Goal: Task Accomplishment & Management: Use online tool/utility

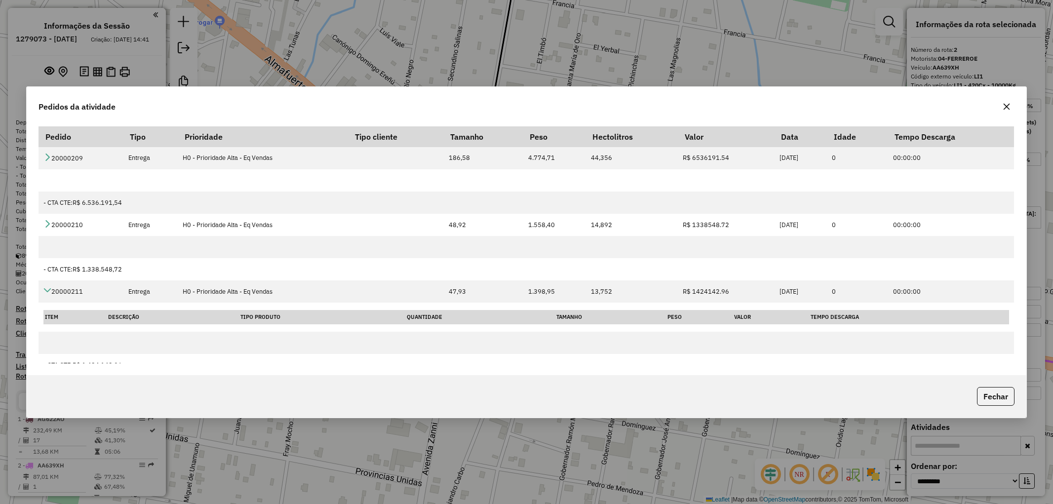
select select "**********"
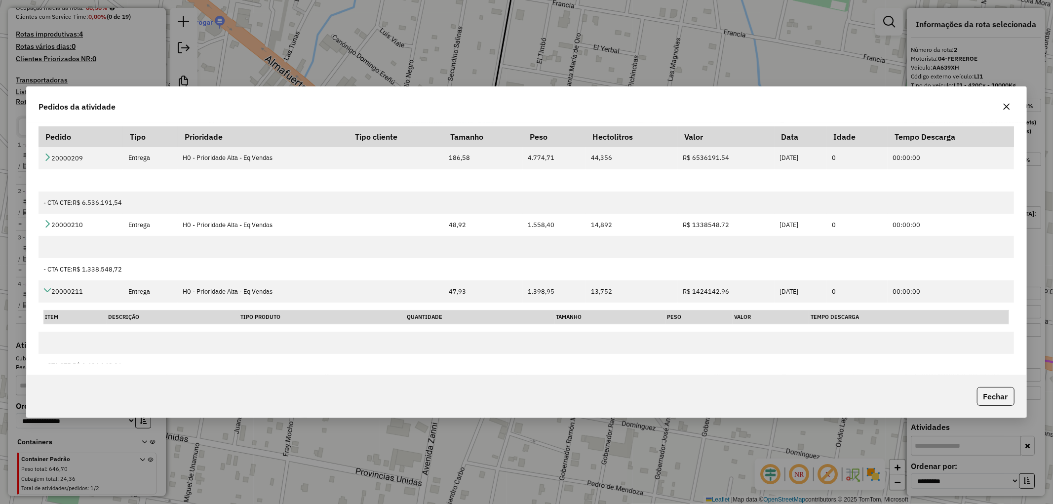
click at [1008, 107] on icon "button" at bounding box center [1006, 106] width 6 height 6
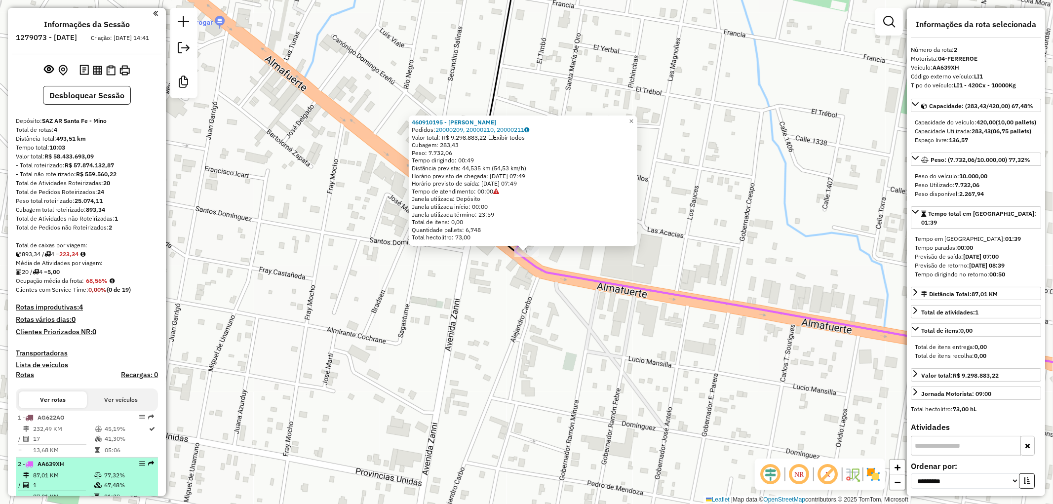
scroll to position [0, 0]
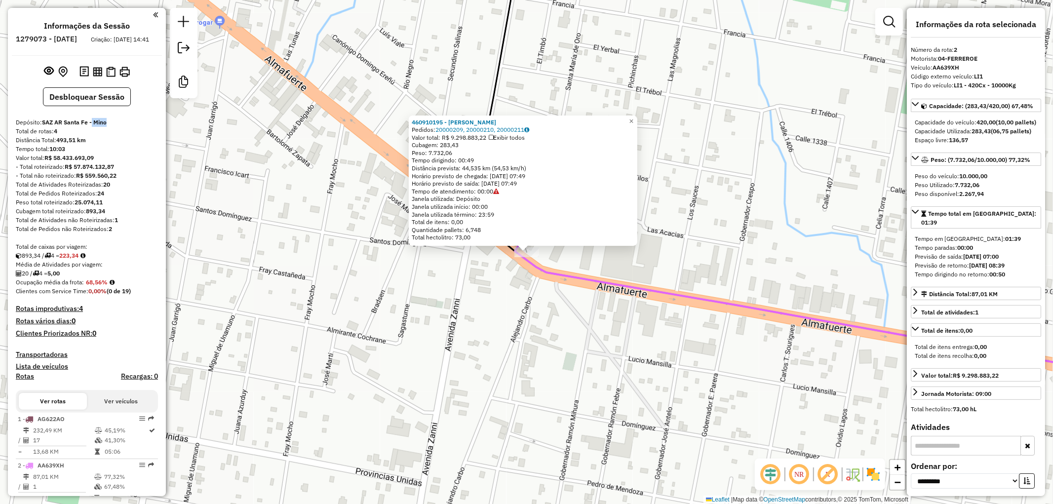
drag, startPoint x: 92, startPoint y: 131, endPoint x: 114, endPoint y: 131, distance: 21.2
click at [114, 127] on div "Depósito: SAZ AR Santa Fe - Mino" at bounding box center [87, 122] width 142 height 9
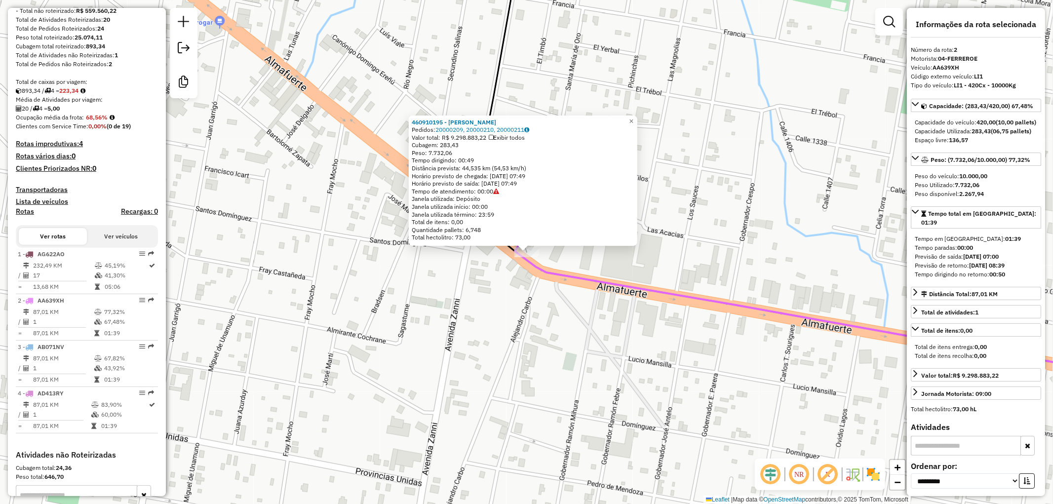
scroll to position [219, 0]
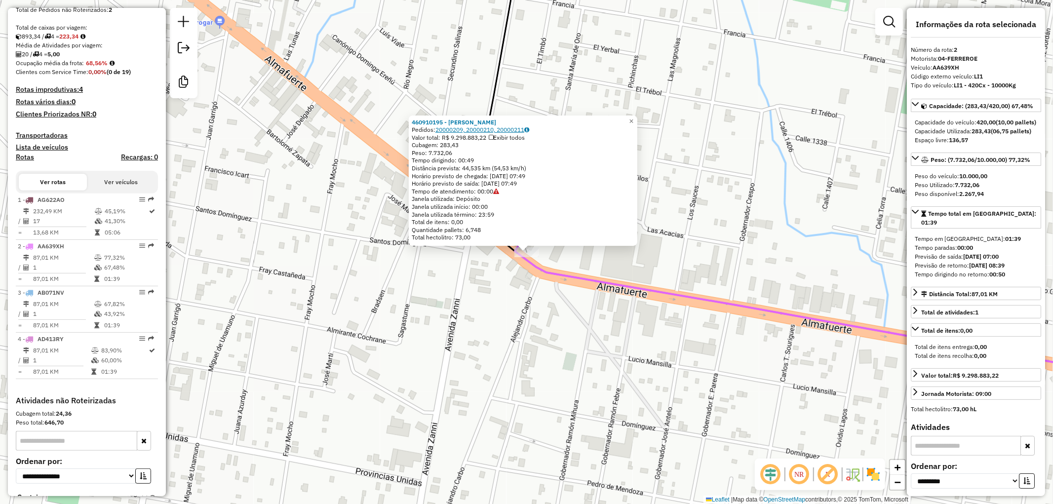
click at [451, 130] on link "20000209, 20000210, 20000211" at bounding box center [482, 129] width 94 height 7
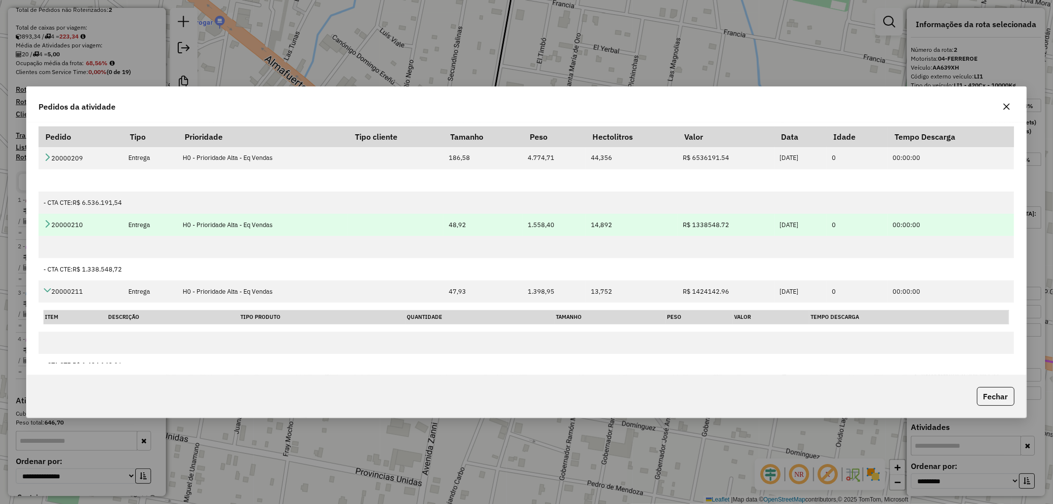
click at [46, 224] on icon at bounding box center [47, 224] width 8 height 8
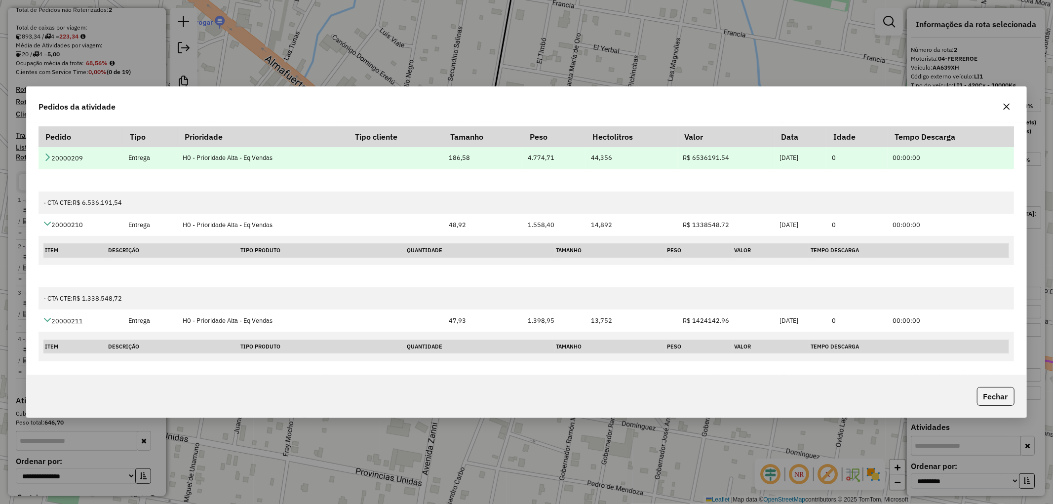
click at [47, 158] on icon at bounding box center [47, 157] width 8 height 8
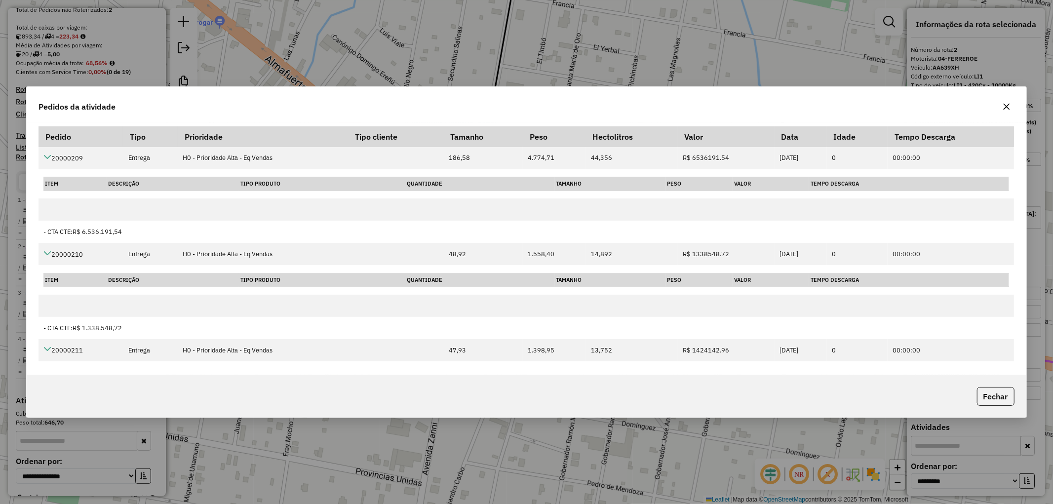
click at [1007, 109] on icon "button" at bounding box center [1006, 107] width 8 height 8
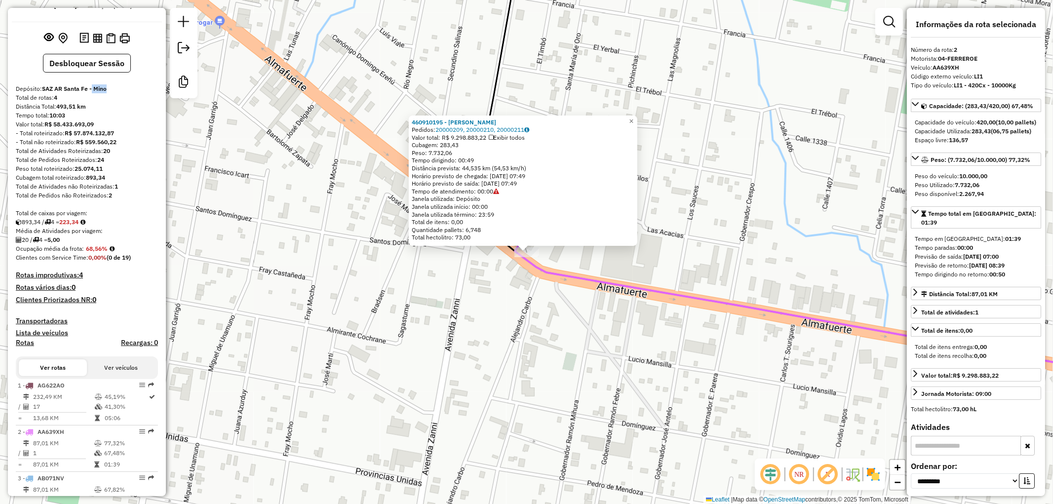
scroll to position [0, 0]
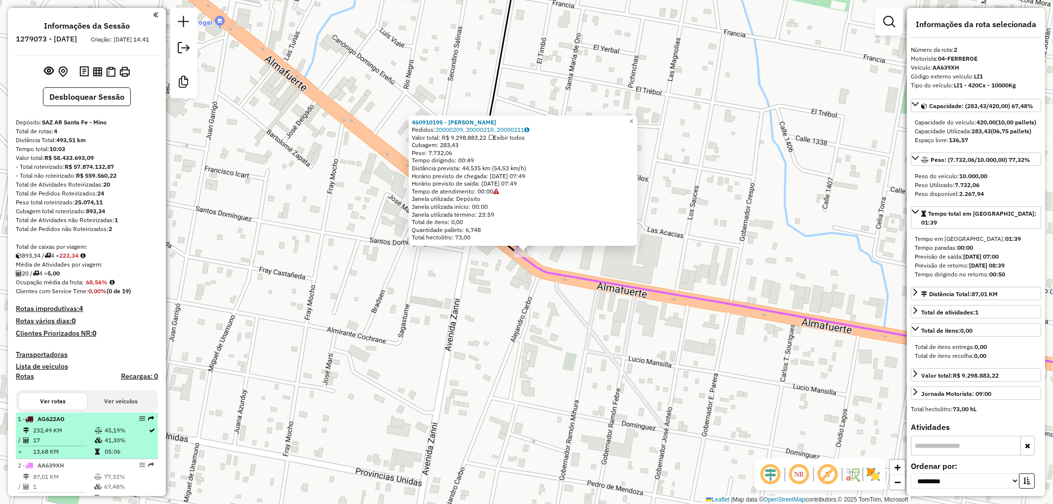
click at [90, 423] on div "1 - AG622AO" at bounding box center [70, 419] width 105 height 9
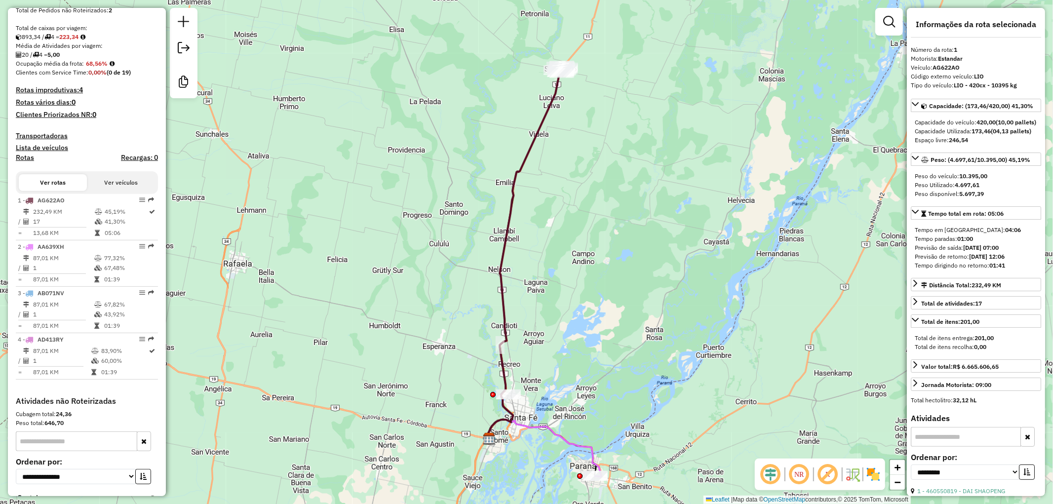
scroll to position [219, 0]
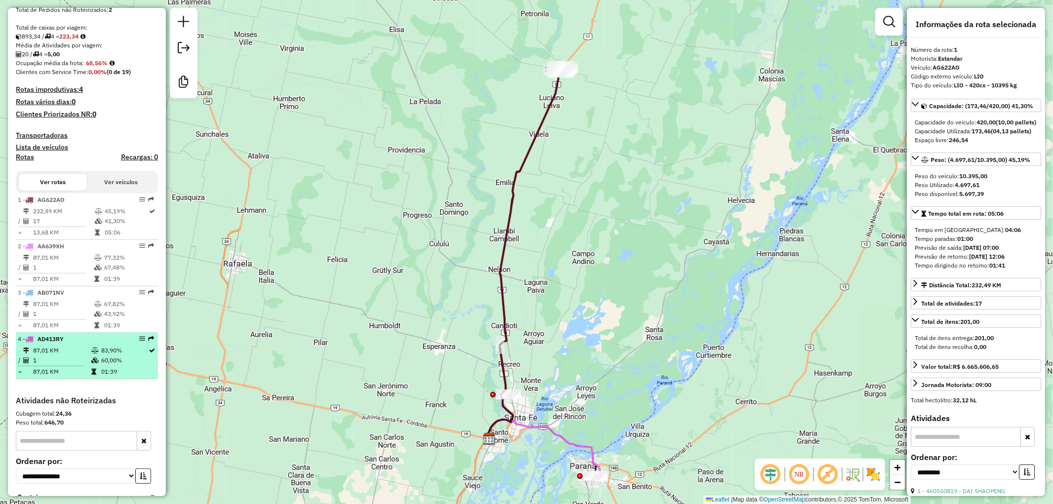
click at [68, 355] on td "87,01 KM" at bounding box center [62, 350] width 58 height 10
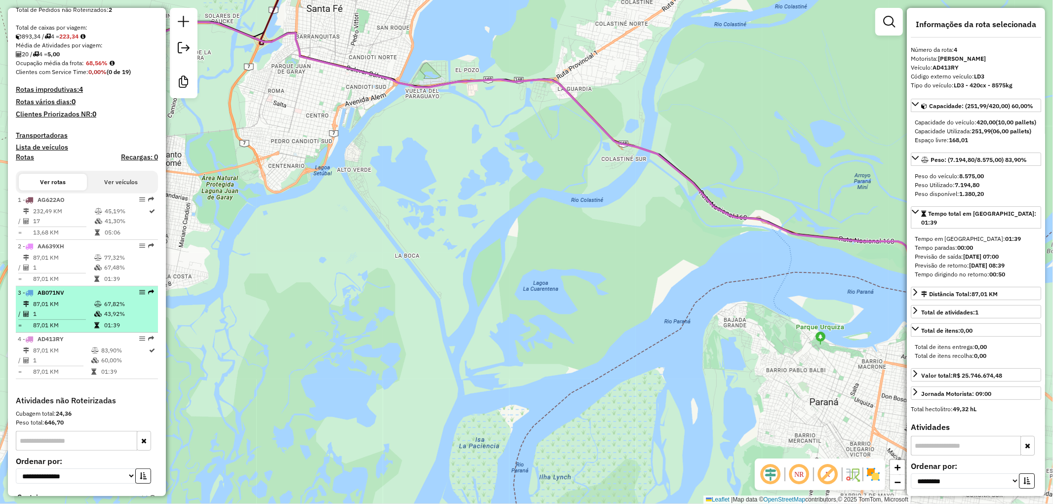
click at [78, 309] on td "87,01 KM" at bounding box center [63, 304] width 61 height 10
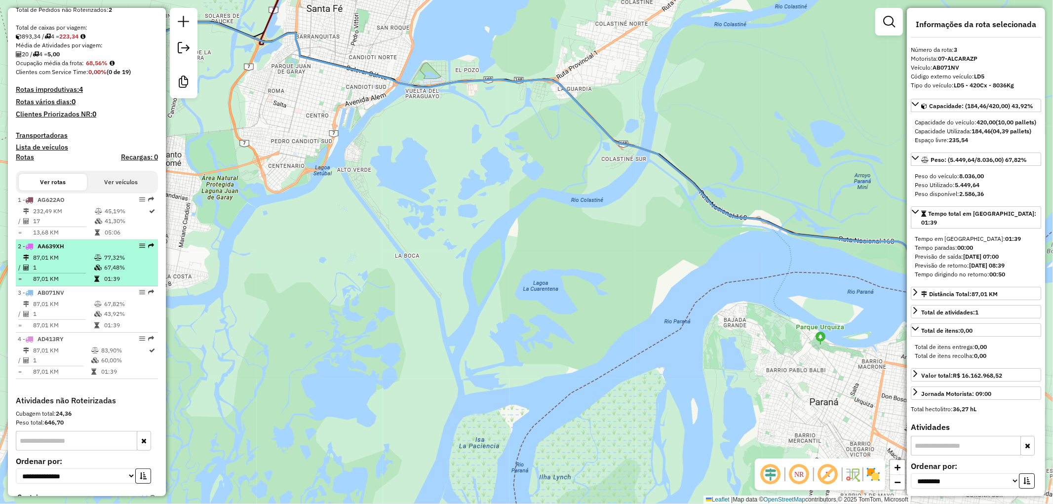
click at [73, 263] on td "87,01 KM" at bounding box center [63, 258] width 61 height 10
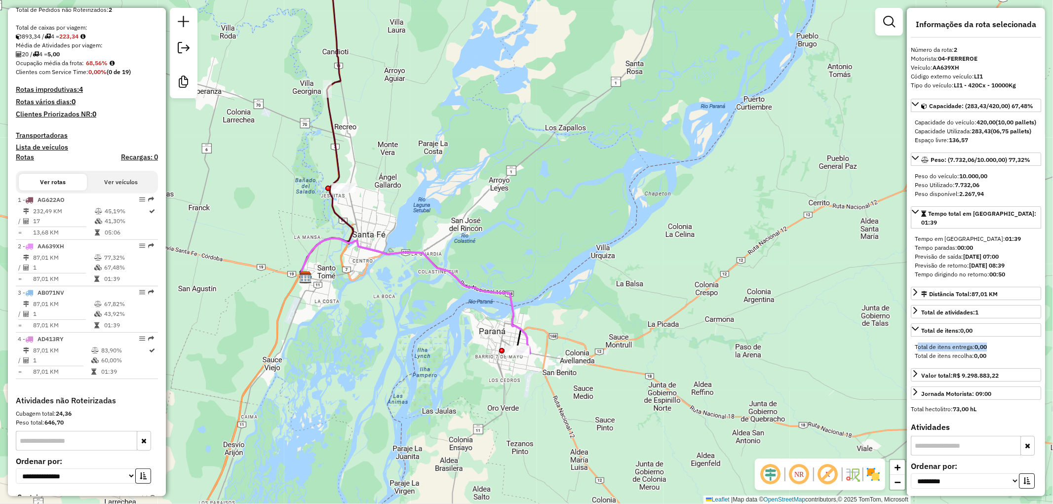
drag, startPoint x: 920, startPoint y: 354, endPoint x: 995, endPoint y: 350, distance: 74.6
click at [995, 350] on div "Total de itens entrega: 0,00" at bounding box center [976, 347] width 122 height 9
click at [987, 350] on strong "0,00" at bounding box center [980, 346] width 12 height 7
drag, startPoint x: 976, startPoint y: 354, endPoint x: 994, endPoint y: 354, distance: 18.3
click at [994, 351] on div "Total de itens entrega: 0,00" at bounding box center [976, 347] width 122 height 9
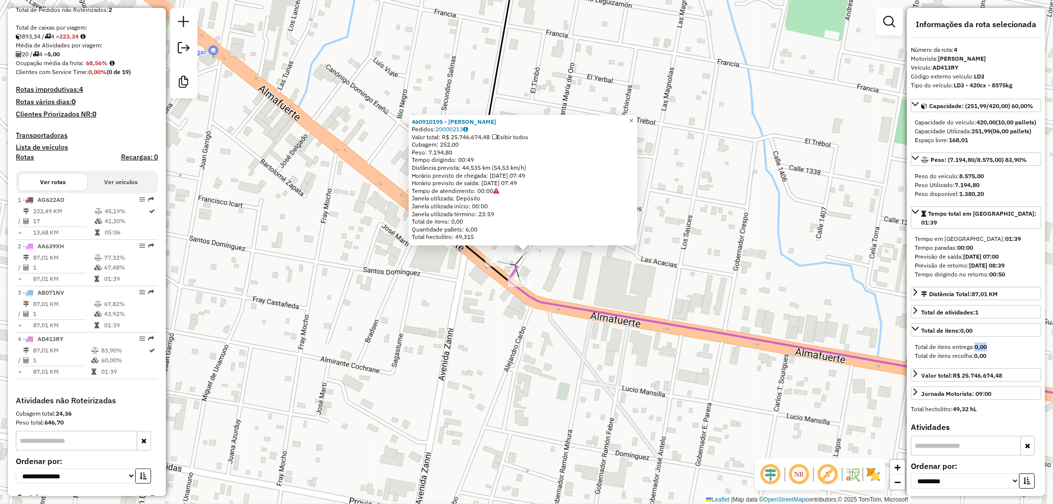
scroll to position [283, 0]
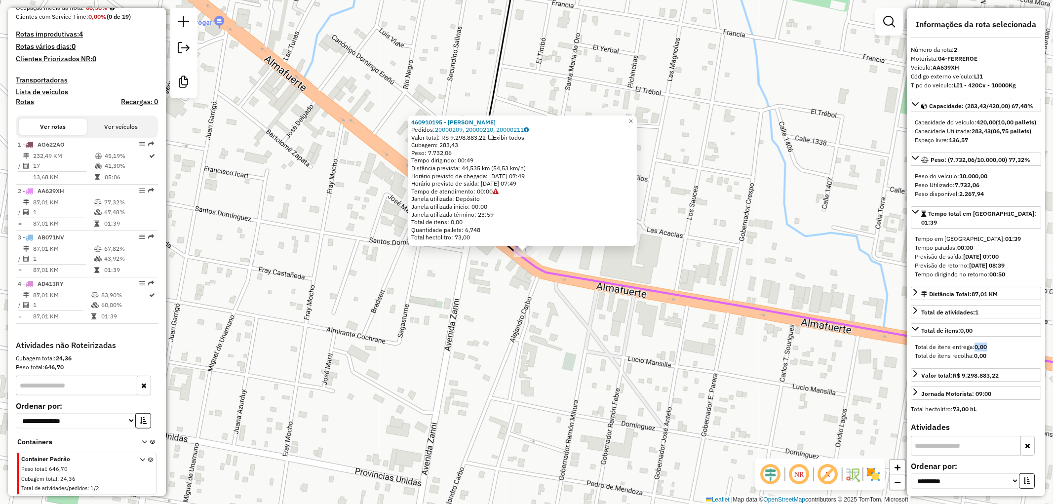
click at [517, 286] on div "460910195 - DORINKA SRL Pedidos: 20000209, 20000210, 20000211 Valor total: R$ 9…" at bounding box center [526, 252] width 1053 height 504
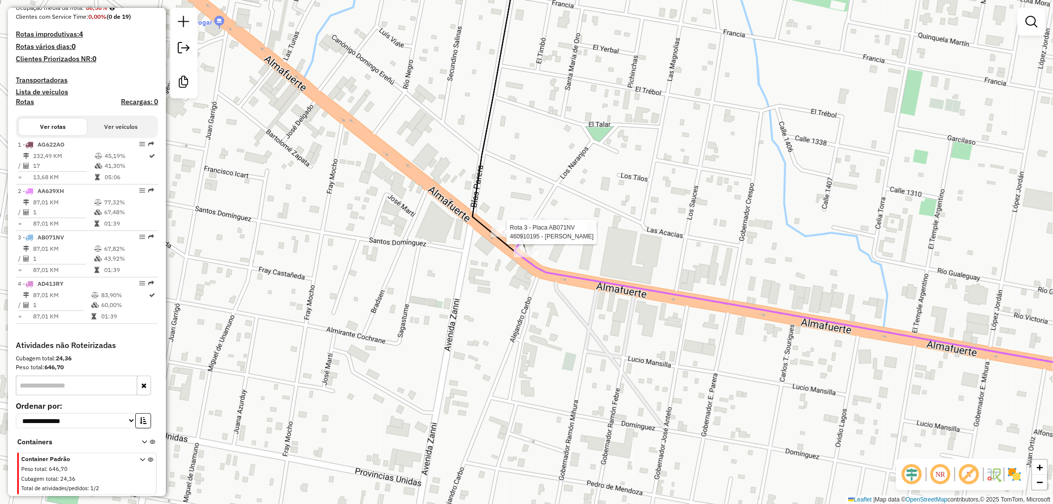
select select "**********"
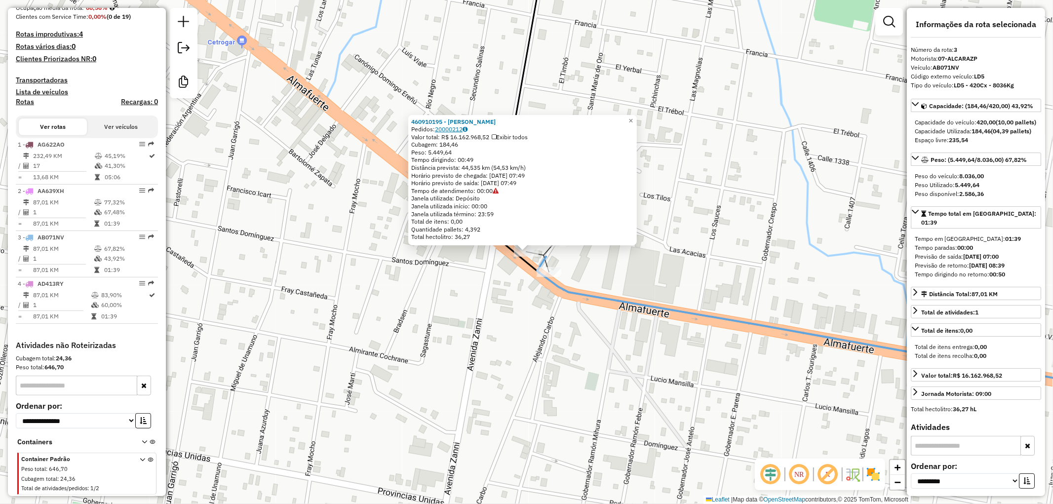
click at [446, 129] on link "20000212" at bounding box center [451, 128] width 33 height 7
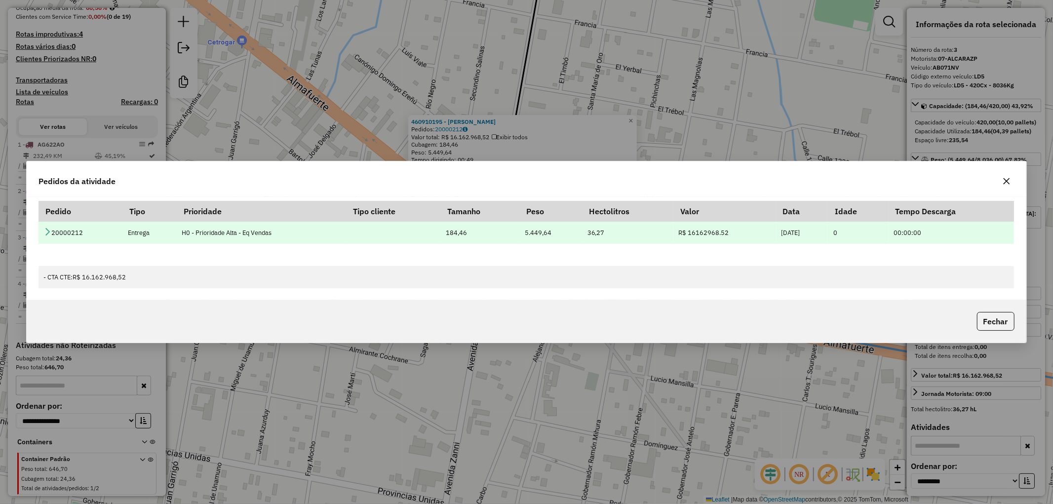
click at [45, 232] on icon at bounding box center [47, 232] width 8 height 8
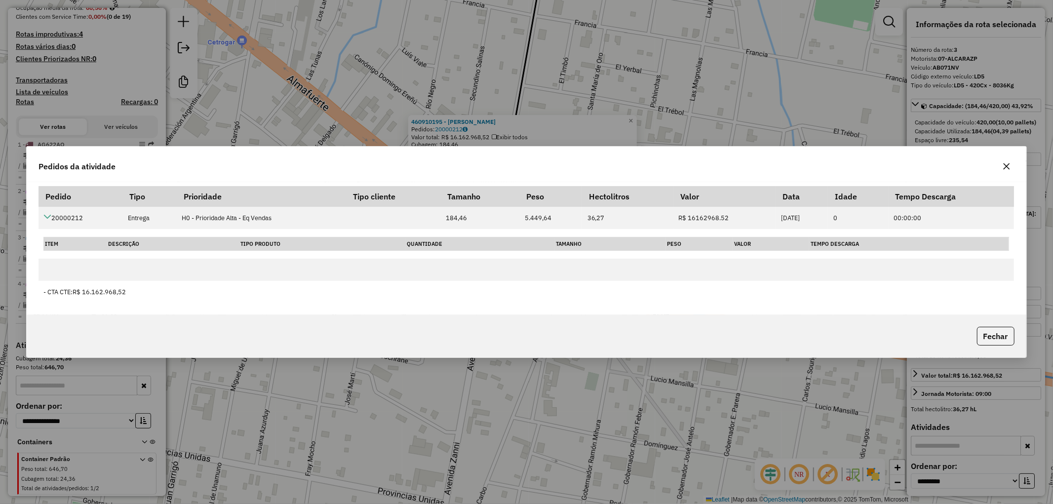
click at [1008, 165] on icon "button" at bounding box center [1006, 166] width 8 height 8
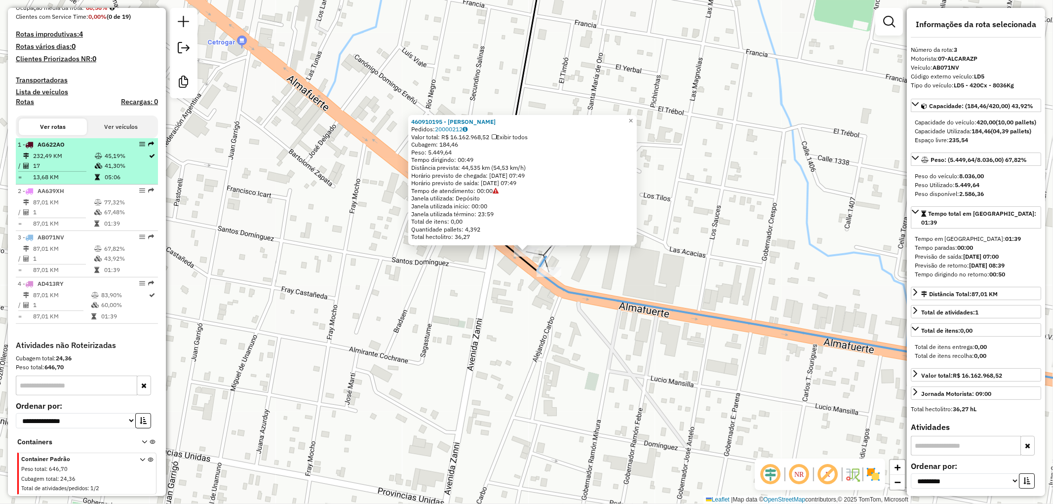
click at [31, 156] on td at bounding box center [28, 156] width 10 height 10
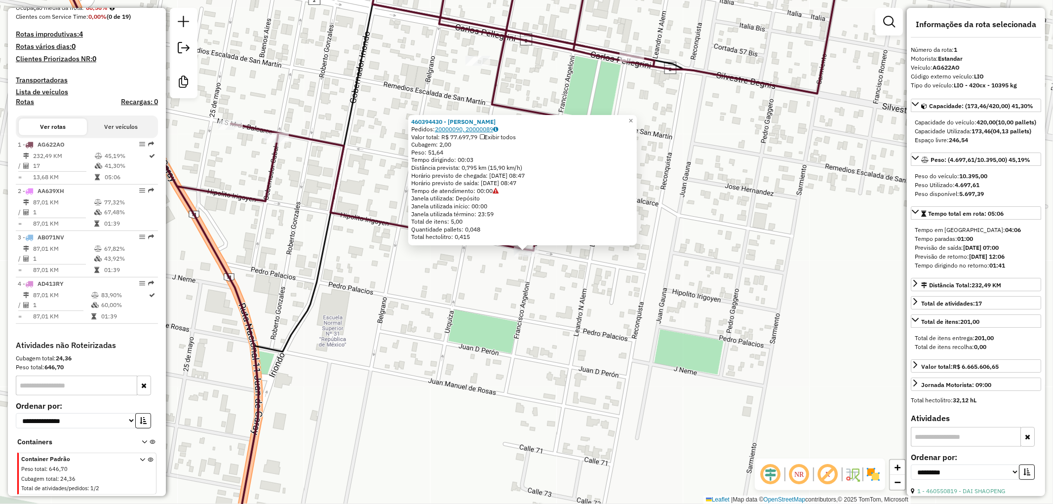
click at [444, 129] on link "20000090, 20000089" at bounding box center [466, 128] width 63 height 7
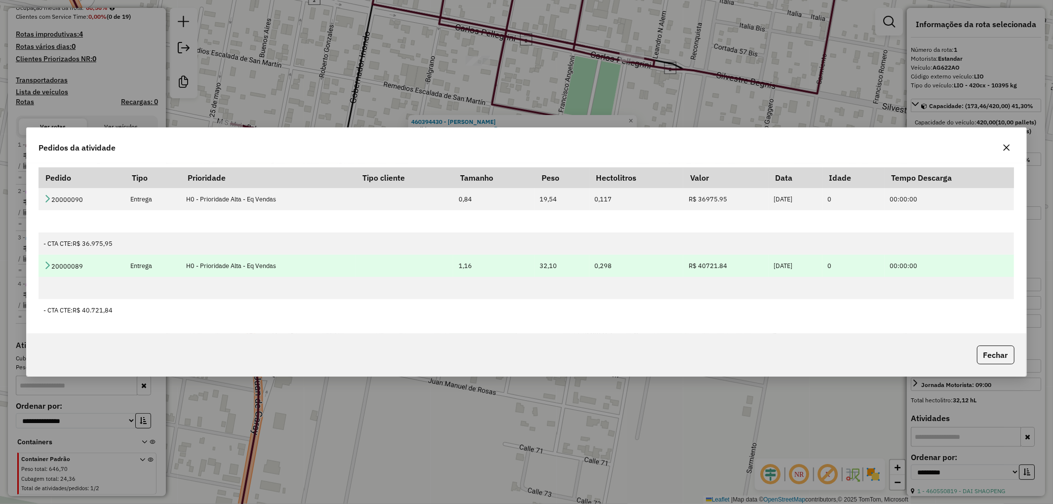
click at [49, 265] on icon at bounding box center [47, 265] width 8 height 8
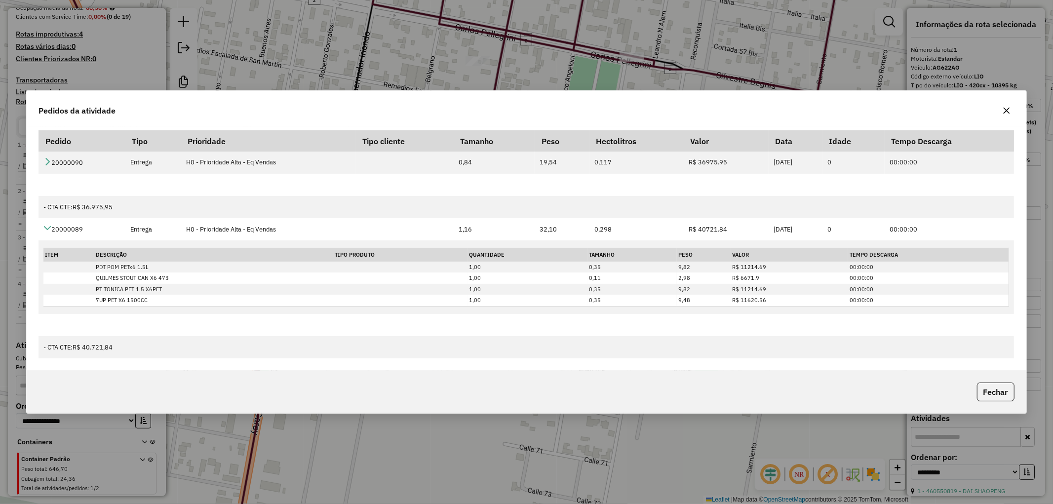
click at [1010, 112] on icon "button" at bounding box center [1006, 111] width 8 height 8
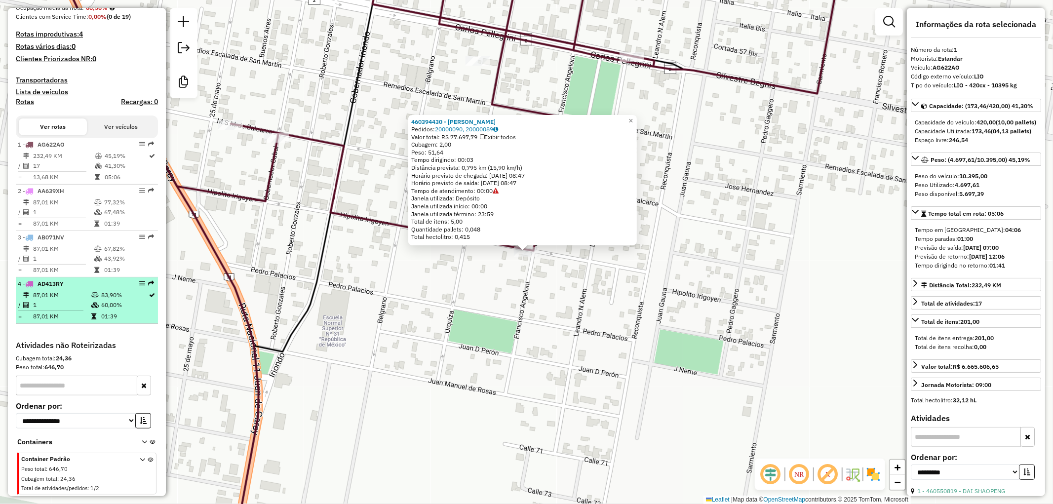
click at [74, 290] on td "87,01 KM" at bounding box center [62, 295] width 58 height 10
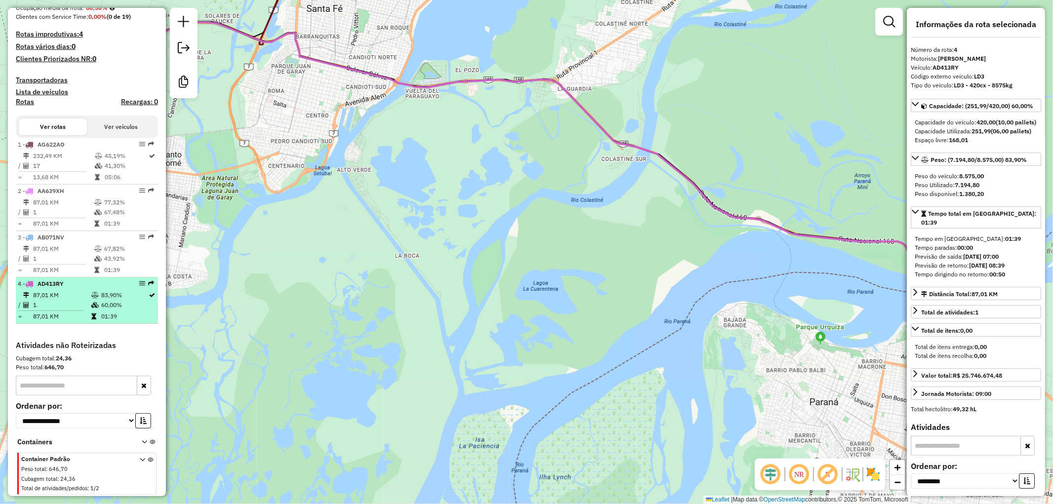
click at [87, 303] on td "1" at bounding box center [62, 305] width 58 height 10
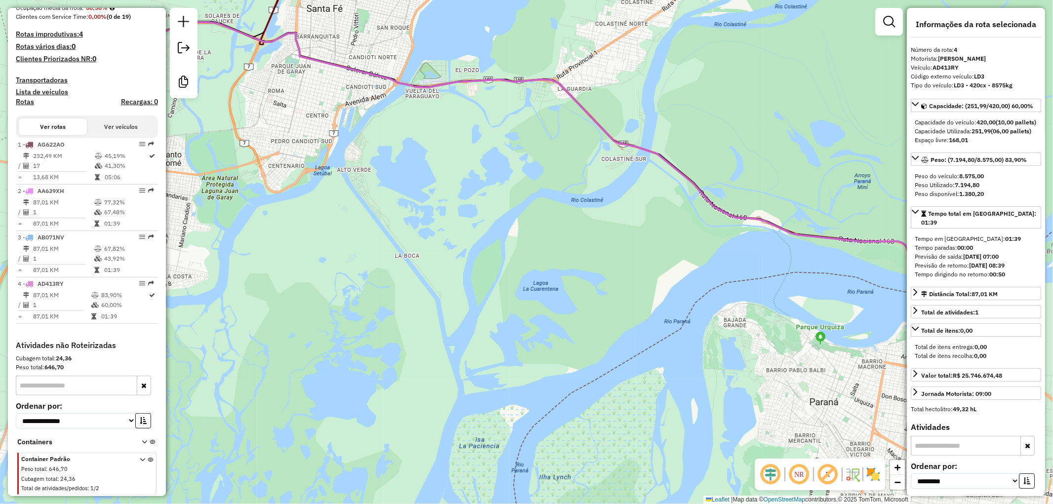
click at [612, 137] on icon at bounding box center [529, 252] width 916 height 460
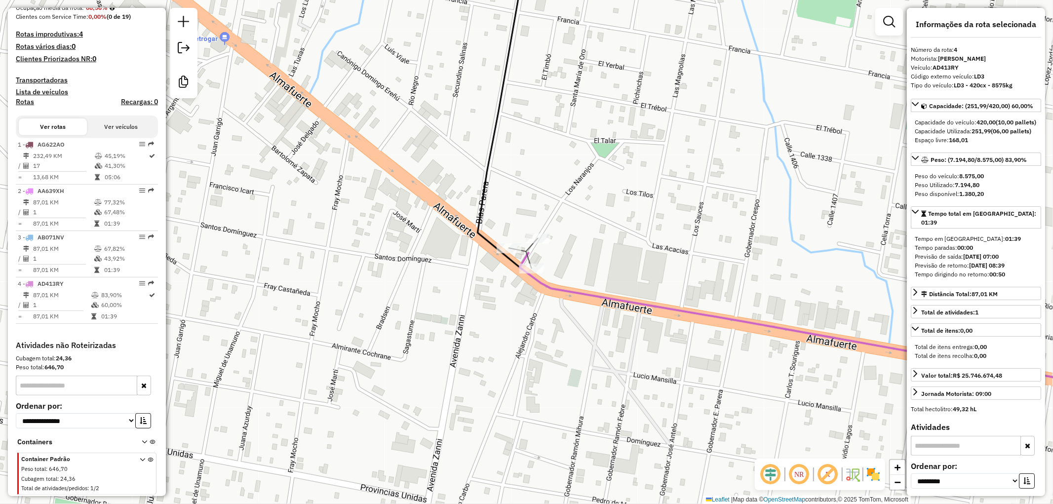
click at [540, 246] on div "Janela de atendimento Grade de atendimento Capacidade Transportadoras Veículos …" at bounding box center [526, 252] width 1053 height 504
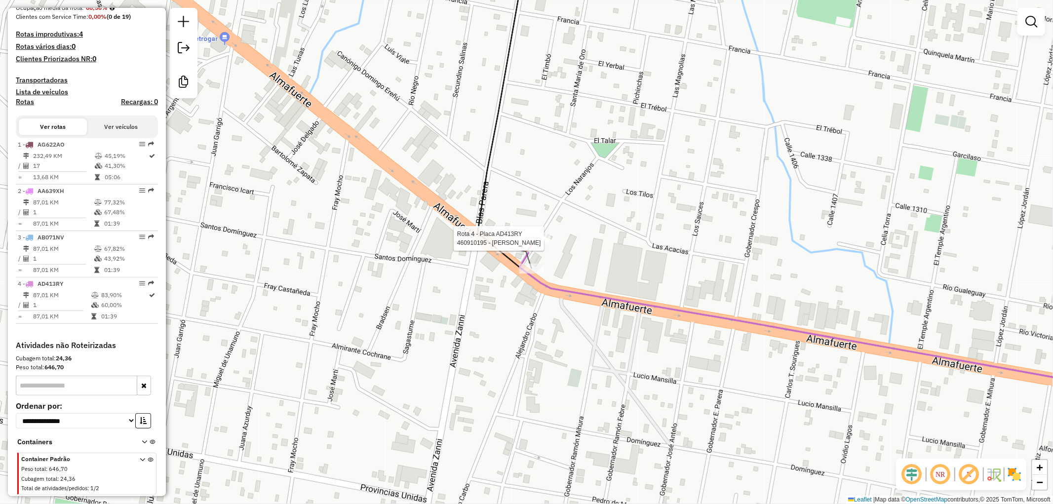
select select "**********"
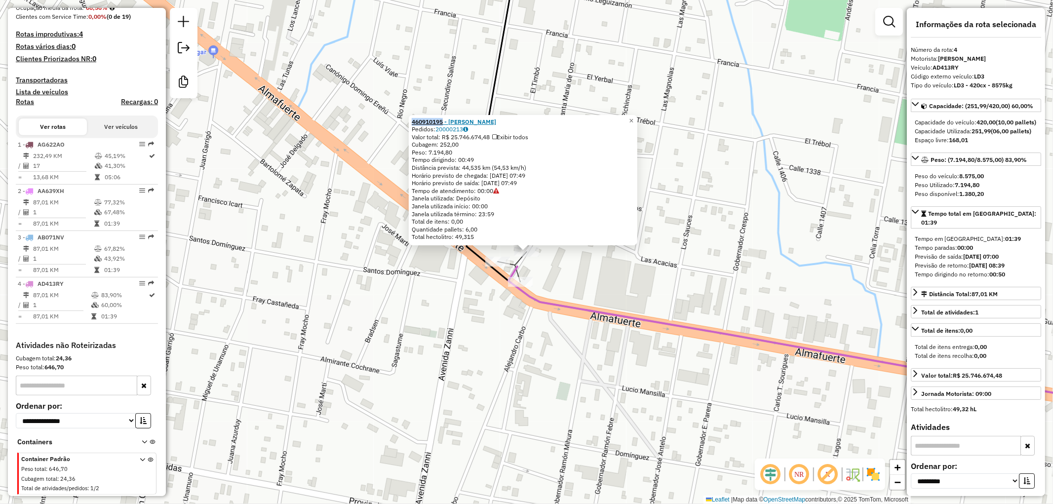
drag, startPoint x: 411, startPoint y: 122, endPoint x: 446, endPoint y: 117, distance: 35.0
click at [446, 117] on div "460910195 - DORINKA SRL Pedidos: 20000213 Valor total: R$ 25.746.674,48 Exibir …" at bounding box center [523, 180] width 229 height 131
copy strong "460910195"
drag, startPoint x: 436, startPoint y: 130, endPoint x: 465, endPoint y: 128, distance: 29.2
click at [466, 128] on div "Pedidos: 20000213" at bounding box center [523, 129] width 223 height 8
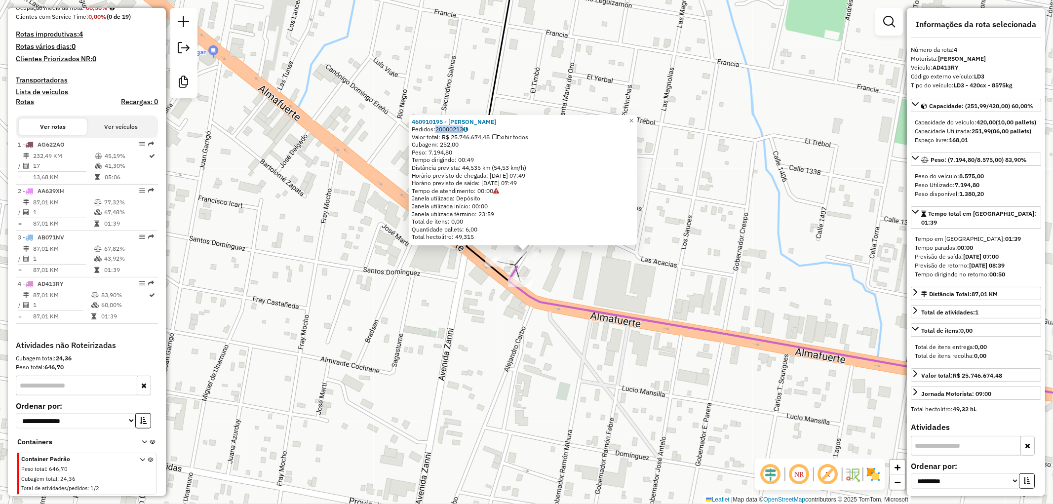
copy div ": 20000213"
click at [455, 128] on link "20000213" at bounding box center [451, 128] width 33 height 7
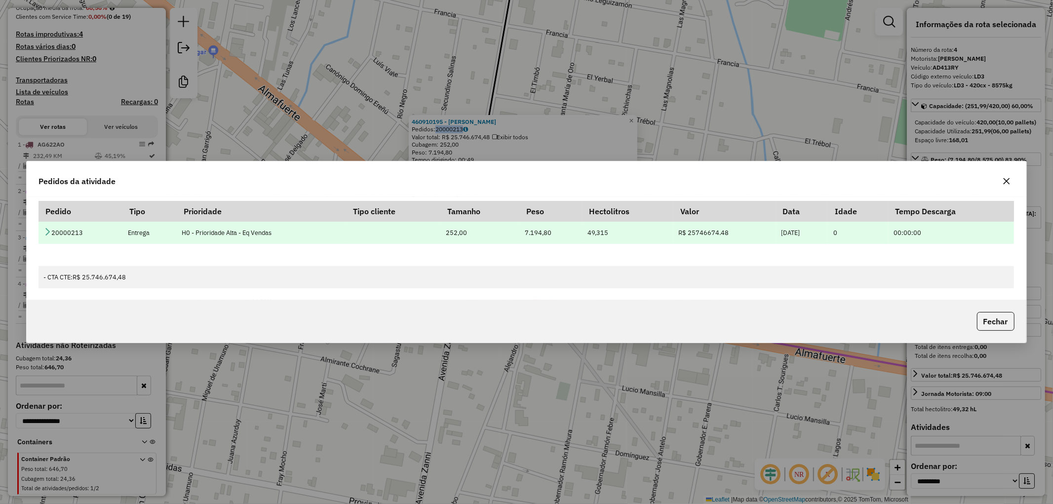
click at [46, 233] on icon at bounding box center [47, 232] width 8 height 8
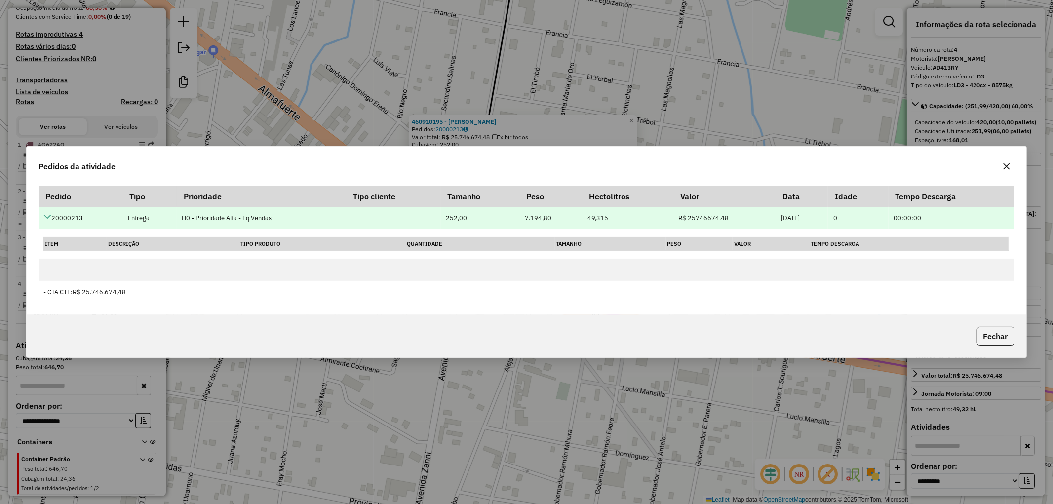
click at [76, 218] on td "20000213" at bounding box center [80, 218] width 84 height 22
copy td "20000213"
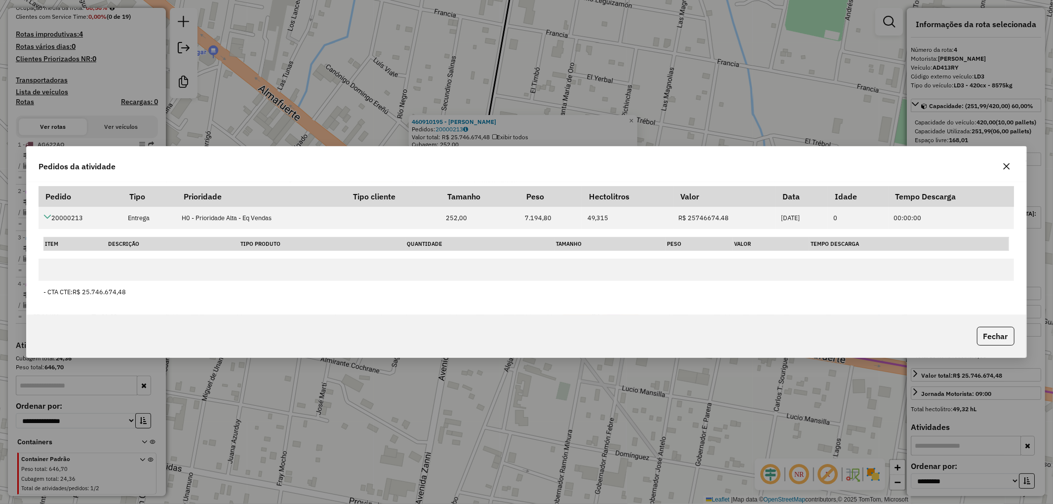
click at [1006, 169] on icon "button" at bounding box center [1006, 166] width 8 height 8
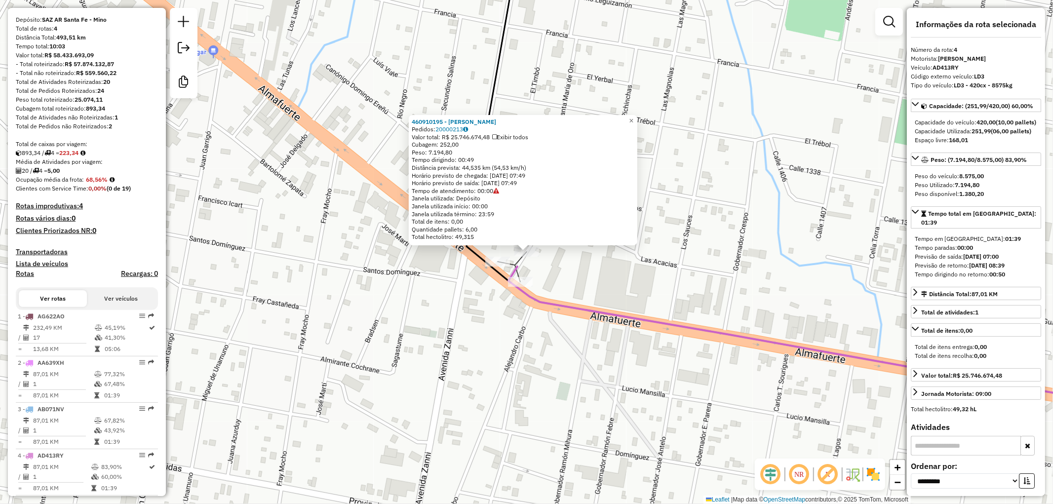
scroll to position [0, 0]
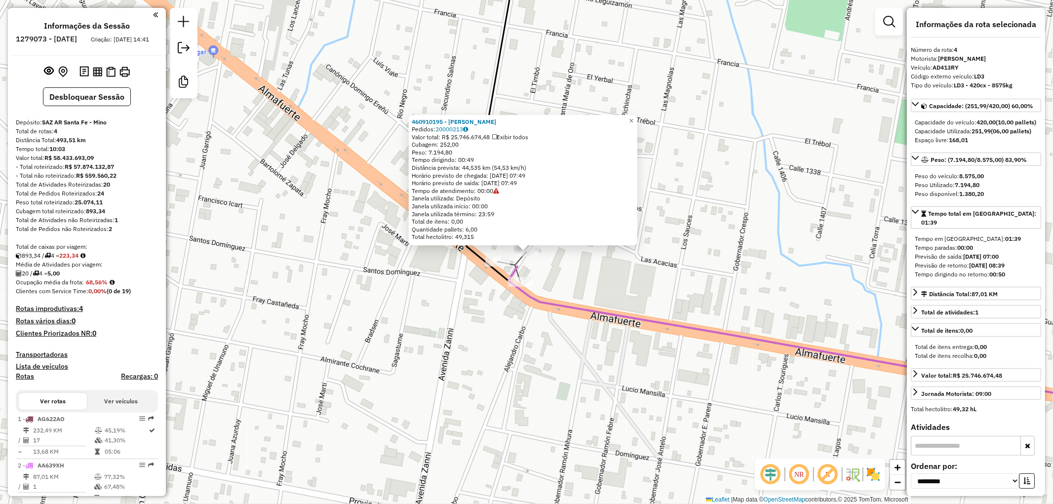
click at [65, 35] on h6 "1279073 - 20/09/2025" at bounding box center [46, 39] width 61 height 9
copy h6 "1279073"
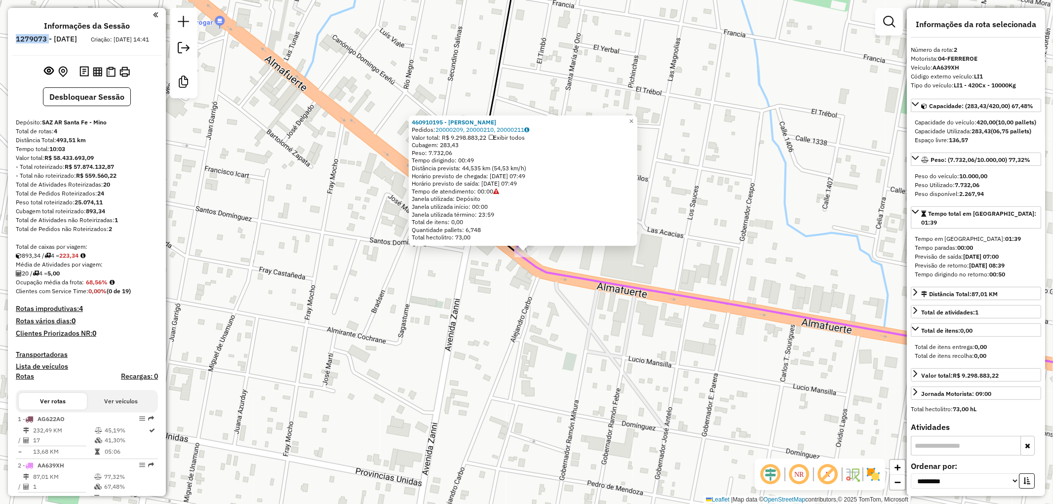
click at [369, 292] on div "Rota 2 - Placa AA639XH 460910195 - DORINKA SRL 460910195 - DORINKA SRL Pedidos:…" at bounding box center [526, 252] width 1053 height 504
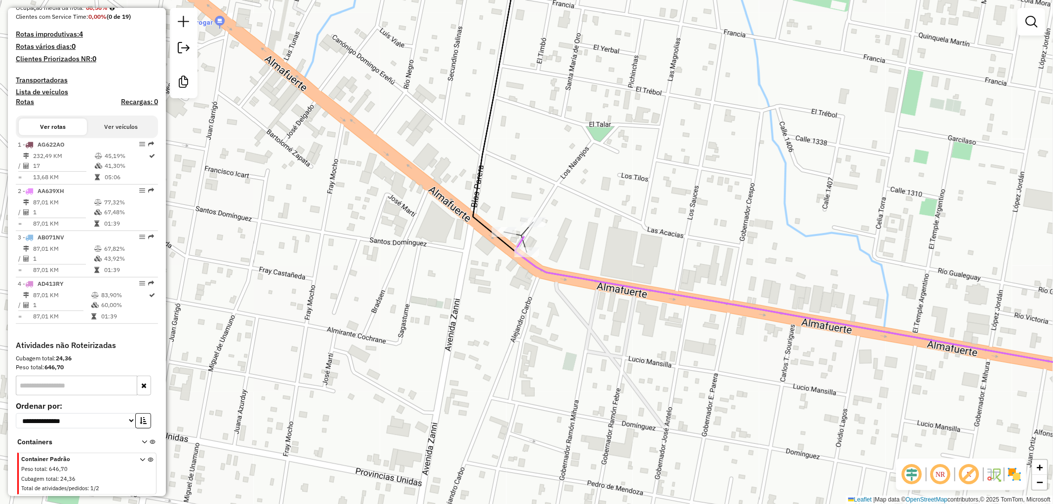
scroll to position [282, 0]
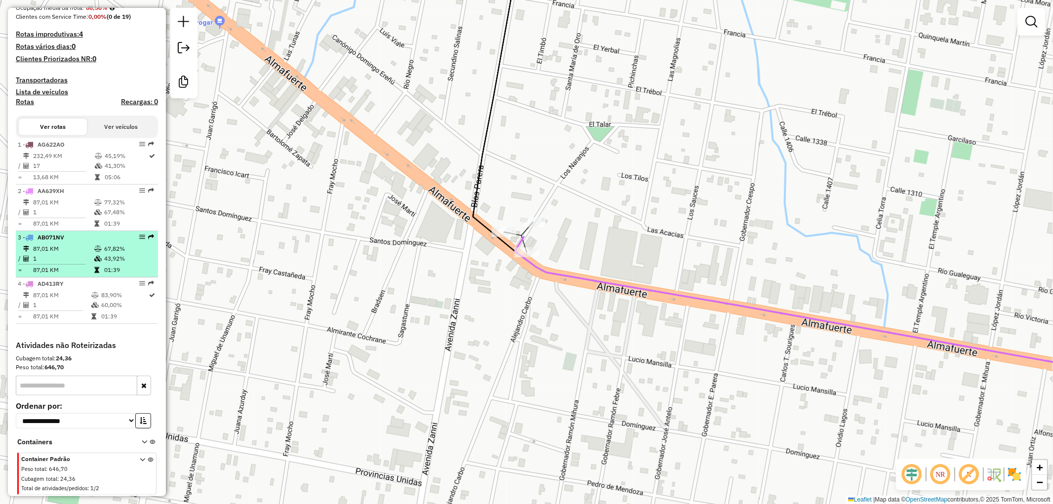
click at [77, 250] on td "87,01 KM" at bounding box center [63, 249] width 61 height 10
select select "**********"
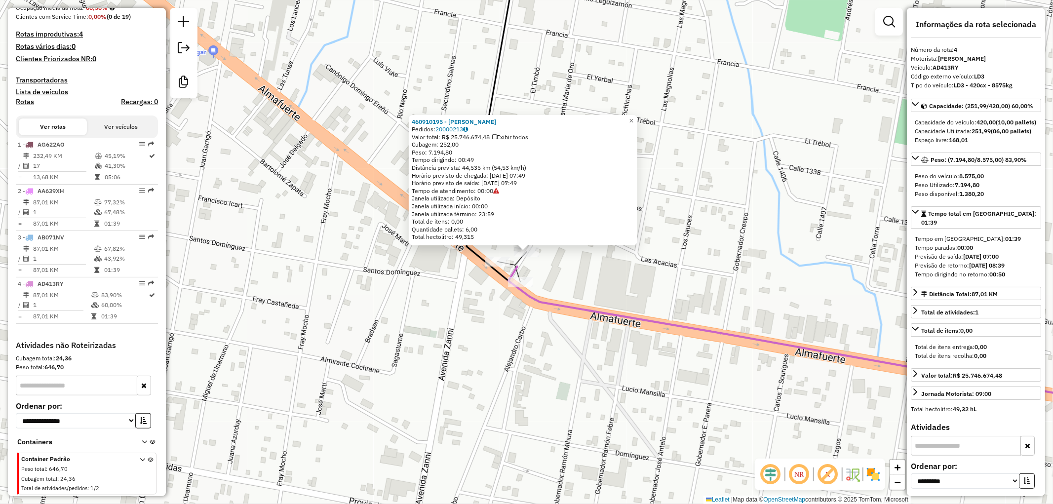
scroll to position [283, 0]
drag, startPoint x: 437, startPoint y: 129, endPoint x: 468, endPoint y: 125, distance: 31.3
click at [468, 125] on div "Pedidos: 20000213" at bounding box center [523, 129] width 223 height 8
copy div ": 20000213"
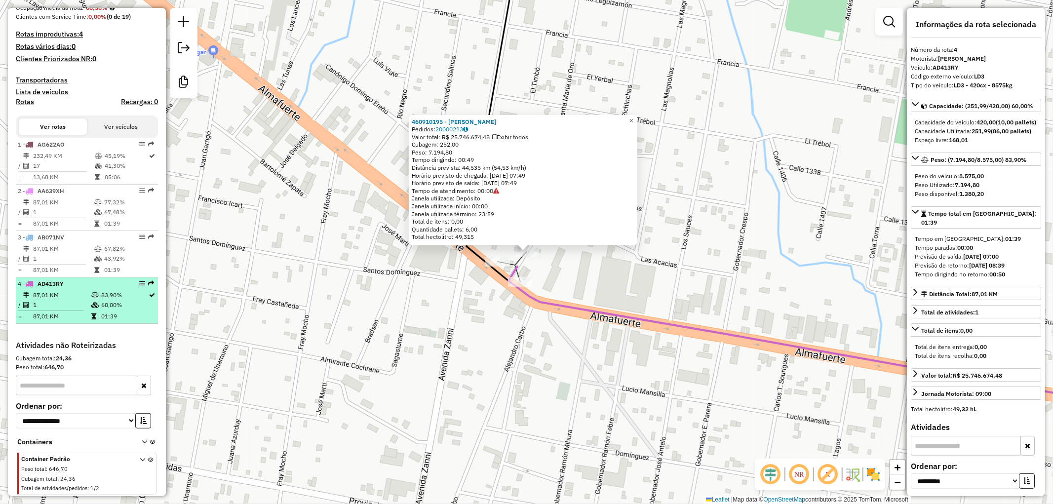
click at [64, 296] on td "87,01 KM" at bounding box center [62, 295] width 58 height 10
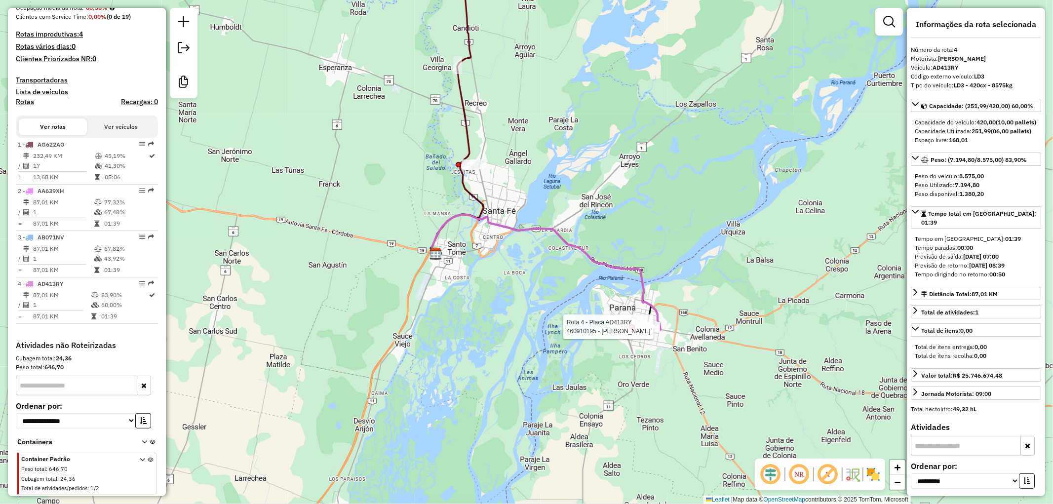
click at [652, 332] on div at bounding box center [647, 327] width 25 height 10
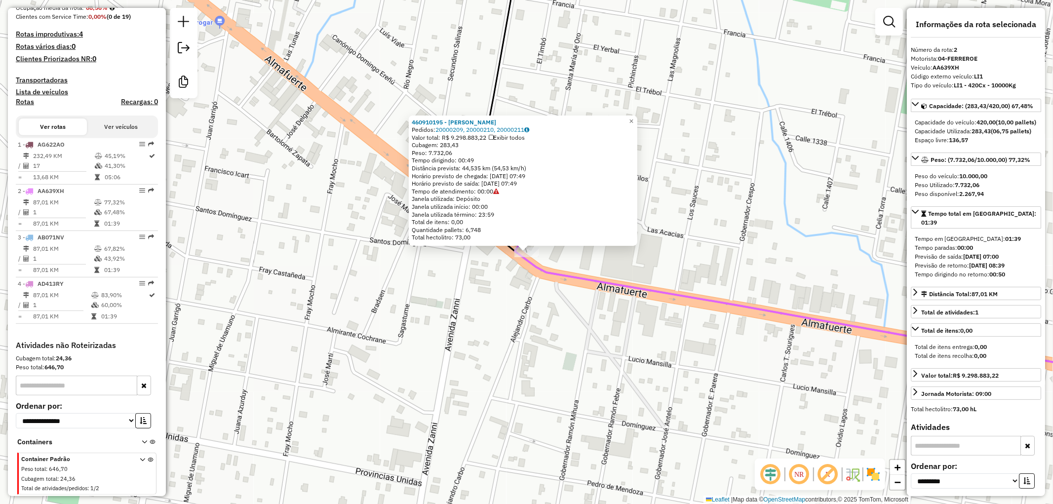
click at [442, 290] on div "460910195 - DORINKA SRL Pedidos: 20000209, 20000210, 20000211 Valor total: R$ 9…" at bounding box center [526, 252] width 1053 height 504
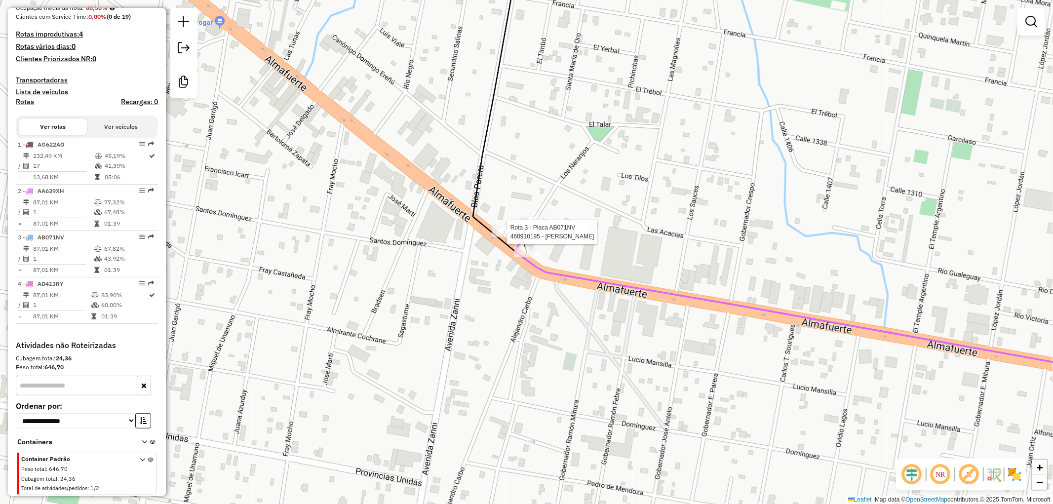
select select "**********"
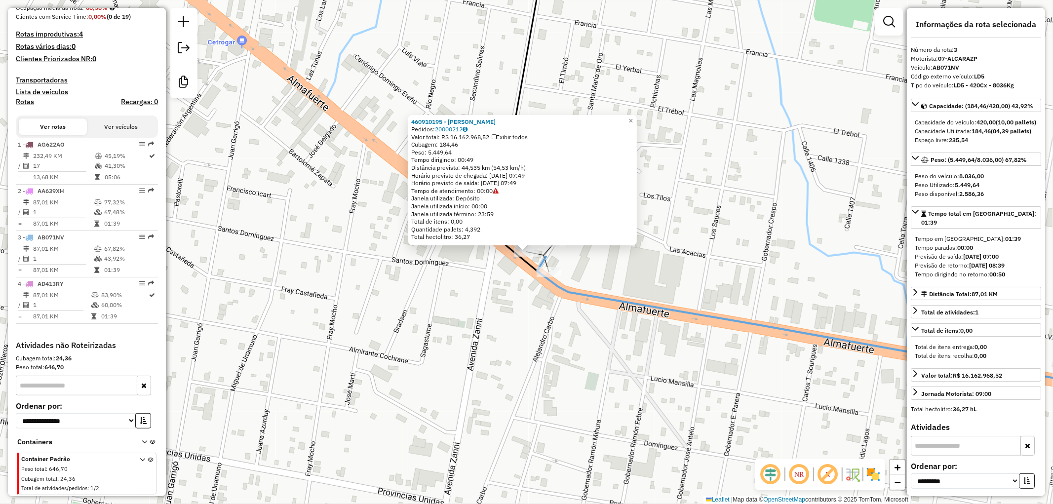
click at [455, 303] on div "460910195 - DORINKA SRL Pedidos: 20000212 Valor total: R$ 16.162.968,52 Exibir …" at bounding box center [526, 252] width 1053 height 504
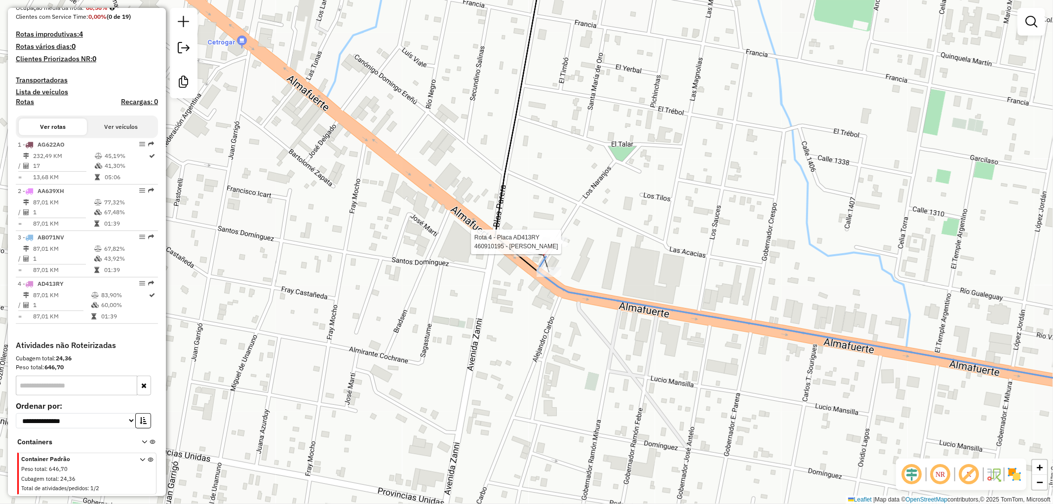
select select "**********"
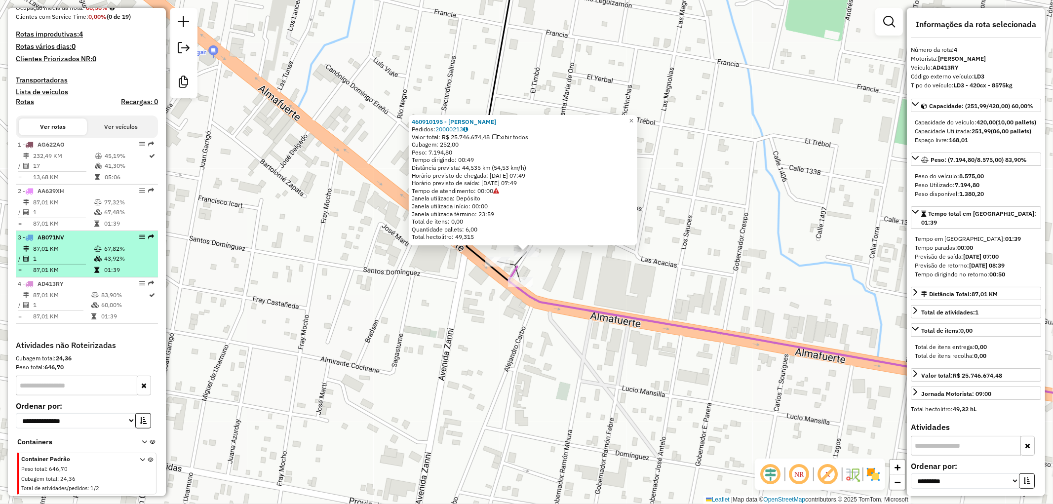
click at [50, 255] on td "1" at bounding box center [63, 259] width 61 height 10
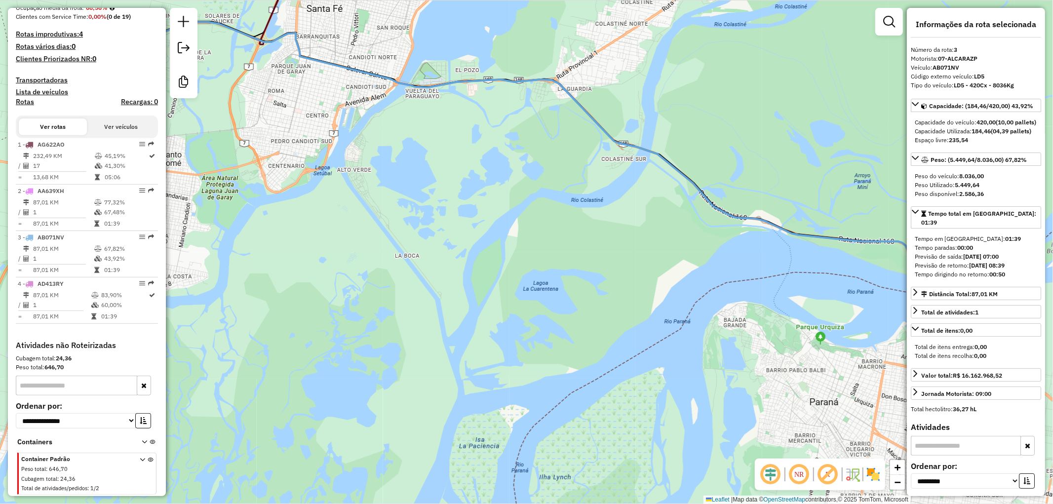
click at [620, 322] on div "Janela de atendimento Grade de atendimento Capacidade Transportadoras Veículos …" at bounding box center [526, 252] width 1053 height 504
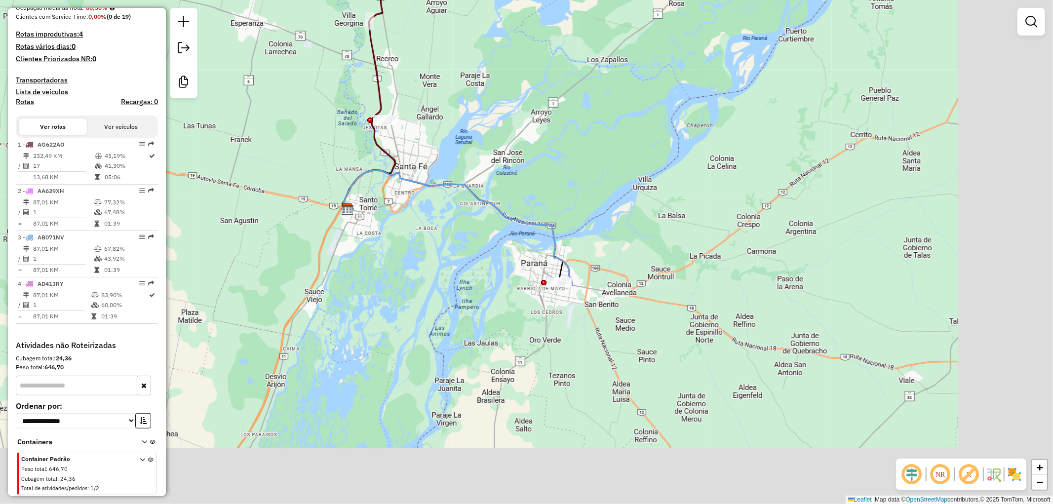
drag, startPoint x: 583, startPoint y: 386, endPoint x: 405, endPoint y: 289, distance: 203.7
click at [405, 289] on div "Janela de atendimento Grade de atendimento Capacidade Transportadoras Veículos …" at bounding box center [526, 252] width 1053 height 504
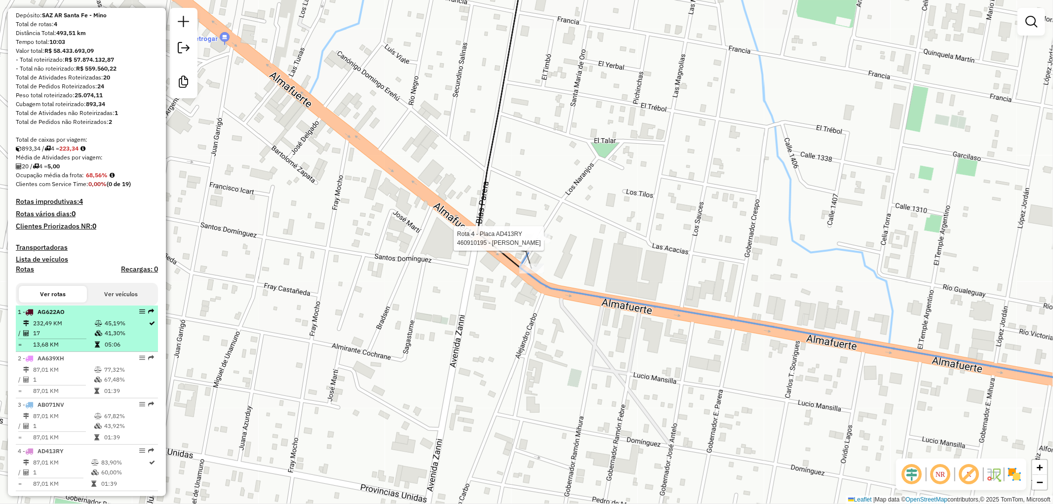
scroll to position [0, 0]
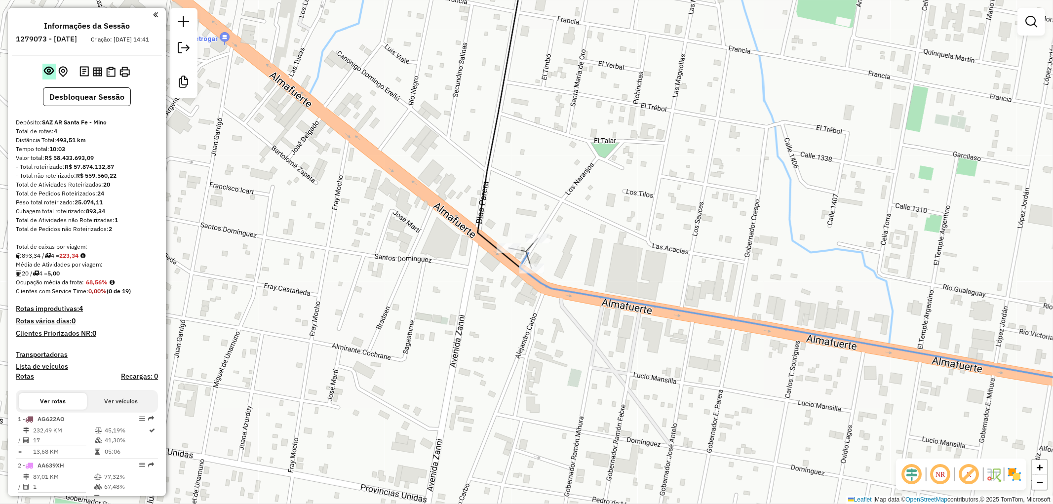
click at [46, 76] on em at bounding box center [49, 71] width 10 height 10
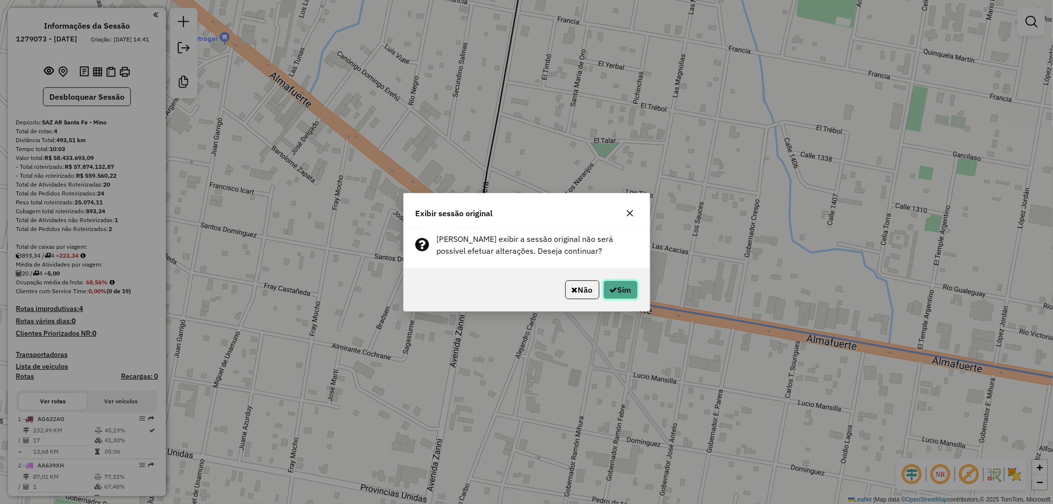
click at [628, 287] on button "Sim" at bounding box center [620, 289] width 35 height 19
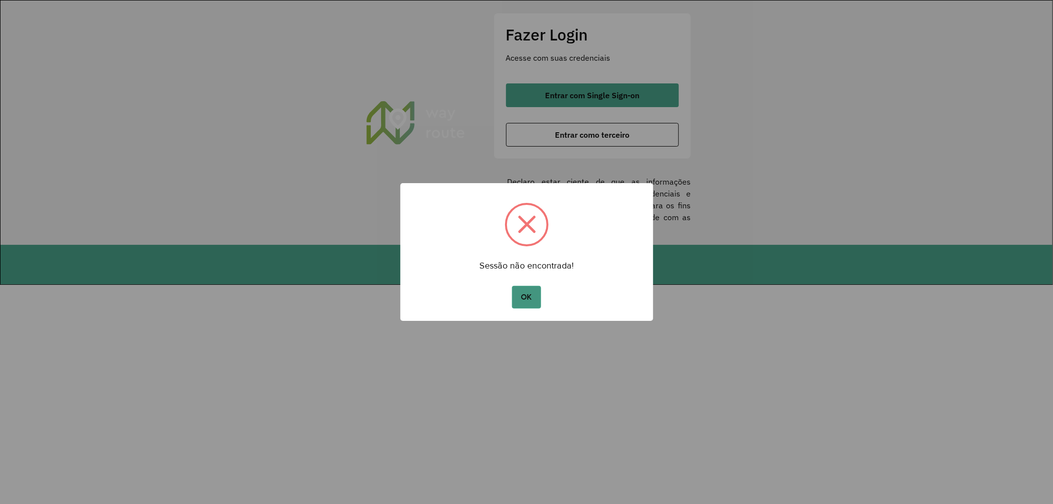
click at [529, 297] on button "OK" at bounding box center [526, 297] width 29 height 23
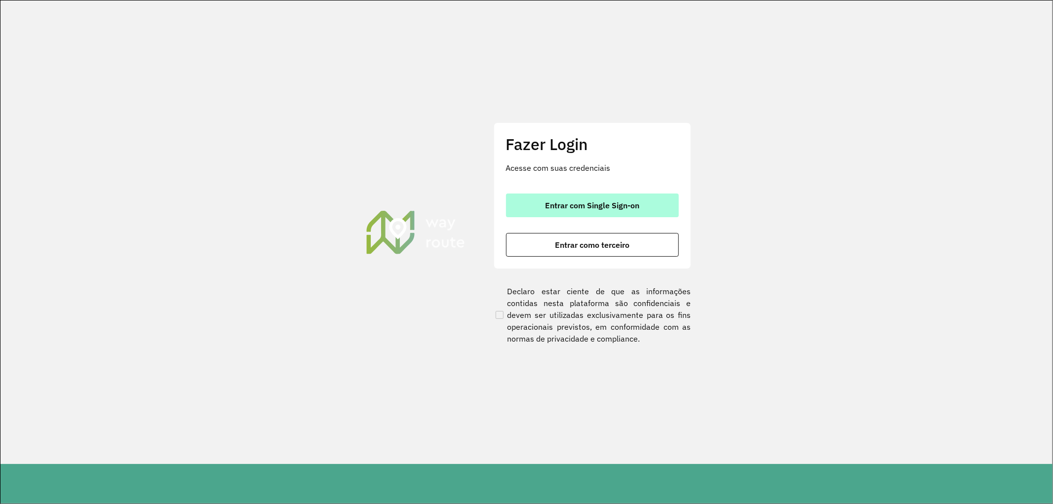
click at [601, 203] on span "Entrar com Single Sign-on" at bounding box center [592, 205] width 94 height 8
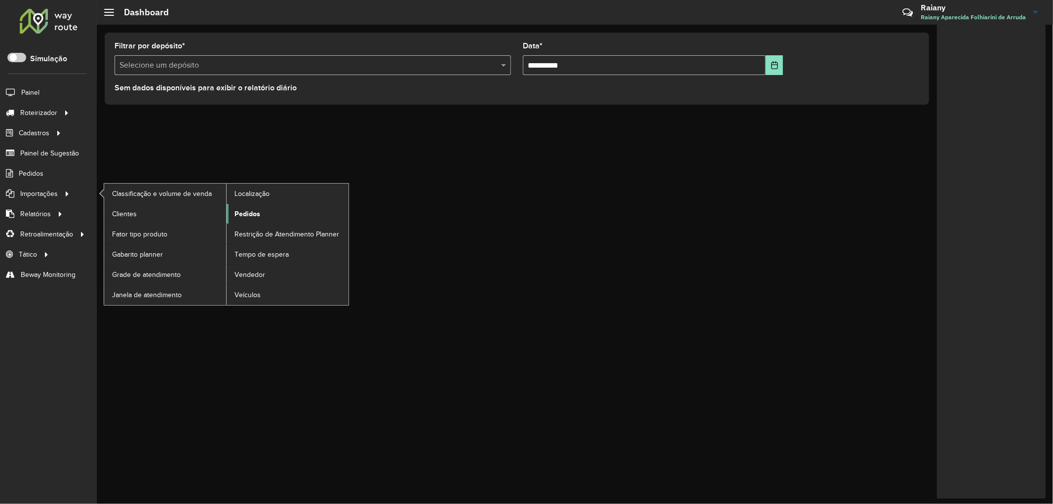
click at [245, 216] on span "Pedidos" at bounding box center [247, 214] width 26 height 10
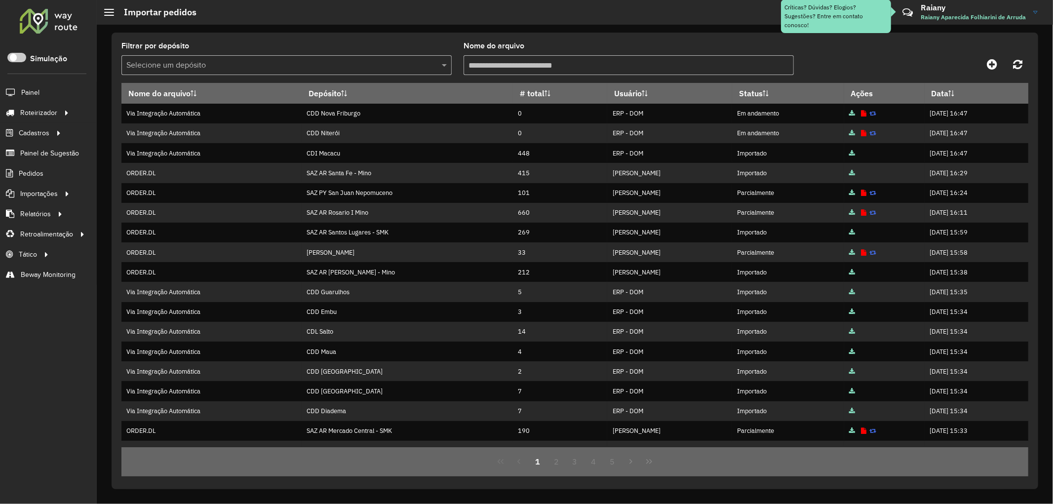
click at [201, 66] on input "text" at bounding box center [276, 66] width 301 height 12
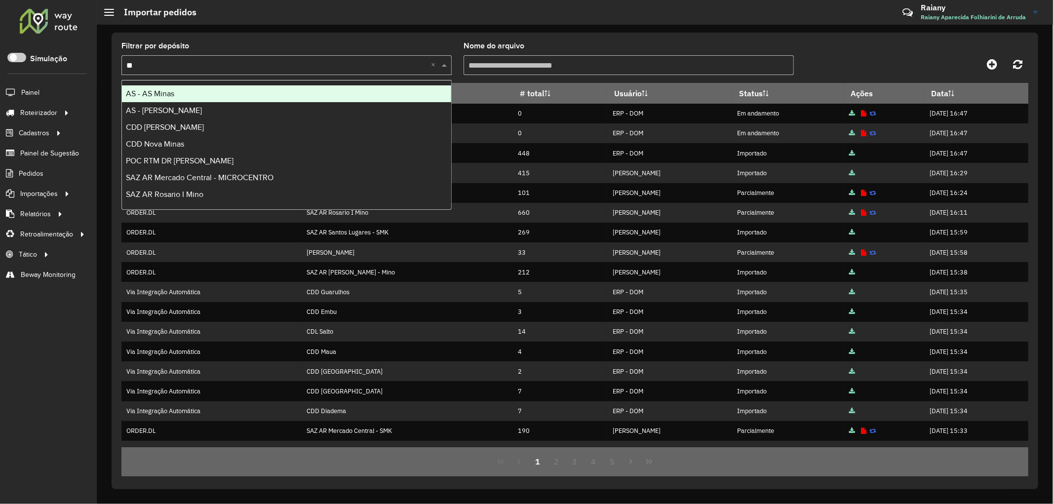
type input "***"
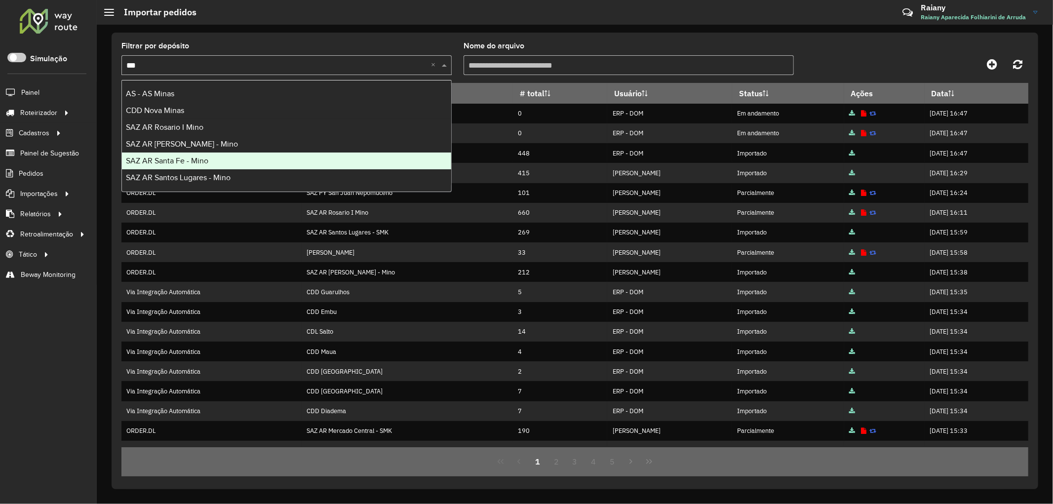
click at [204, 163] on span "SAZ AR Santa Fe - Mino" at bounding box center [167, 160] width 82 height 8
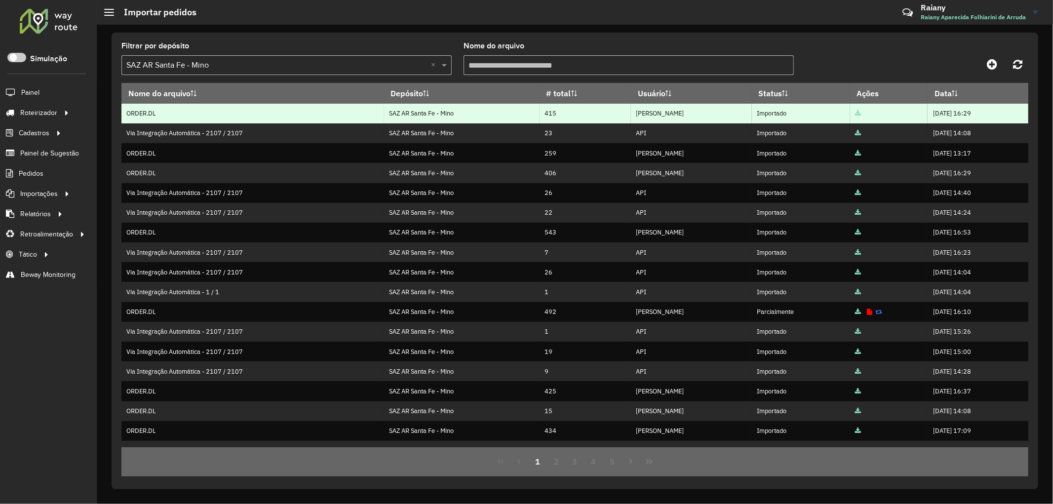
click at [855, 114] on icon at bounding box center [858, 114] width 6 height 6
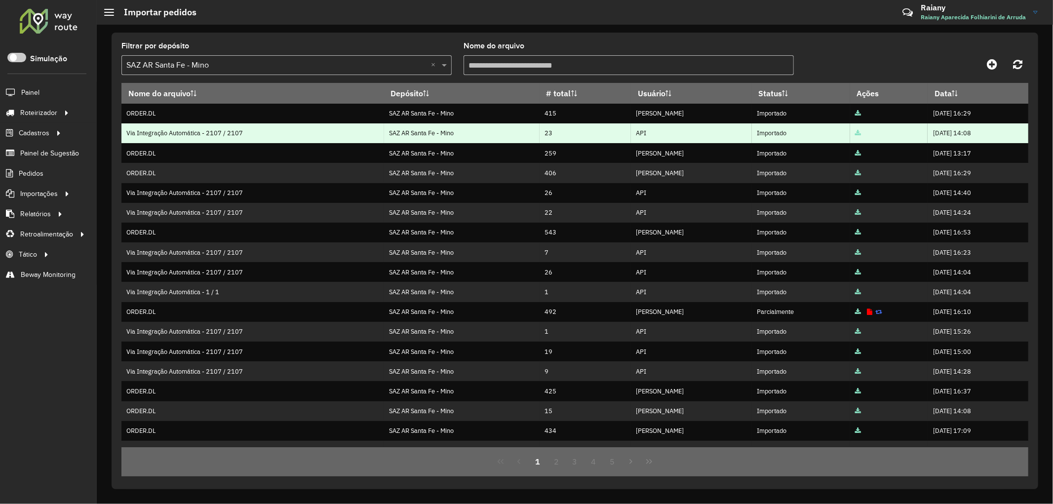
click at [855, 135] on icon at bounding box center [858, 133] width 6 height 6
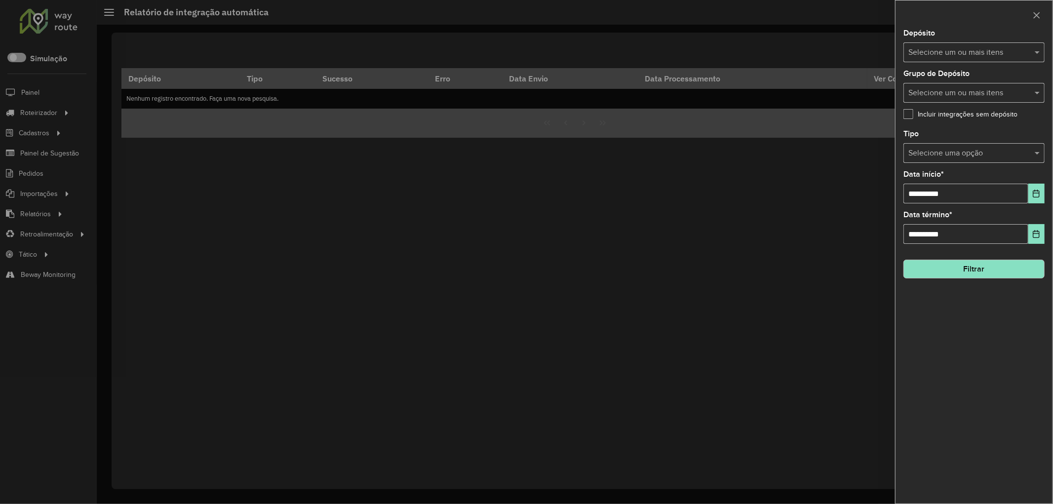
click at [950, 55] on input "text" at bounding box center [969, 53] width 126 height 12
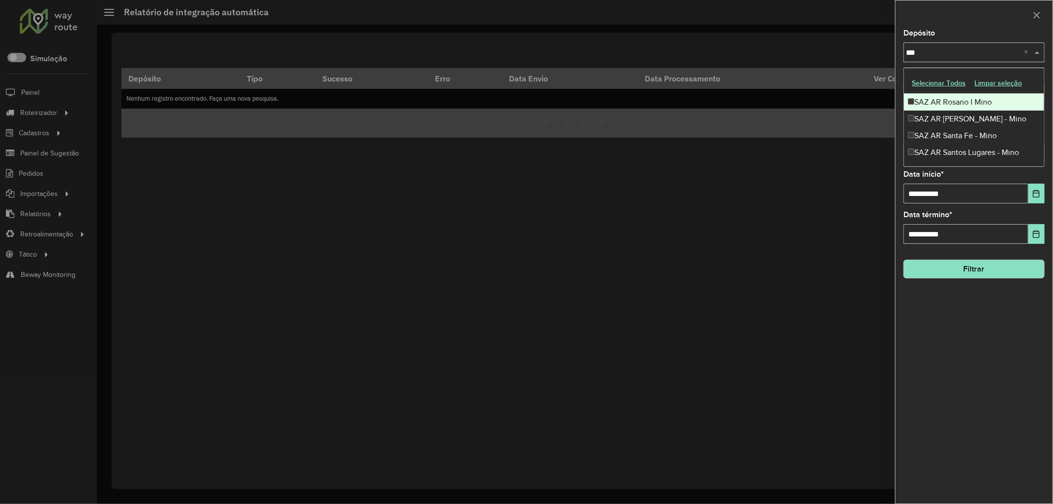
type input "****"
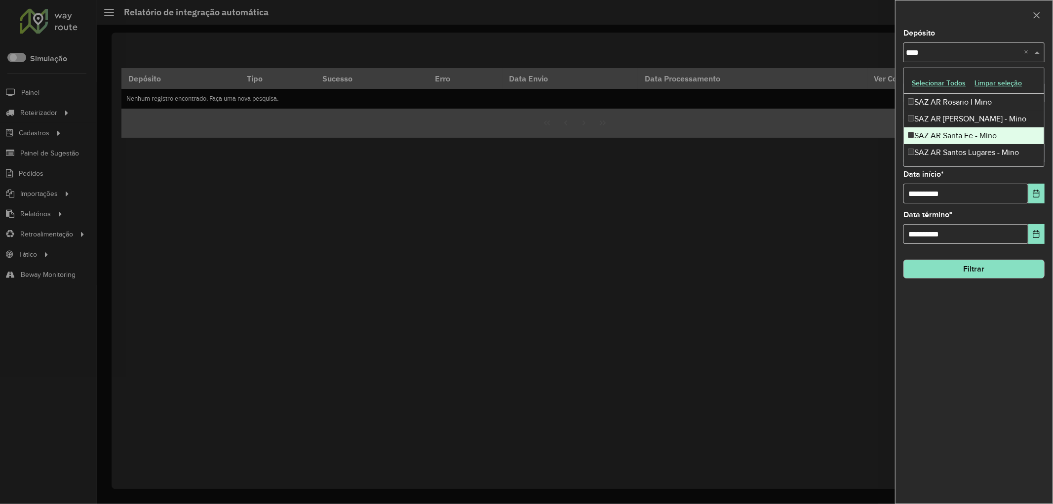
click at [961, 136] on div "SAZ AR Santa Fe - Mino" at bounding box center [974, 135] width 140 height 17
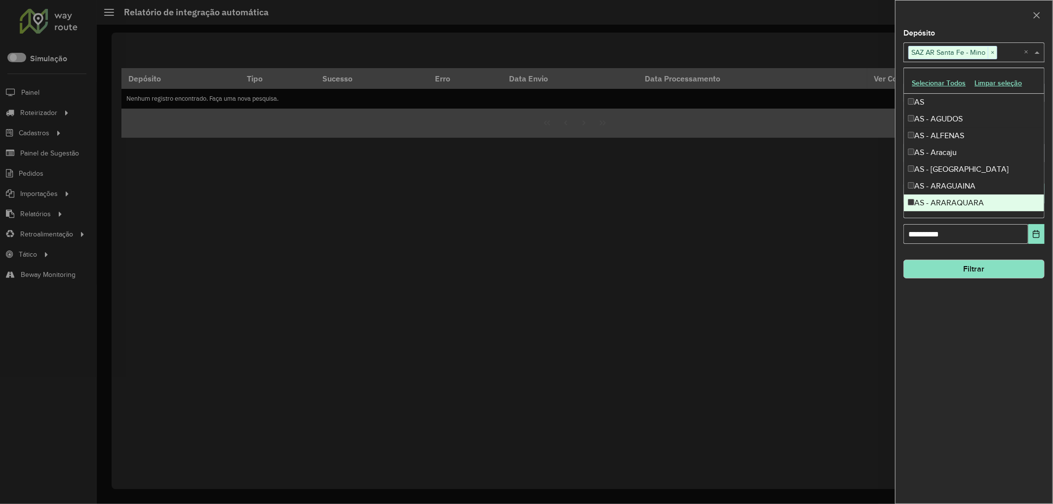
click at [956, 294] on div "**********" at bounding box center [973, 267] width 157 height 474
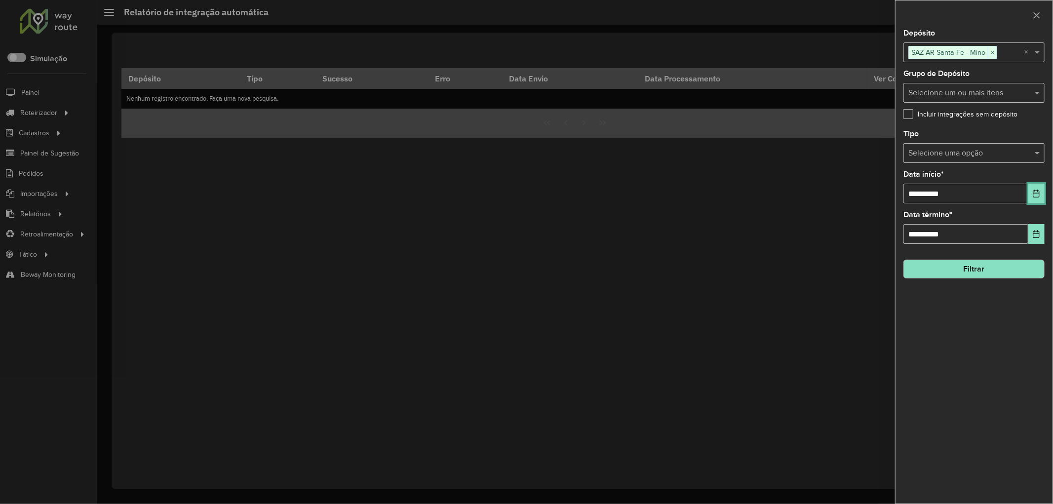
click at [1032, 195] on icon "Choose Date" at bounding box center [1036, 194] width 8 height 8
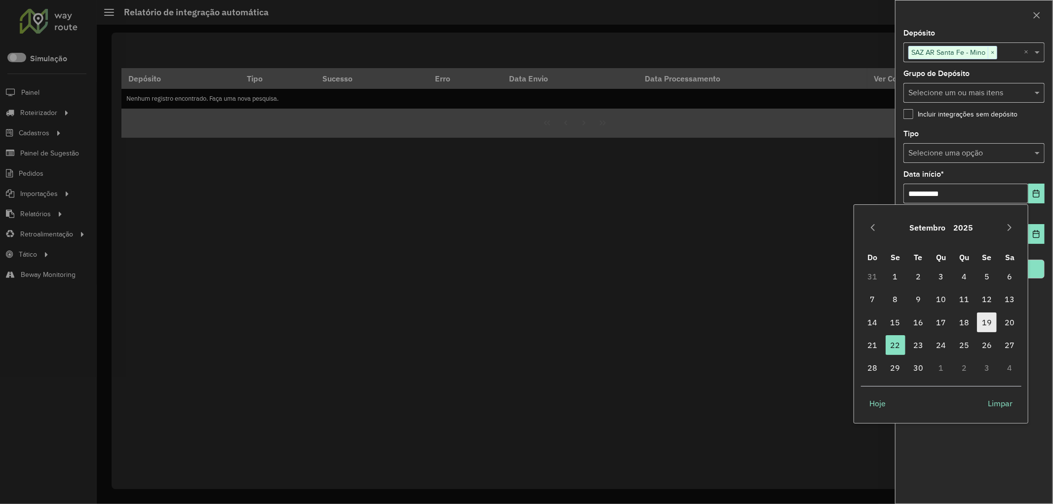
click at [984, 322] on span "19" at bounding box center [987, 322] width 20 height 20
type input "**********"
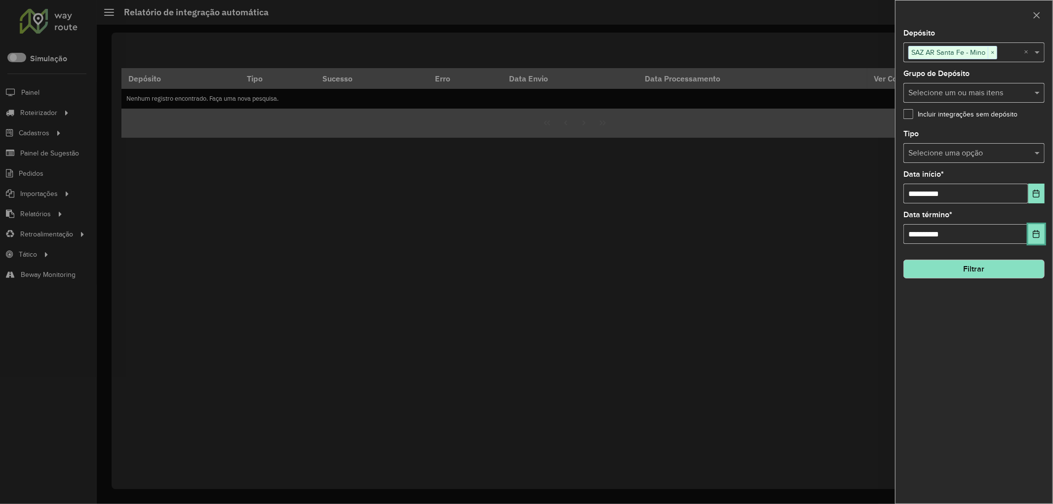
click at [1032, 236] on icon "Choose Date" at bounding box center [1036, 234] width 8 height 8
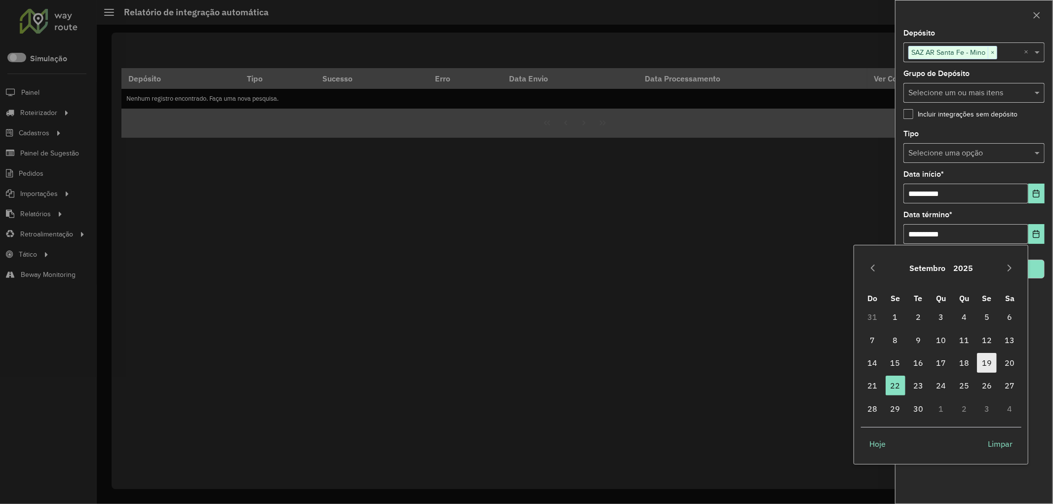
click at [986, 354] on span "19" at bounding box center [987, 363] width 20 height 20
type input "**********"
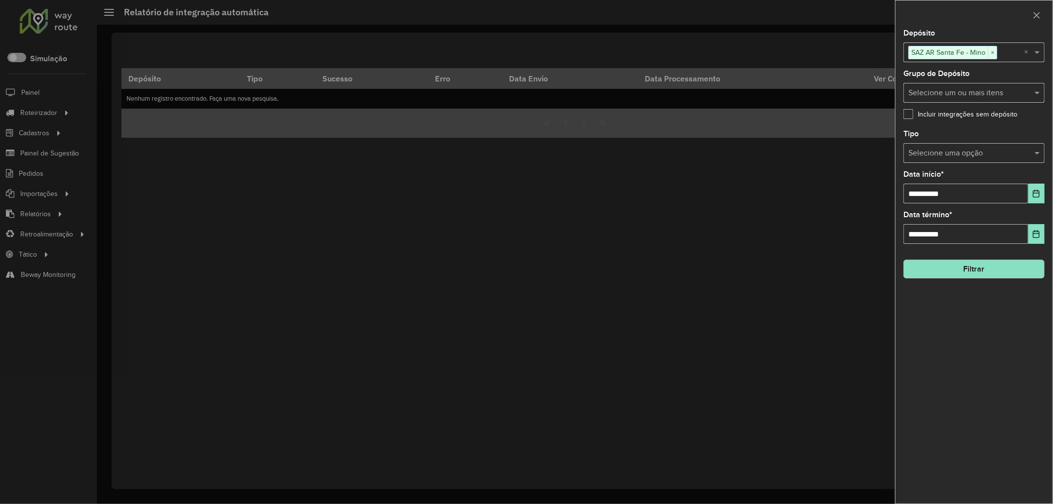
click at [971, 273] on button "Filtrar" at bounding box center [973, 269] width 141 height 19
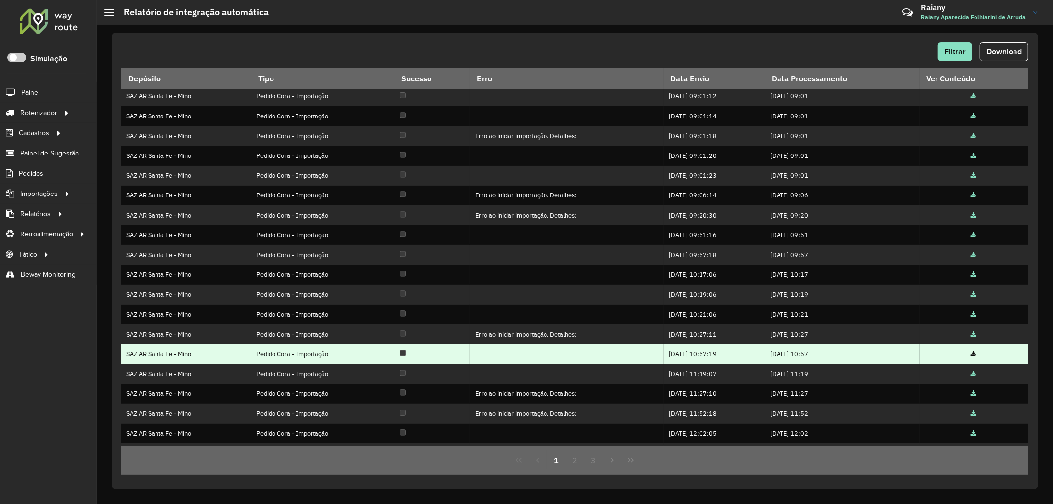
scroll to position [40, 0]
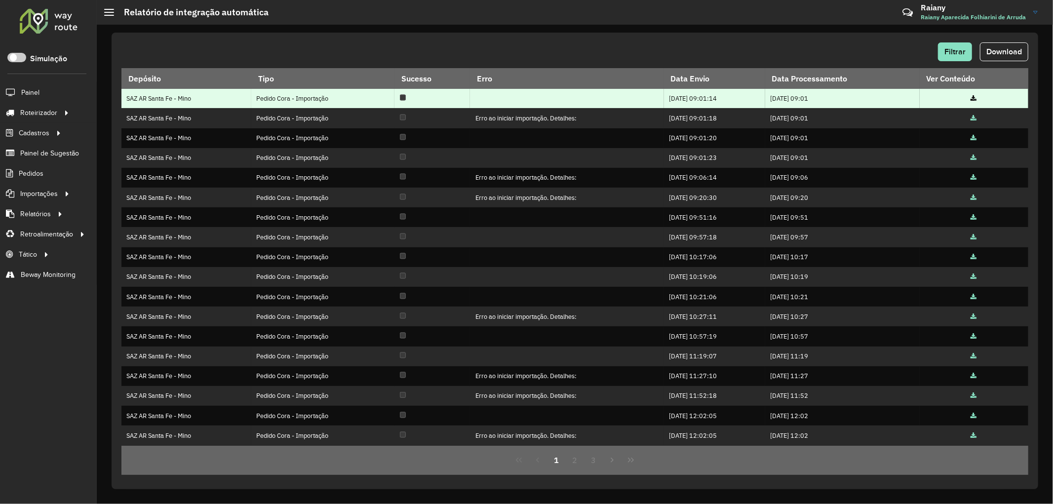
click at [971, 99] on icon at bounding box center [974, 99] width 6 height 6
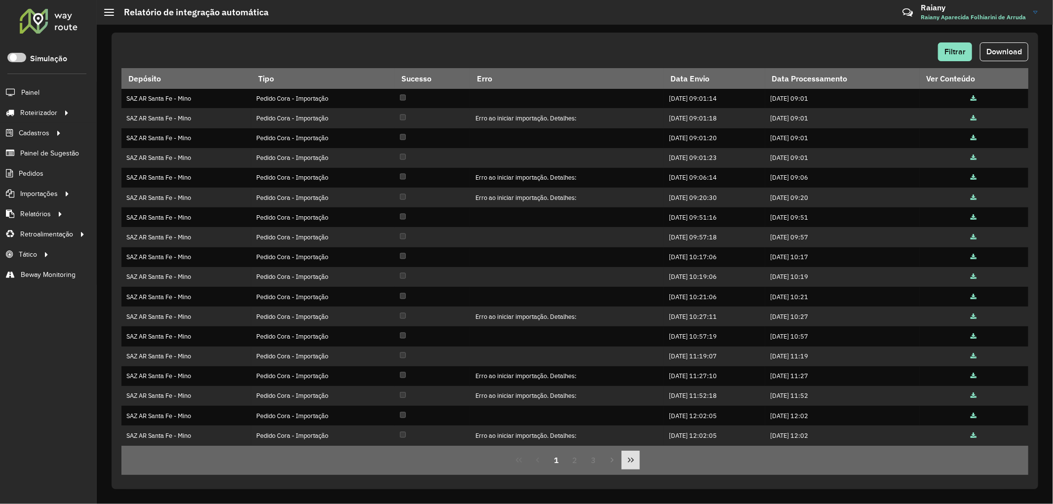
click at [630, 459] on icon "Last Page" at bounding box center [631, 460] width 8 height 8
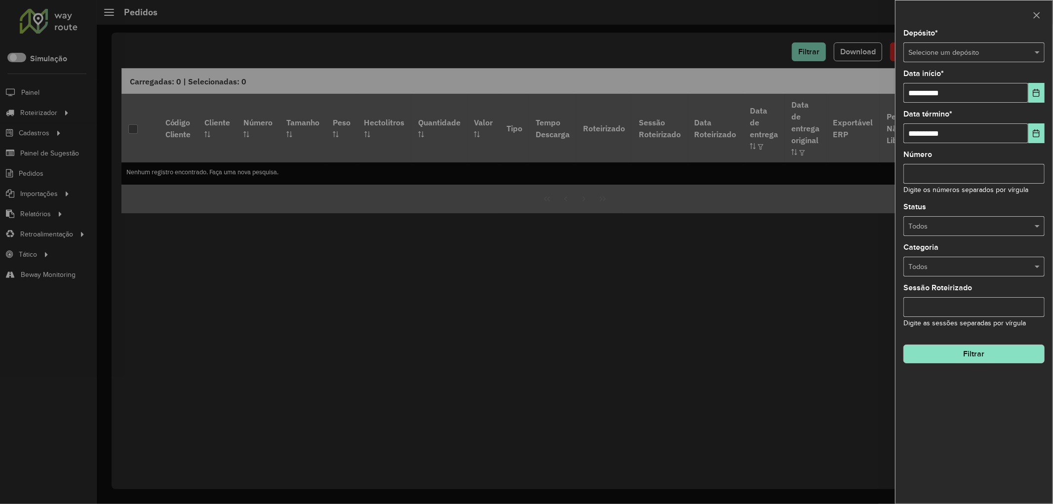
click at [924, 53] on input "text" at bounding box center [964, 52] width 112 height 11
type input "********"
click at [958, 76] on div "SAZ AR Santa Fe - Mino" at bounding box center [974, 81] width 140 height 16
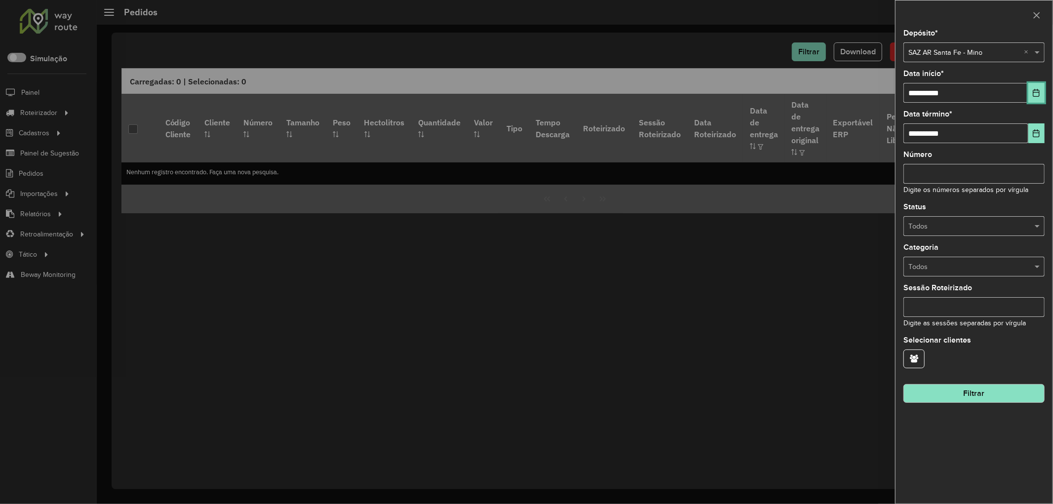
click at [1034, 95] on icon "Choose Date" at bounding box center [1036, 93] width 8 height 8
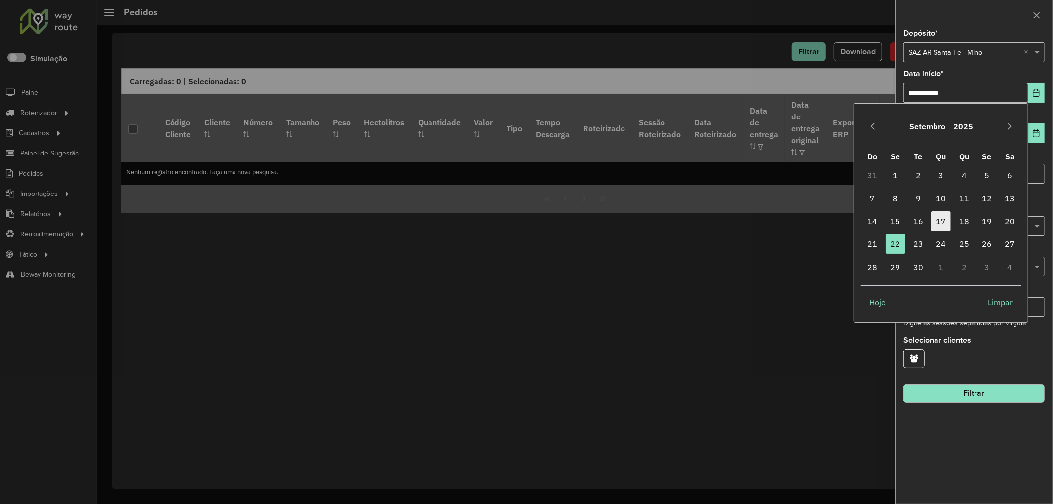
click at [936, 214] on span "17" at bounding box center [941, 221] width 20 height 20
type input "**********"
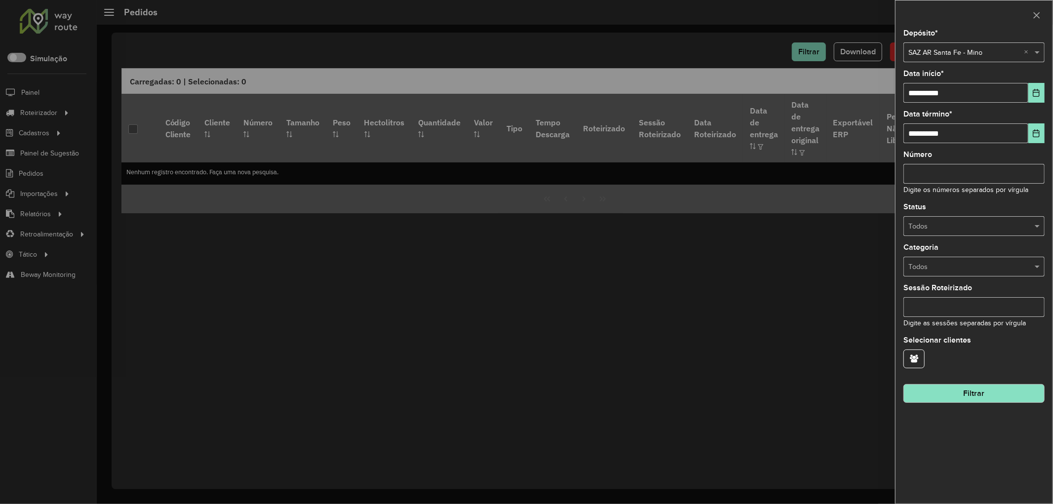
click at [949, 166] on input "Número" at bounding box center [973, 174] width 141 height 20
paste input "**********"
type input "********"
click at [978, 387] on button "Filtrar" at bounding box center [973, 393] width 141 height 19
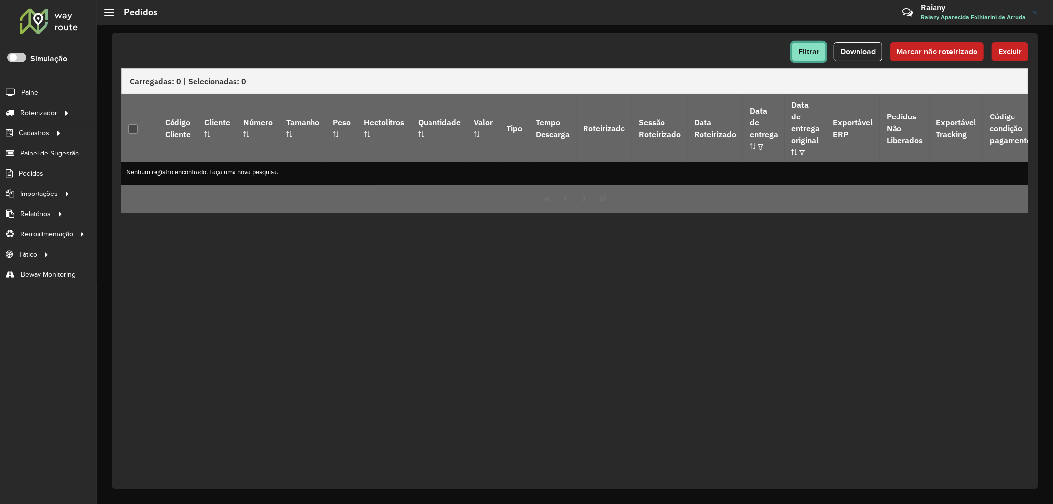
click at [813, 53] on span "Filtrar" at bounding box center [808, 51] width 21 height 8
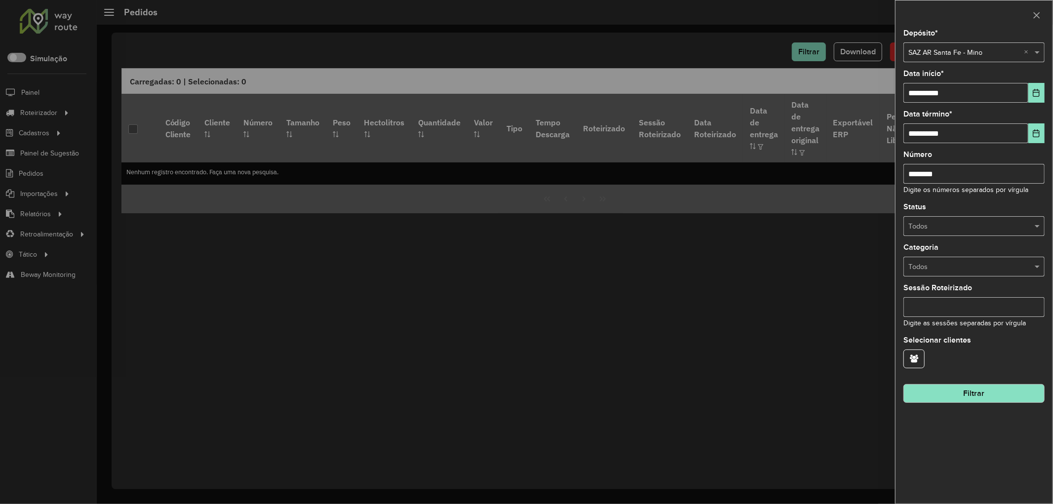
drag, startPoint x: 956, startPoint y: 178, endPoint x: 890, endPoint y: 169, distance: 66.2
click at [890, 169] on body "Aguarde... Pop-up bloqueado! Seu navegador bloqueou automáticamente a abertura …" at bounding box center [526, 252] width 1053 height 504
click at [1034, 92] on icon "Choose Date" at bounding box center [1036, 93] width 8 height 8
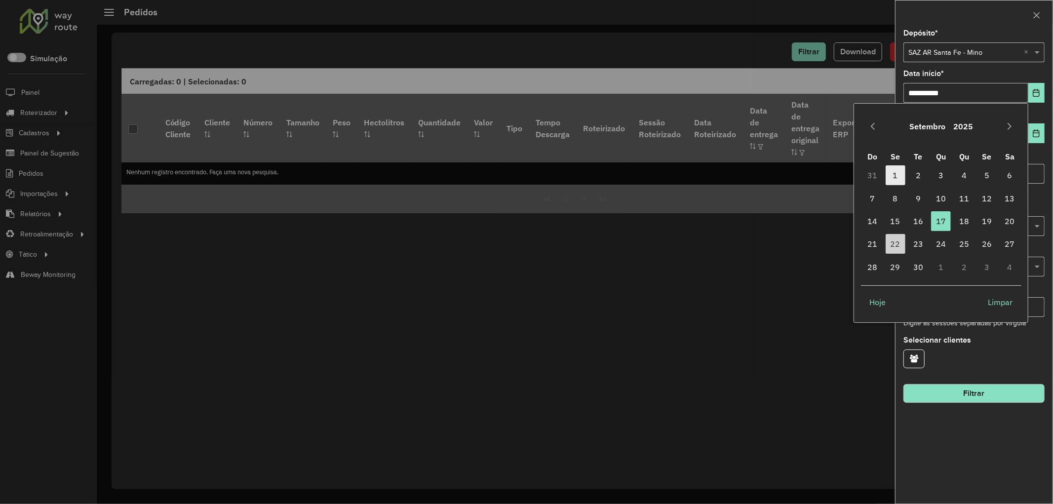
click at [897, 177] on span "1" at bounding box center [895, 175] width 20 height 20
type input "**********"
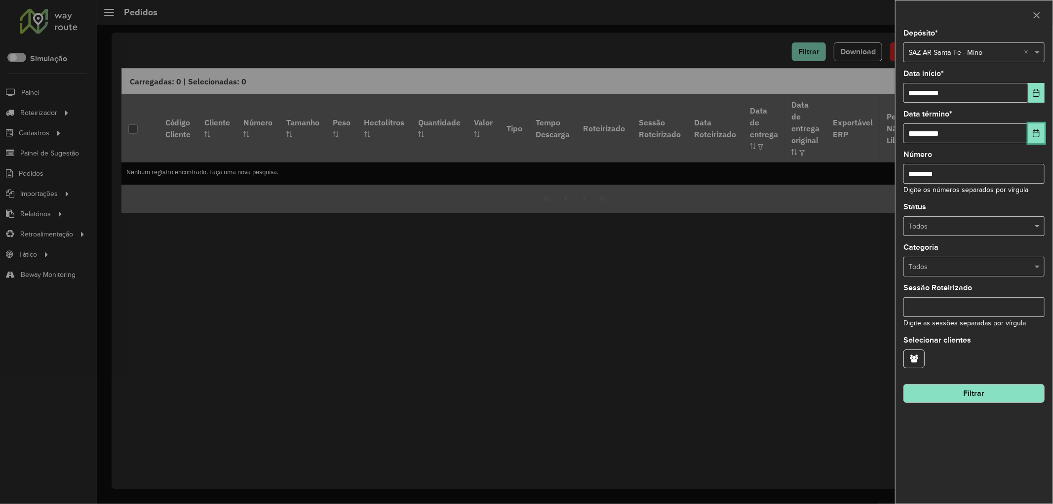
click at [1035, 134] on icon "Choose Date" at bounding box center [1036, 133] width 6 height 8
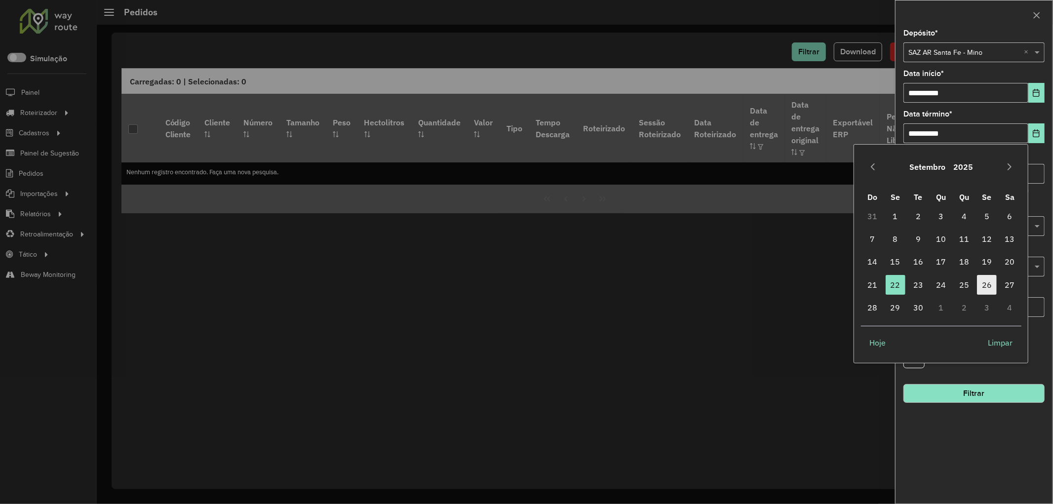
click at [988, 287] on span "26" at bounding box center [987, 285] width 20 height 20
type input "**********"
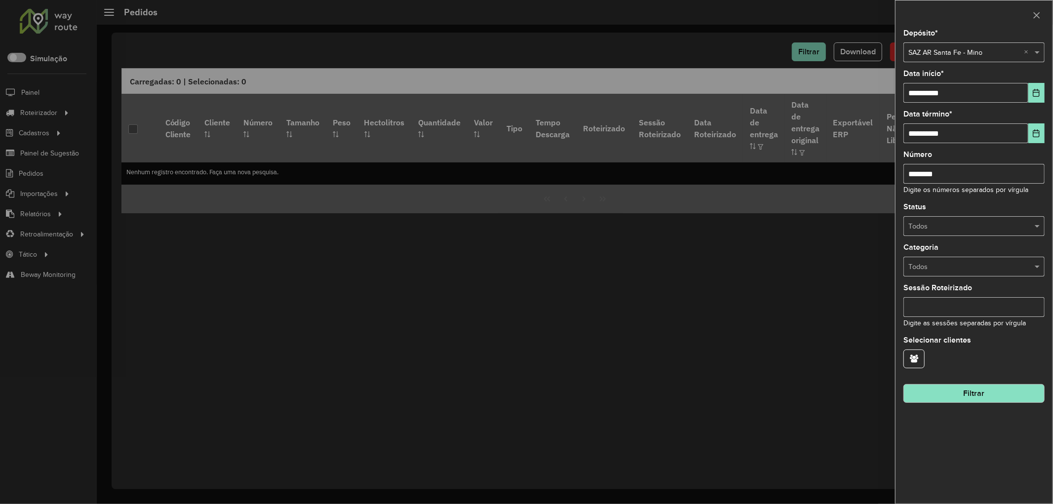
click at [981, 400] on button "Filtrar" at bounding box center [973, 393] width 141 height 19
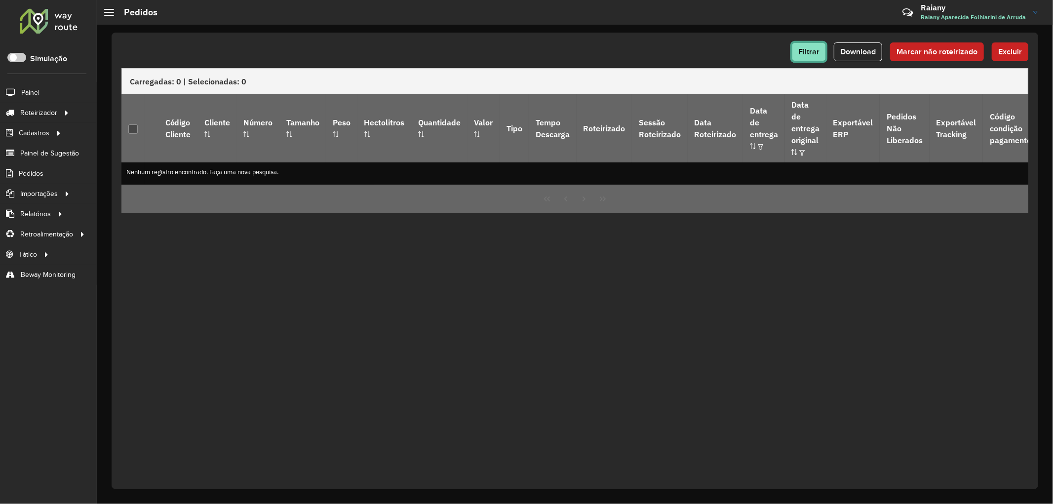
click at [808, 43] on button "Filtrar" at bounding box center [809, 51] width 34 height 19
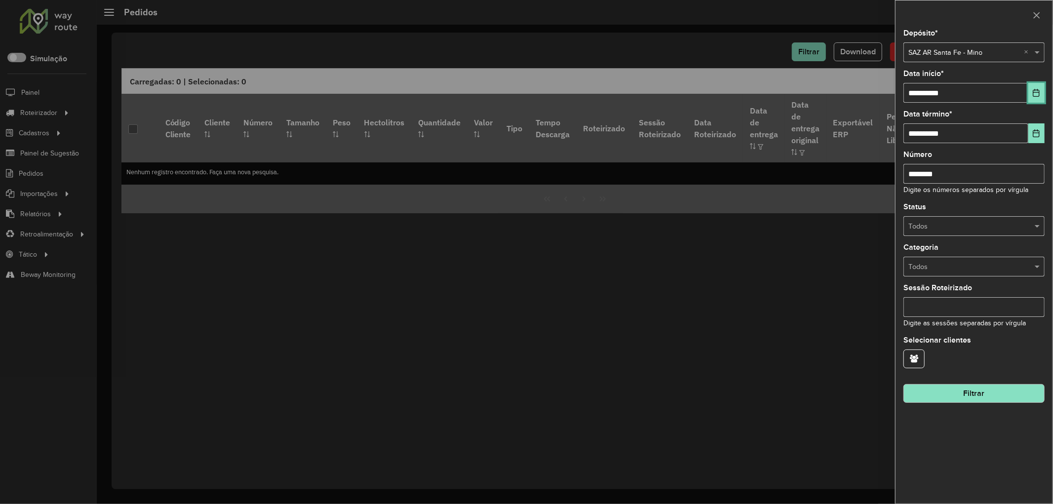
click at [1037, 95] on icon "Choose Date" at bounding box center [1036, 93] width 8 height 8
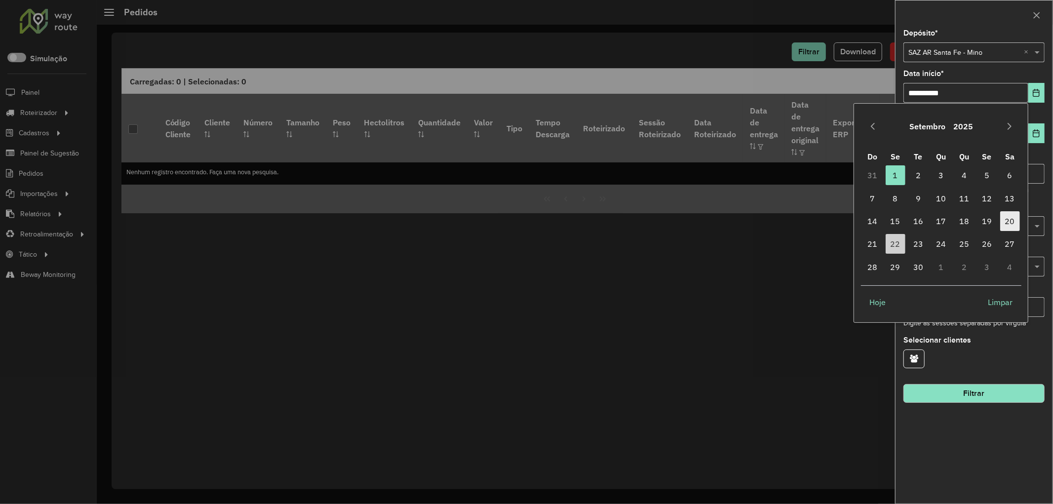
click at [1010, 216] on span "20" at bounding box center [1010, 221] width 20 height 20
type input "**********"
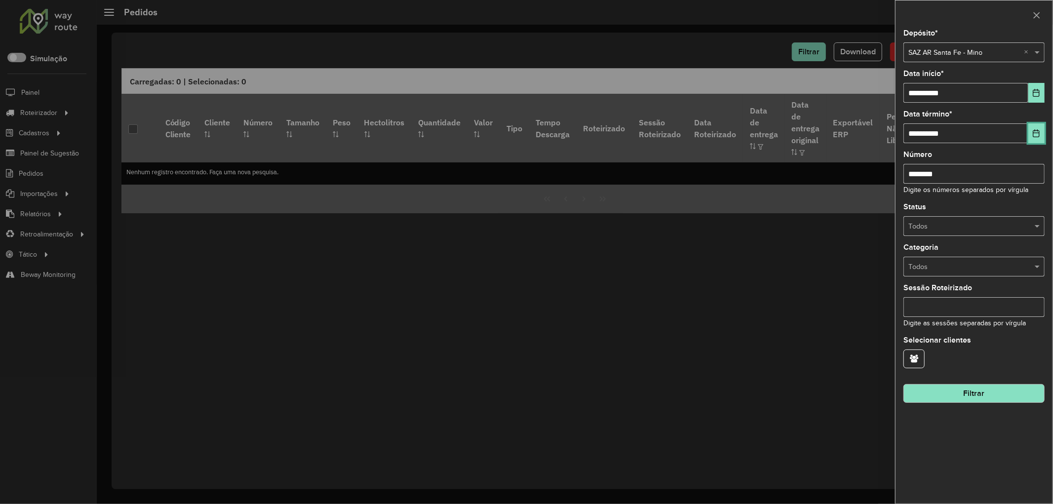
click at [1040, 131] on button "Choose Date" at bounding box center [1036, 133] width 16 height 20
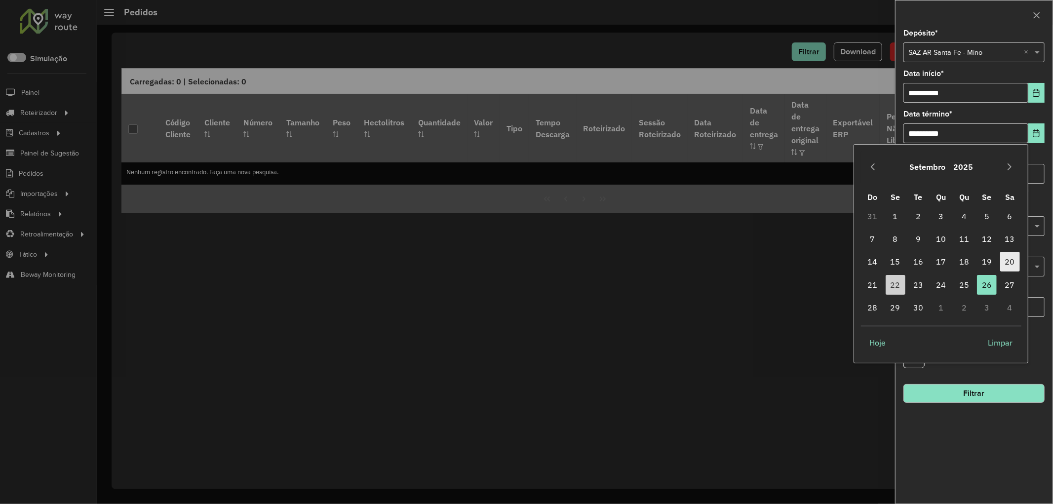
click at [1004, 257] on span "20" at bounding box center [1010, 262] width 20 height 20
type input "**********"
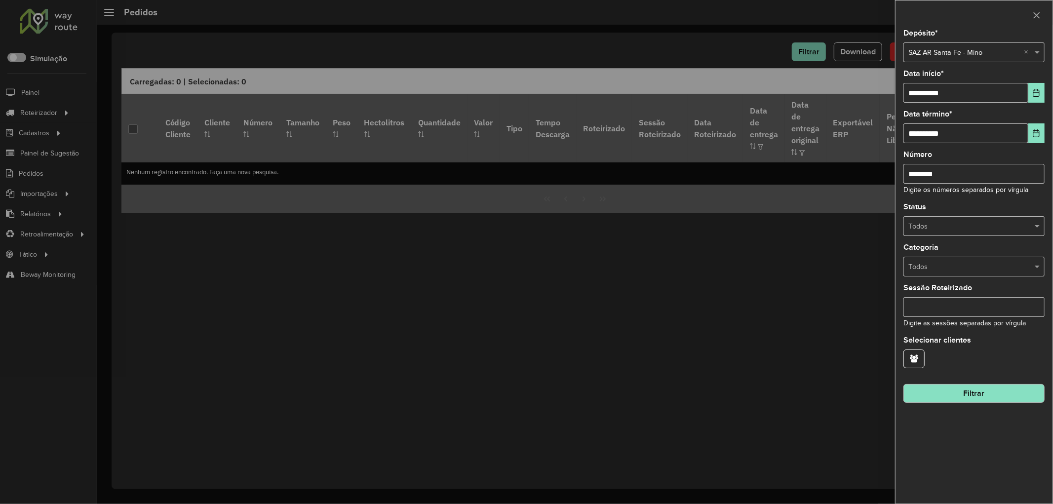
drag, startPoint x: 959, startPoint y: 175, endPoint x: 888, endPoint y: 175, distance: 70.6
click at [888, 175] on body "Aguarde... Pop-up bloqueado! Seu navegador bloqueou automáticamente a abertura …" at bounding box center [526, 252] width 1053 height 504
click at [955, 393] on button "Filtrar" at bounding box center [973, 393] width 141 height 19
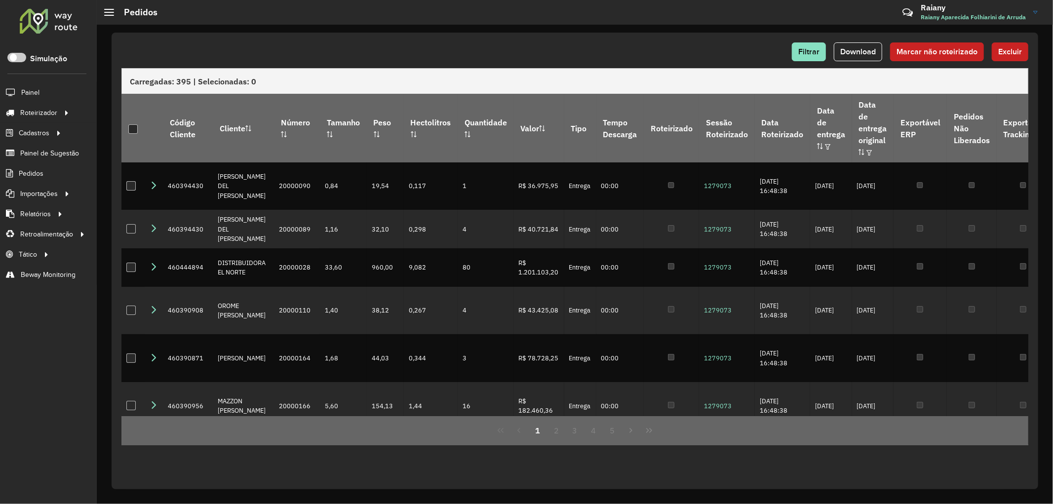
click at [562, 54] on div "Filtrar Download Marcar não roteirizado Excluir" at bounding box center [574, 51] width 907 height 19
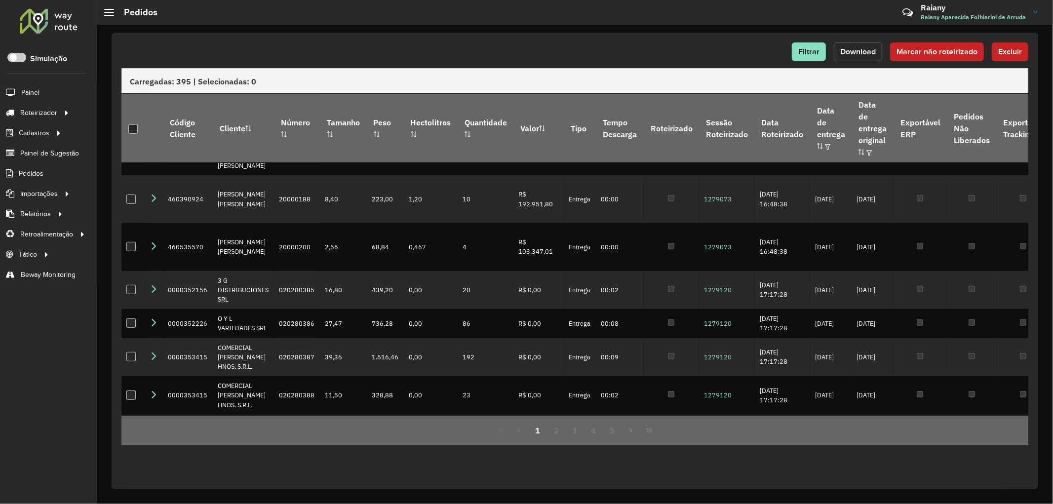
click at [853, 43] on button "Download" at bounding box center [858, 51] width 48 height 19
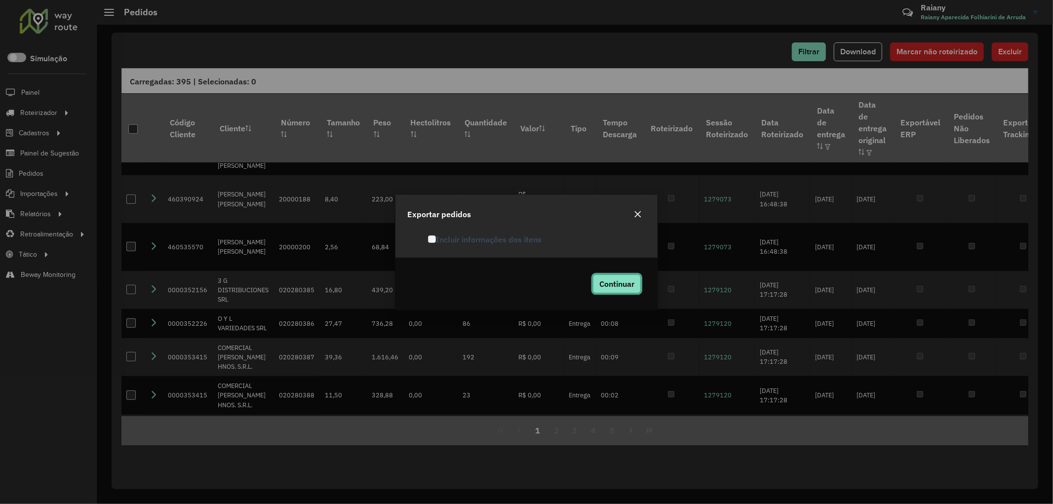
click at [603, 285] on span "Continuar" at bounding box center [616, 284] width 35 height 10
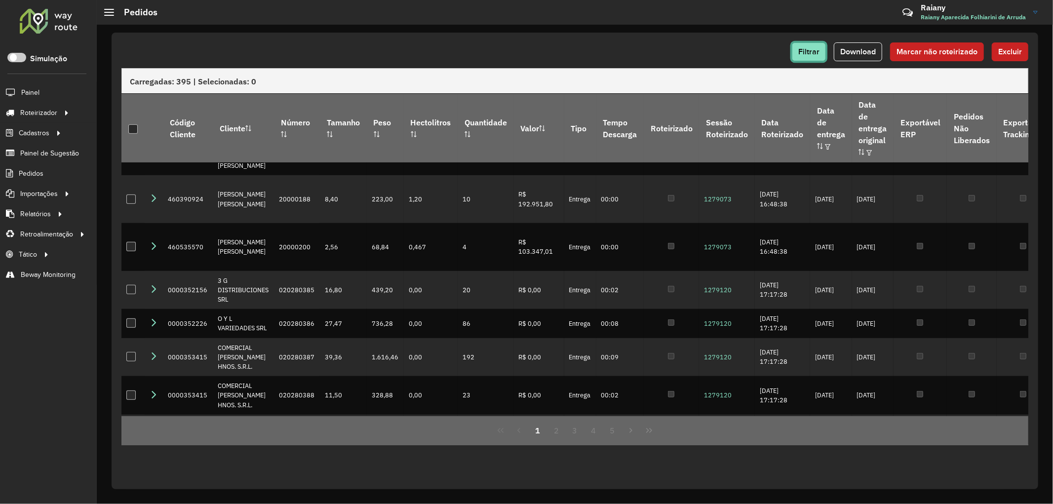
click at [797, 50] on button "Filtrar" at bounding box center [809, 51] width 34 height 19
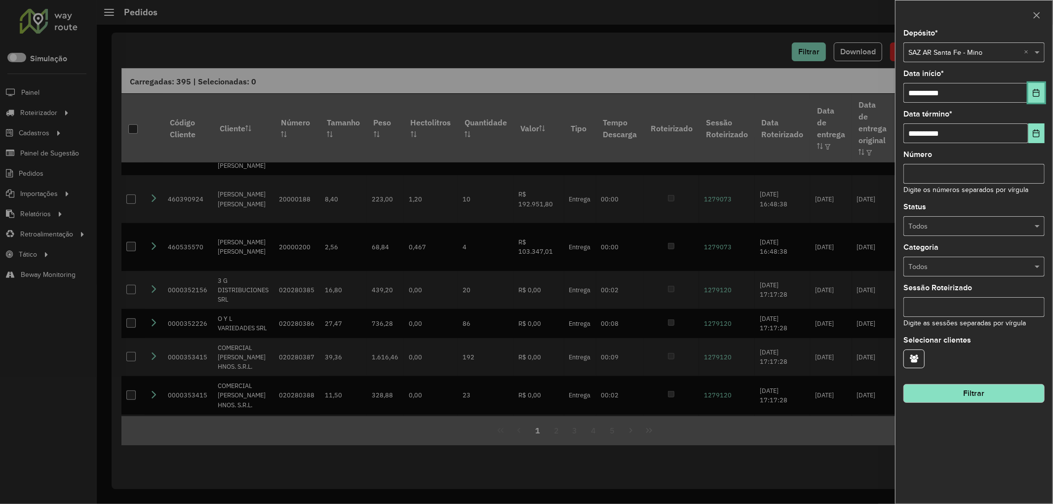
click at [1037, 95] on icon "Choose Date" at bounding box center [1036, 93] width 8 height 8
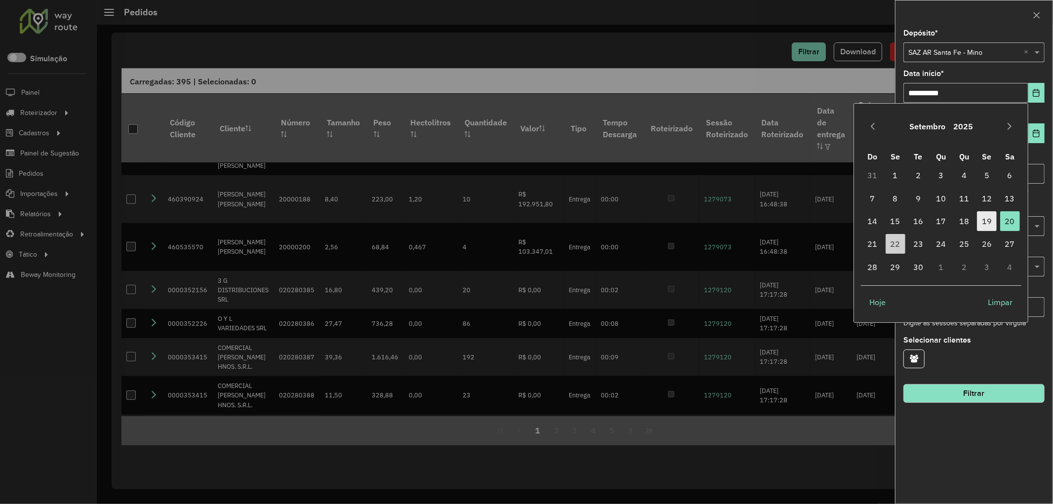
click at [988, 225] on span "19" at bounding box center [987, 221] width 20 height 20
type input "**********"
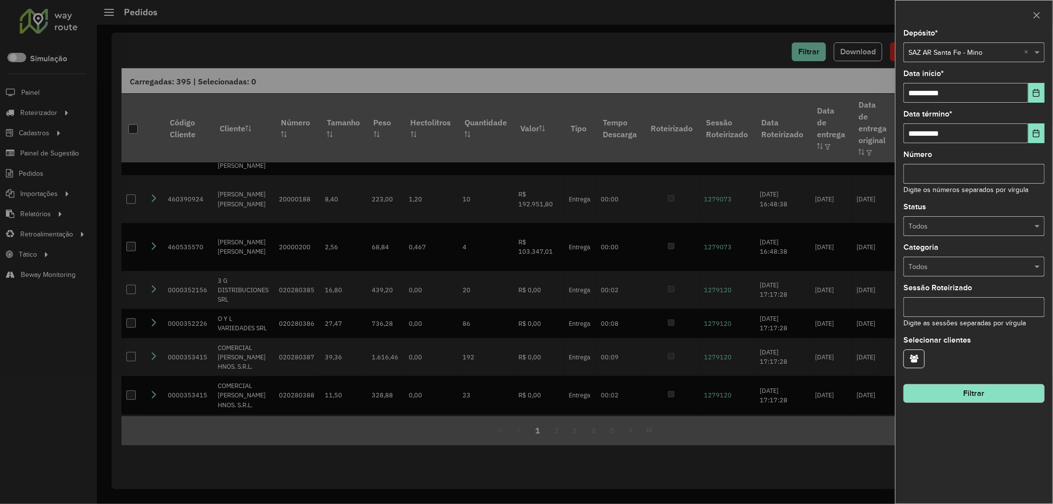
click at [979, 400] on button "Filtrar" at bounding box center [973, 393] width 141 height 19
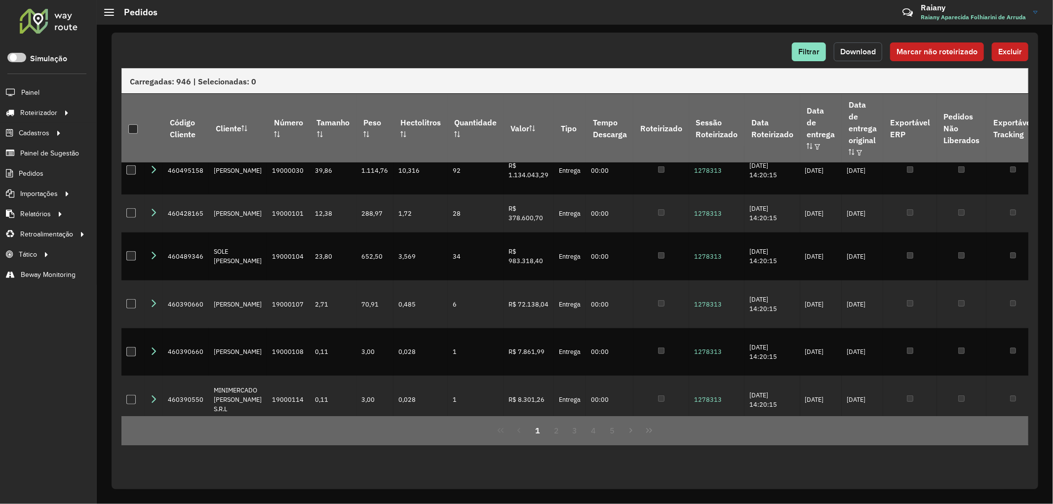
click at [850, 51] on span "Download" at bounding box center [858, 51] width 36 height 8
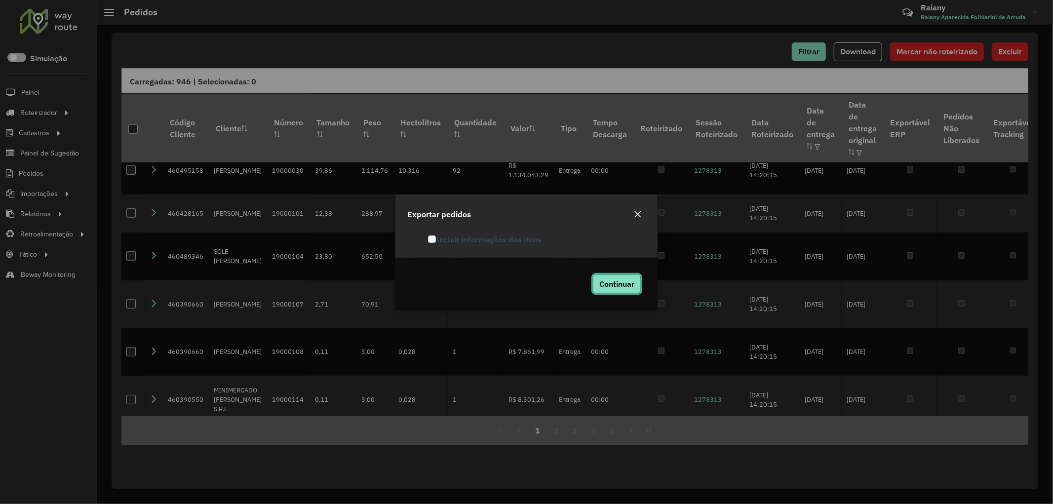
click at [613, 284] on span "Continuar" at bounding box center [616, 284] width 35 height 10
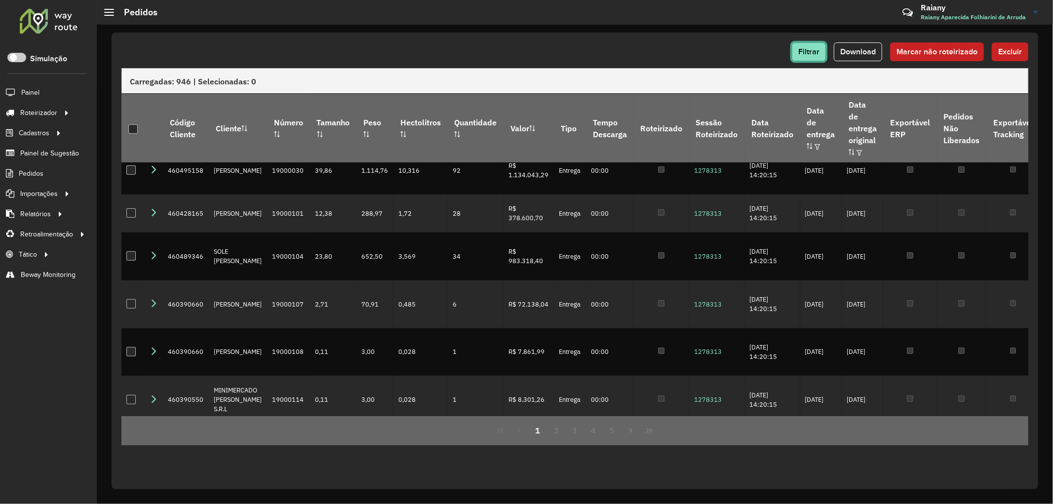
click at [802, 56] on button "Filtrar" at bounding box center [809, 51] width 34 height 19
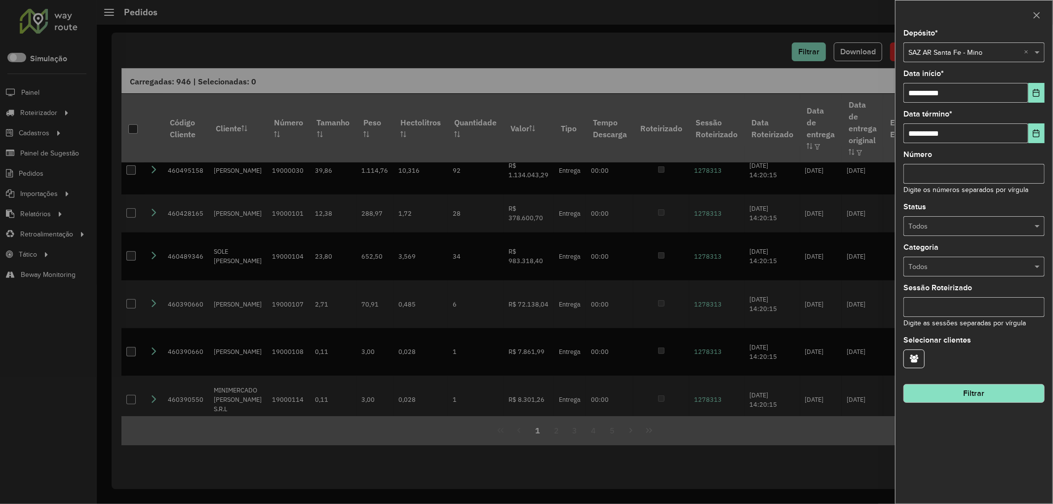
click at [994, 52] on input "text" at bounding box center [964, 52] width 112 height 11
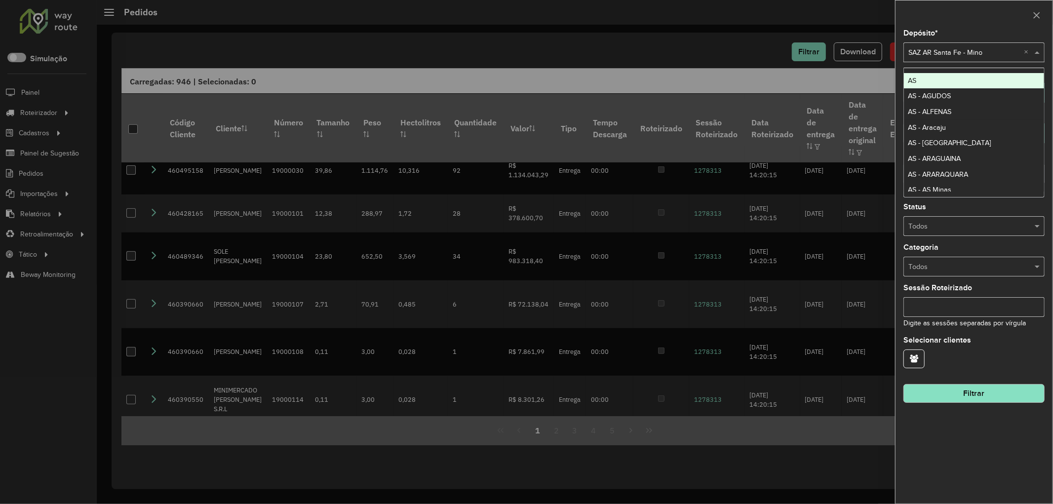
paste input "**********"
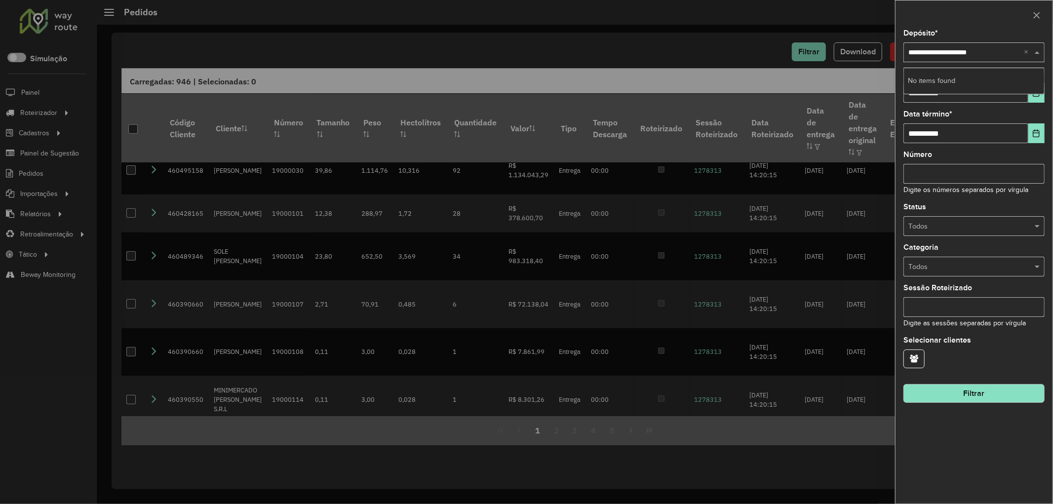
type input "**********"
click at [995, 51] on input "**********" at bounding box center [964, 52] width 112 height 11
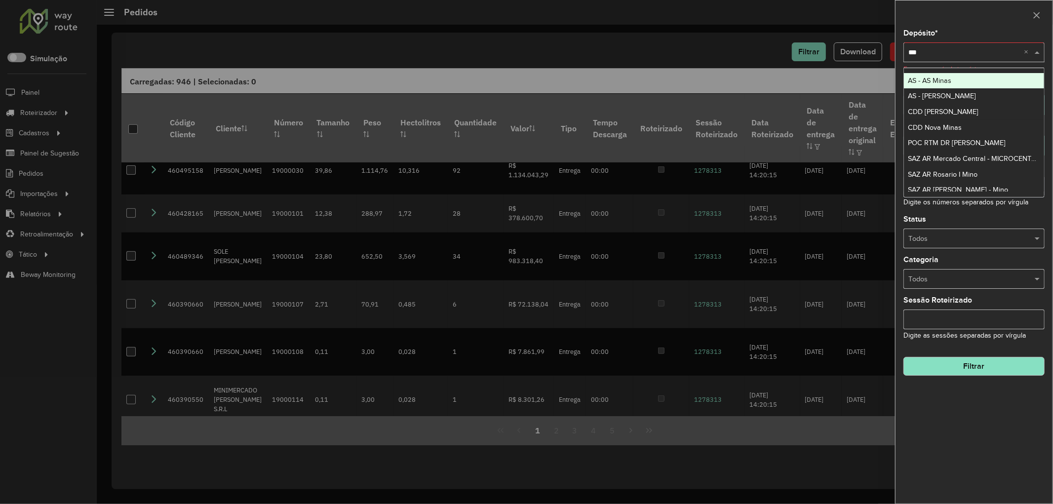
type input "****"
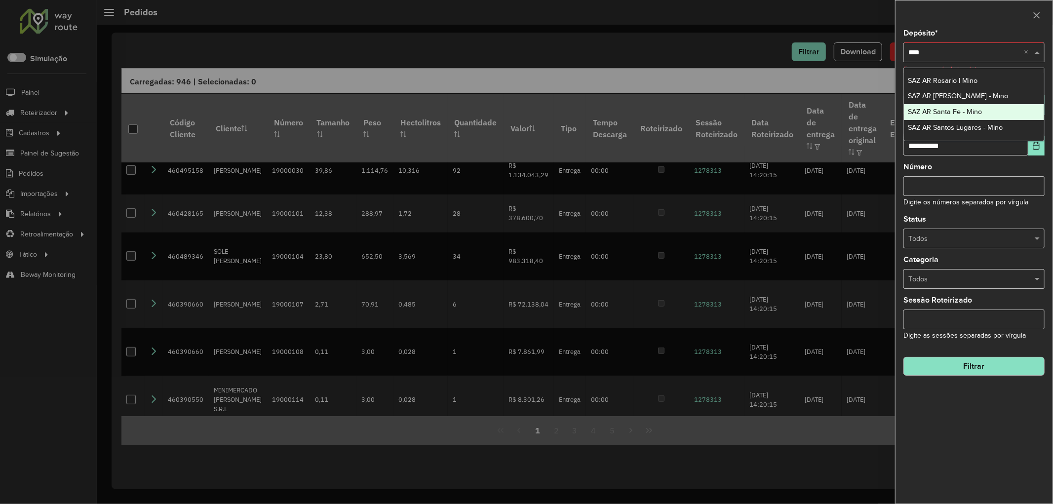
click at [976, 108] on span "SAZ AR Santa Fe - Mino" at bounding box center [945, 112] width 74 height 8
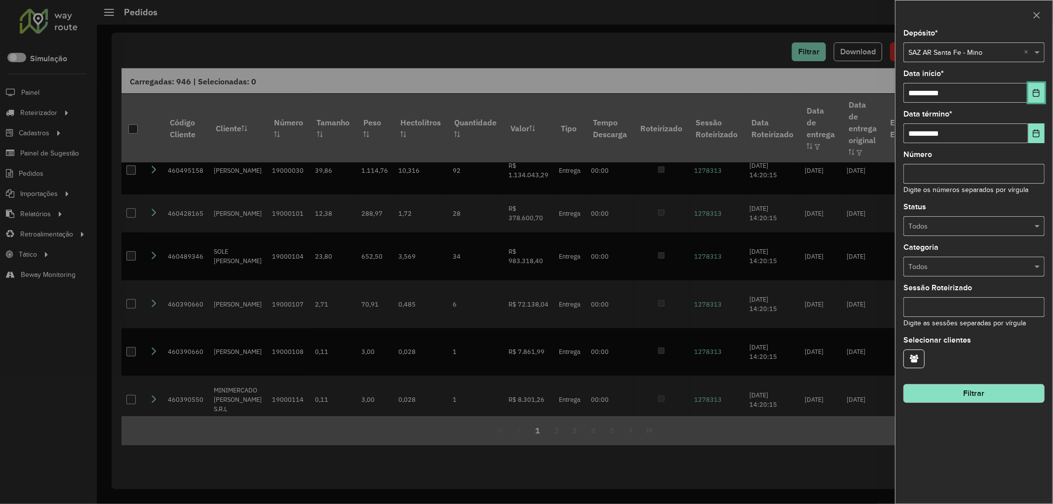
click at [1036, 96] on icon "Choose Date" at bounding box center [1036, 93] width 8 height 8
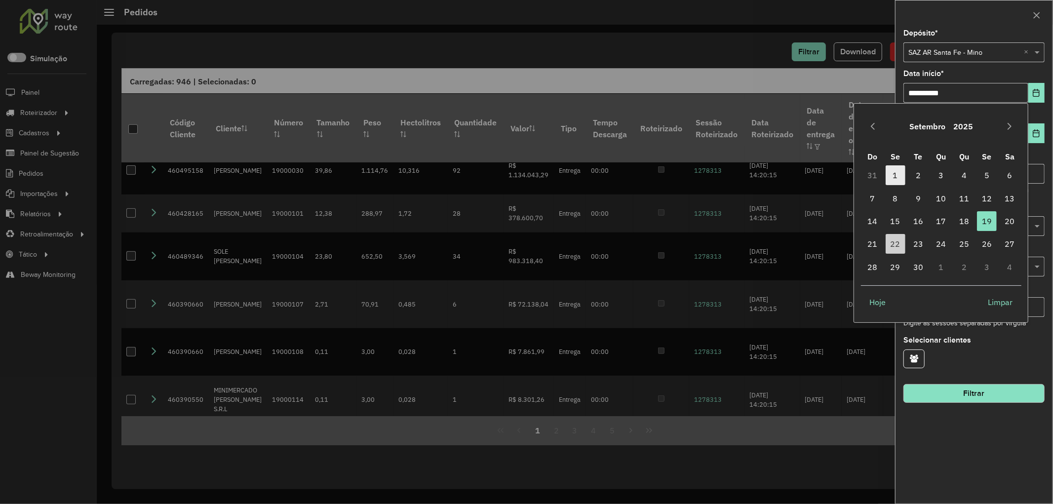
click at [892, 175] on span "1" at bounding box center [895, 175] width 20 height 20
type input "**********"
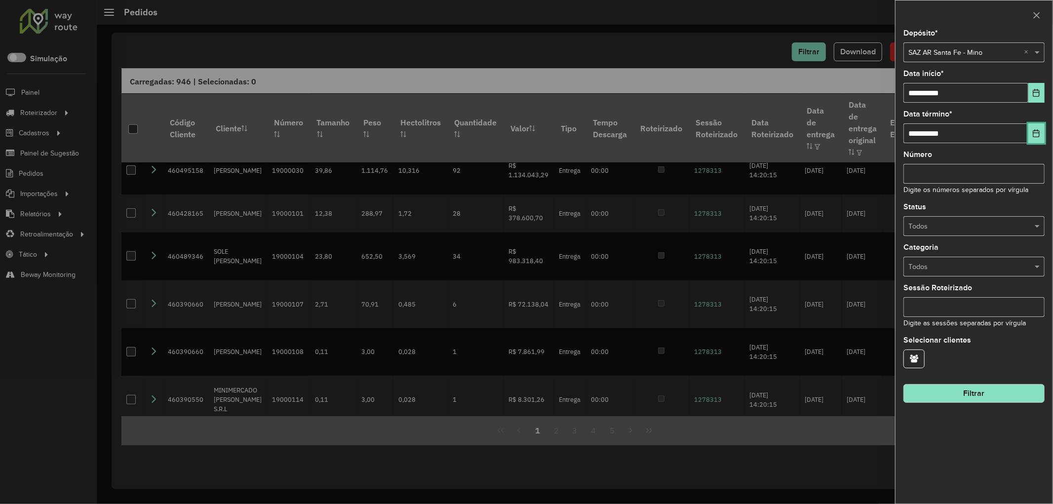
click at [1042, 133] on button "Choose Date" at bounding box center [1036, 133] width 16 height 20
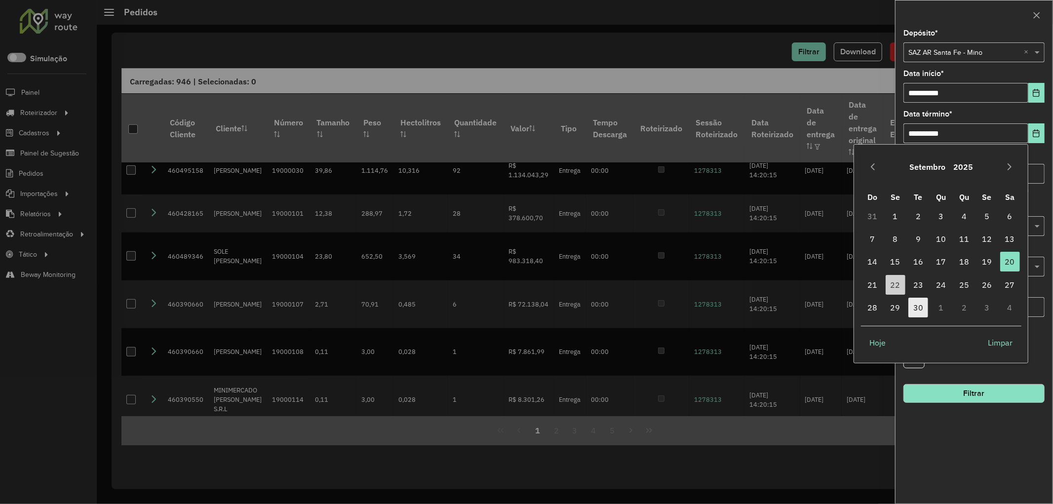
click at [915, 301] on span "30" at bounding box center [918, 308] width 20 height 20
type input "**********"
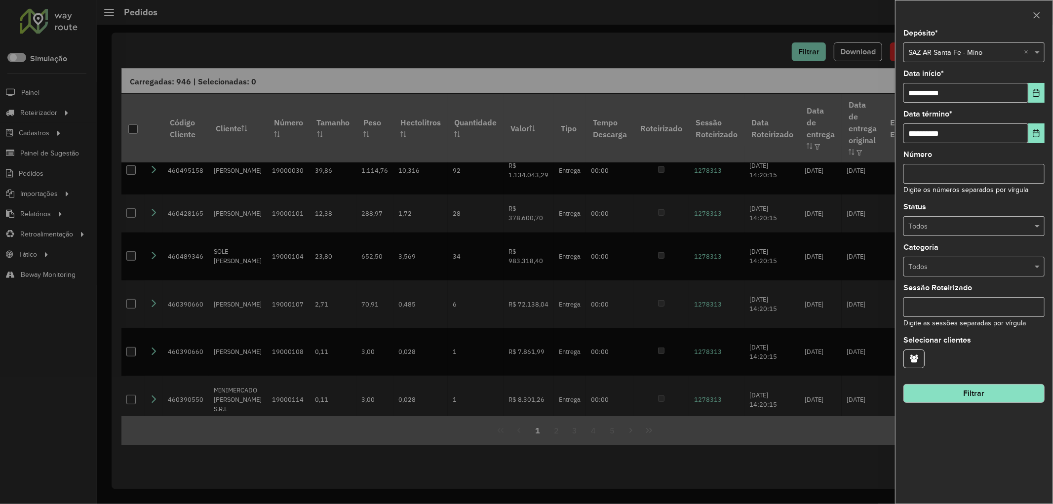
click at [960, 178] on input "Número" at bounding box center [973, 174] width 141 height 20
paste input "********"
type input "********"
click at [988, 398] on button "Filtrar" at bounding box center [973, 393] width 141 height 19
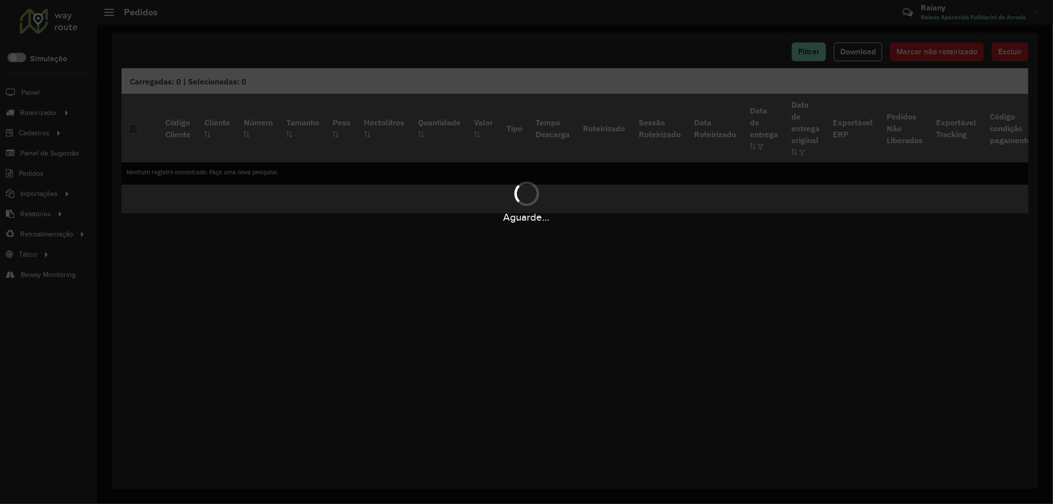
scroll to position [0, 0]
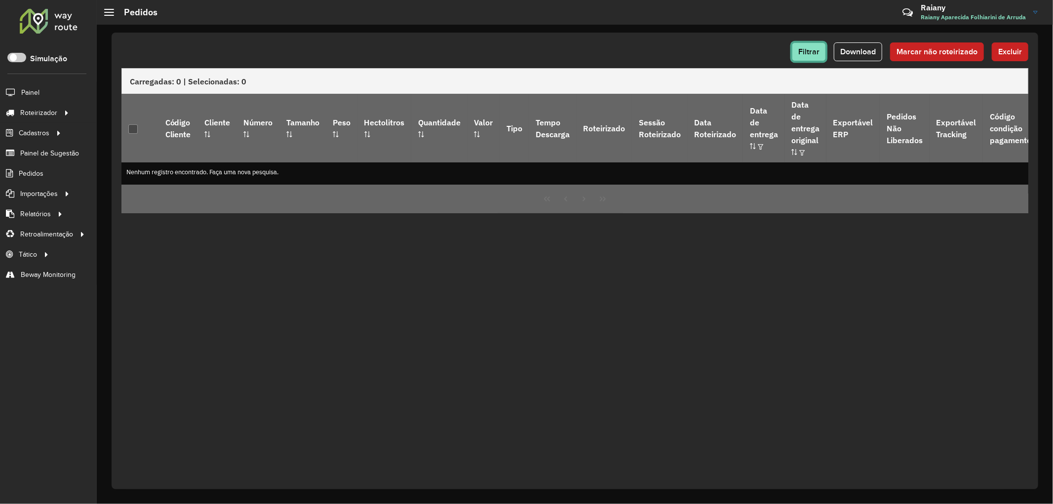
click at [798, 48] on button "Filtrar" at bounding box center [809, 51] width 34 height 19
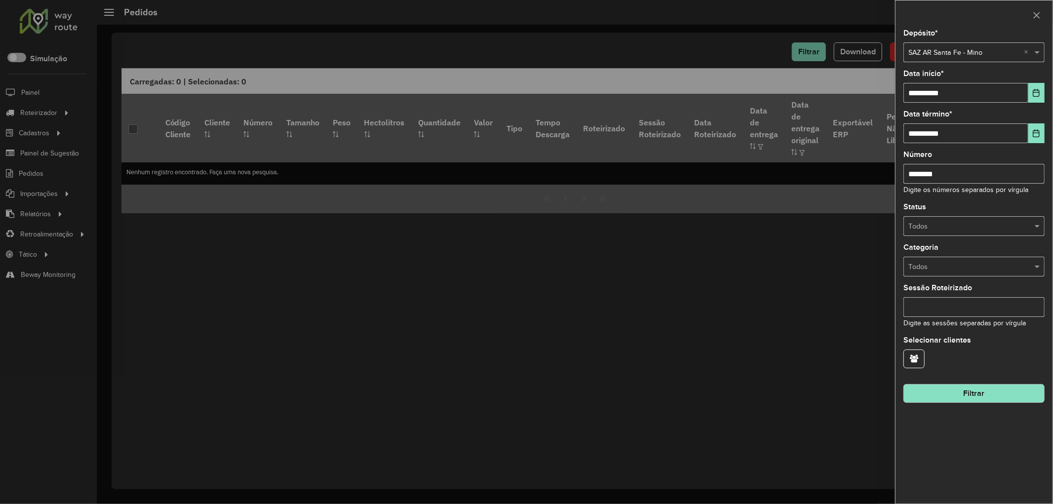
drag, startPoint x: 958, startPoint y: 177, endPoint x: 858, endPoint y: 173, distance: 100.3
click at [858, 173] on body "Aguarde... Pop-up bloqueado! Seu navegador bloqueou automáticamente a abertura …" at bounding box center [526, 252] width 1053 height 504
click at [923, 358] on button "button" at bounding box center [913, 358] width 21 height 19
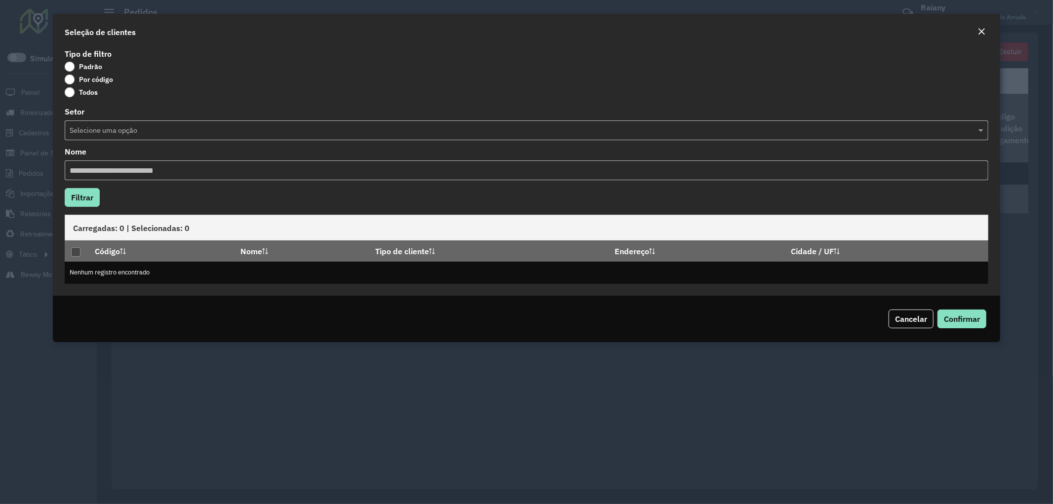
click at [92, 80] on label "Por código" at bounding box center [89, 80] width 48 height 10
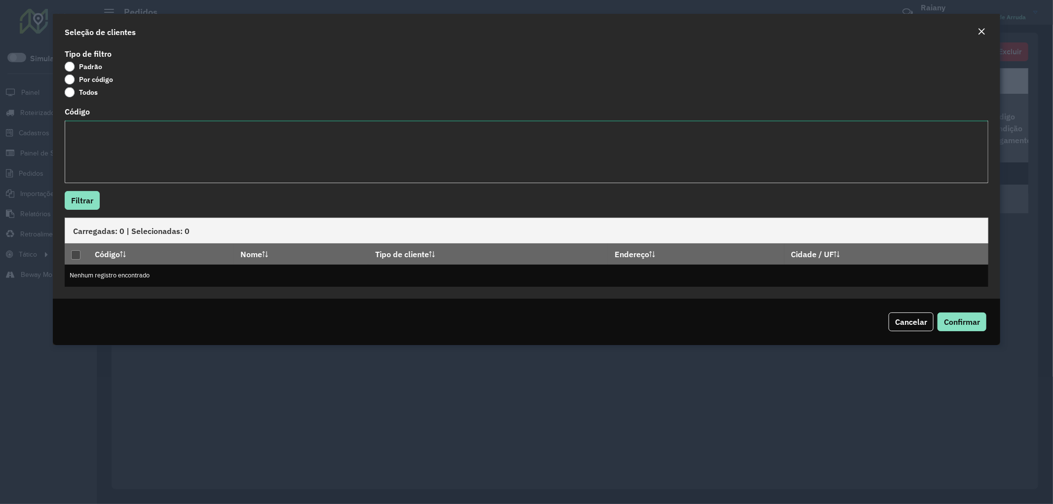
click at [119, 145] on textarea "Código" at bounding box center [527, 151] width 924 height 63
paste textarea "*********"
type textarea "*********"
click at [90, 199] on button "Filtrar" at bounding box center [82, 200] width 35 height 19
click at [75, 254] on div at bounding box center [75, 254] width 9 height 9
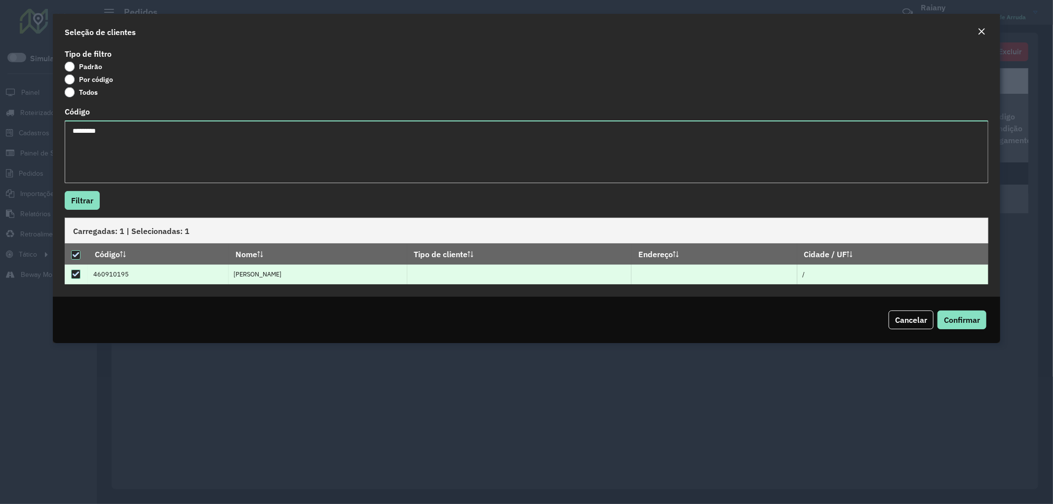
click at [963, 329] on div "Cancelar Confirmar" at bounding box center [527, 320] width 948 height 46
click at [961, 323] on span "Confirmar" at bounding box center [962, 320] width 36 height 10
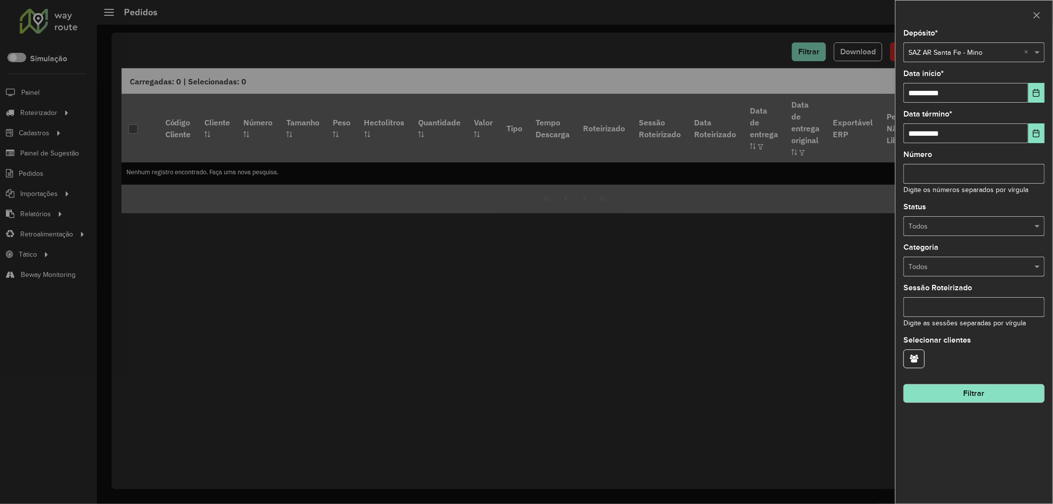
click at [963, 391] on button "Filtrar" at bounding box center [973, 393] width 141 height 19
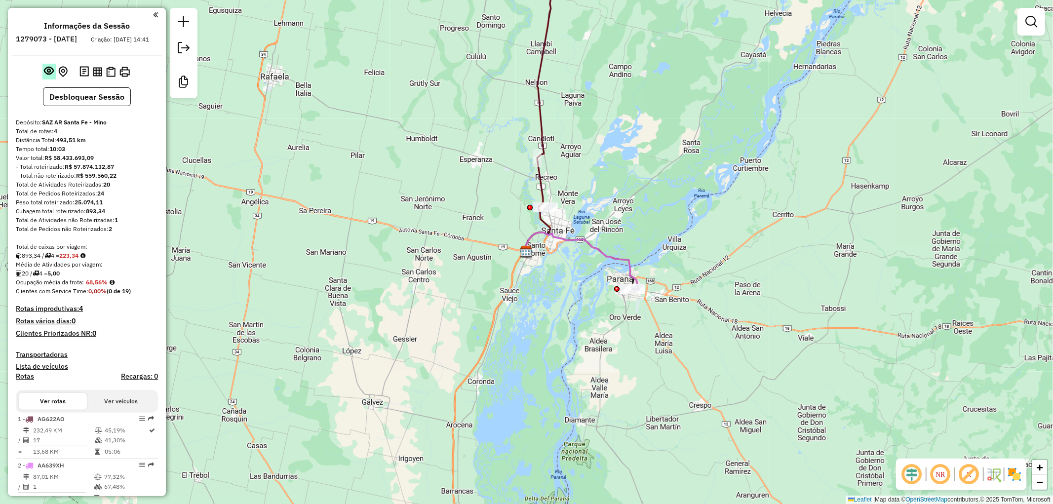
click at [44, 76] on em at bounding box center [49, 71] width 10 height 10
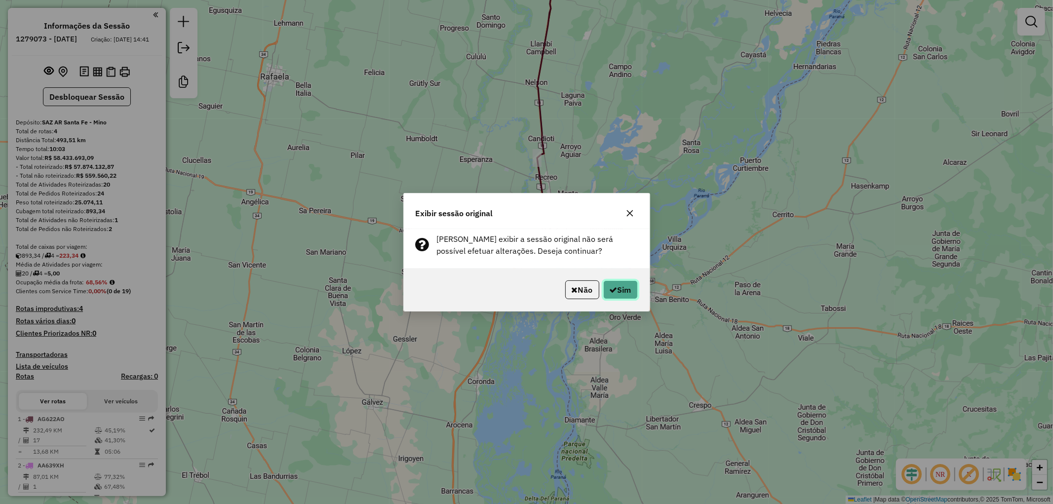
click at [629, 290] on button "Sim" at bounding box center [620, 289] width 35 height 19
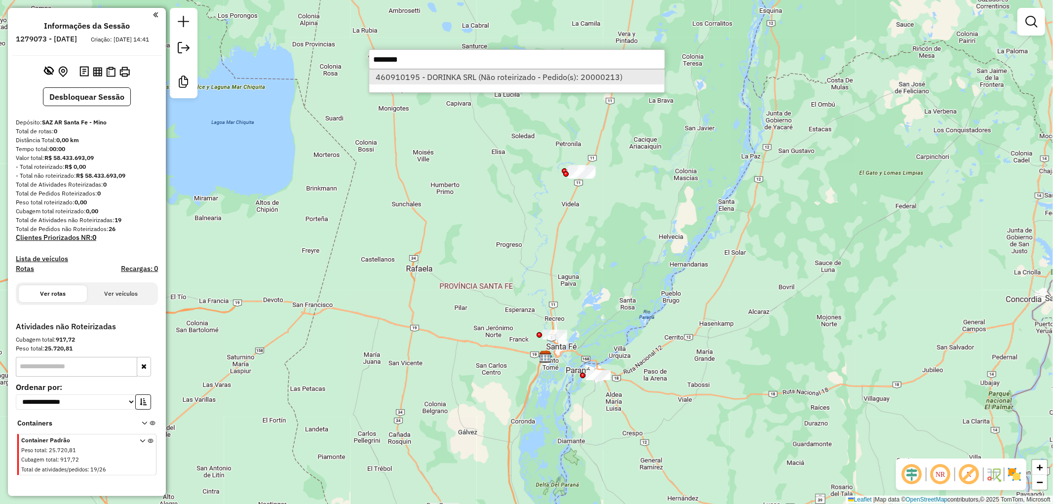
type input "********"
click at [480, 80] on li "460910195 - DORINKA SRL (Não roteirizado - Pedido(s): 20000213)" at bounding box center [516, 77] width 295 height 15
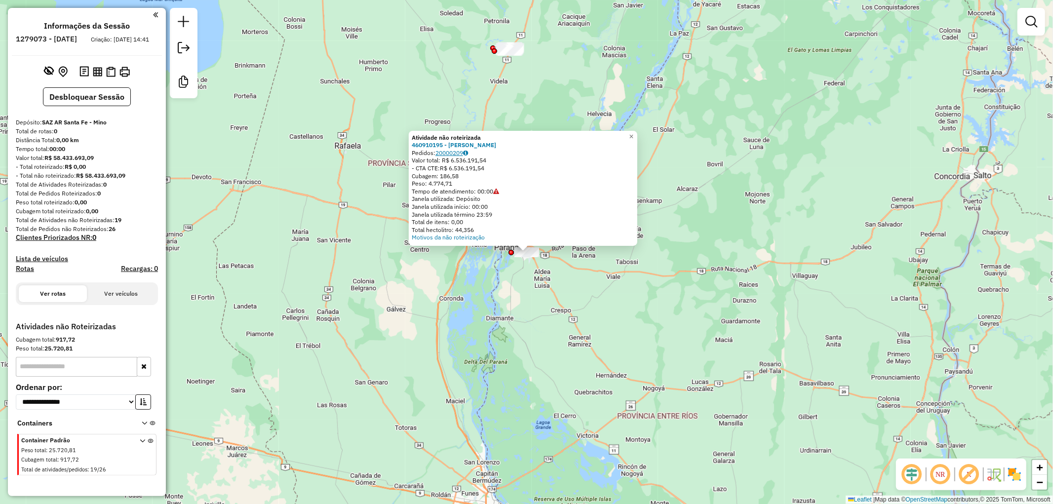
click at [455, 150] on link "20000209" at bounding box center [451, 152] width 33 height 7
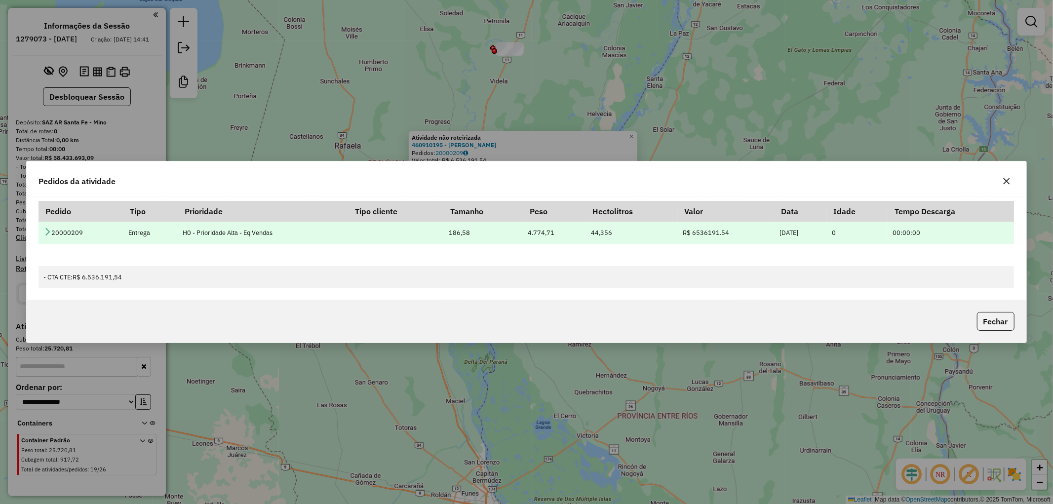
click at [46, 232] on icon at bounding box center [47, 232] width 8 height 8
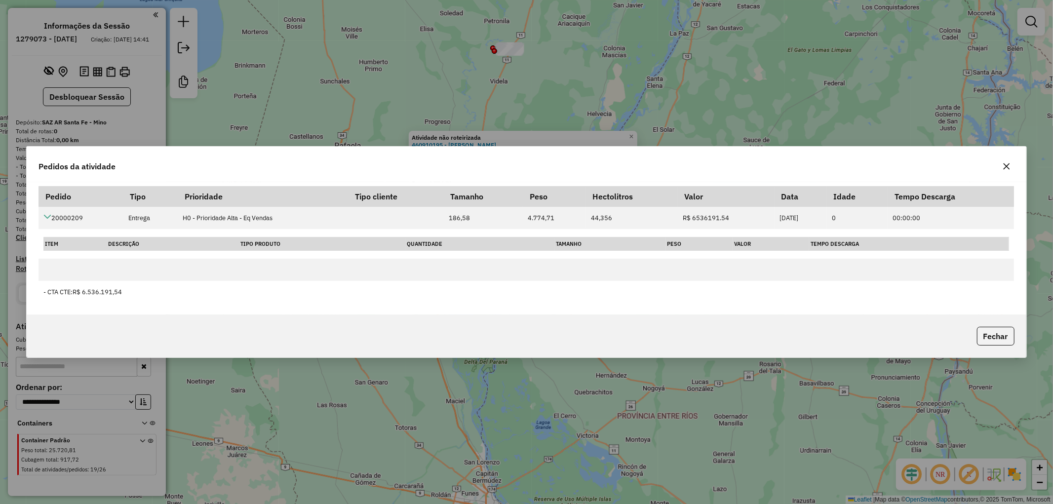
click at [1002, 164] on icon "button" at bounding box center [1006, 166] width 8 height 8
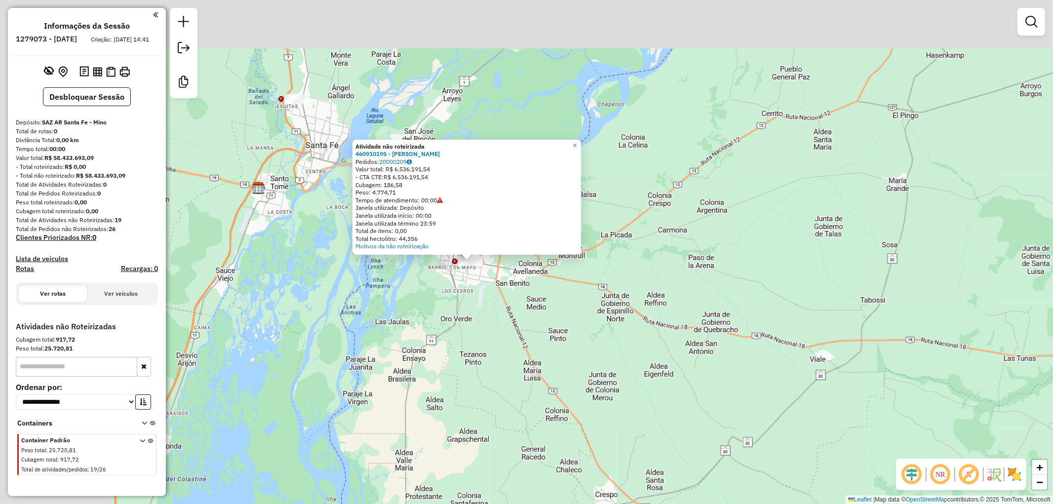
drag, startPoint x: 495, startPoint y: 208, endPoint x: 666, endPoint y: 264, distance: 180.0
click at [666, 264] on div "Atividade não roteirizada 460910195 - DORINKA SRL Pedidos: 20000209 Valor total…" at bounding box center [526, 252] width 1053 height 504
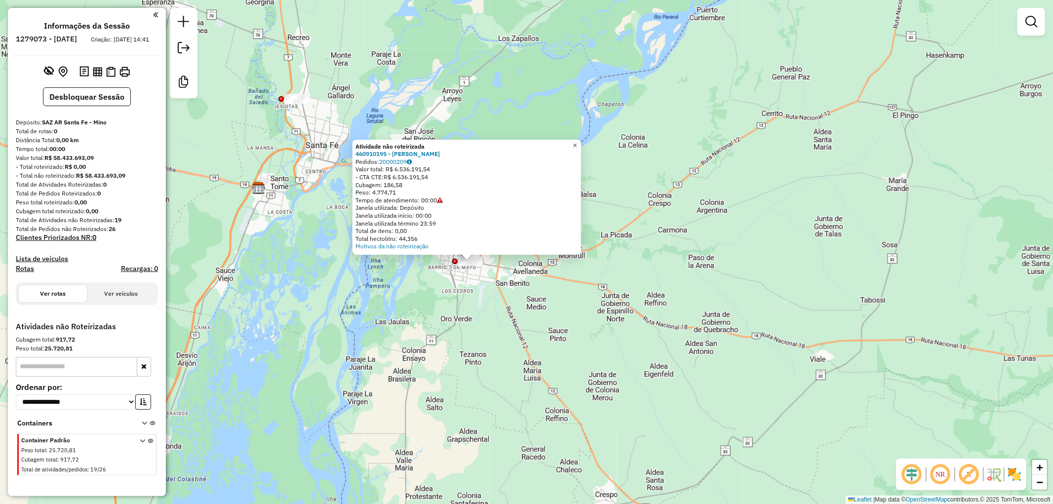
click at [577, 146] on span "×" at bounding box center [575, 145] width 4 height 8
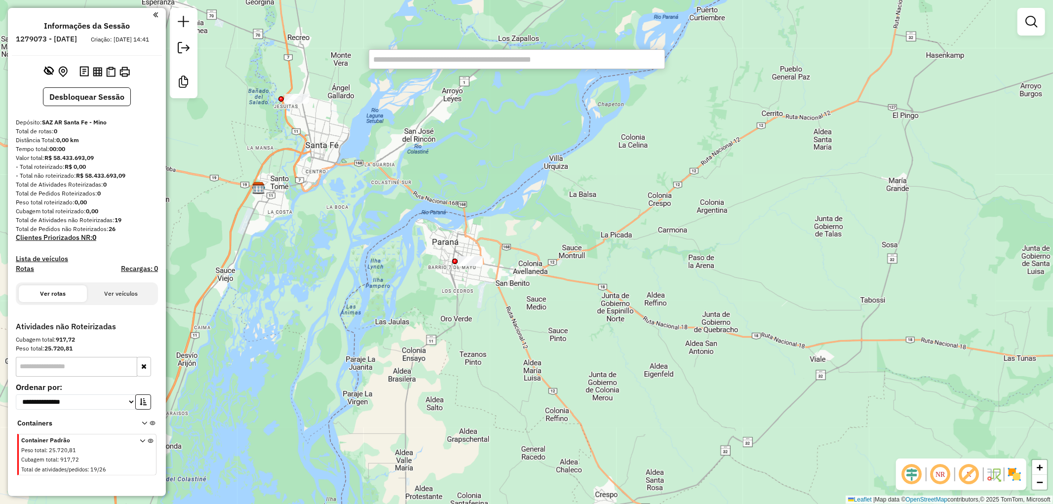
paste input "********"
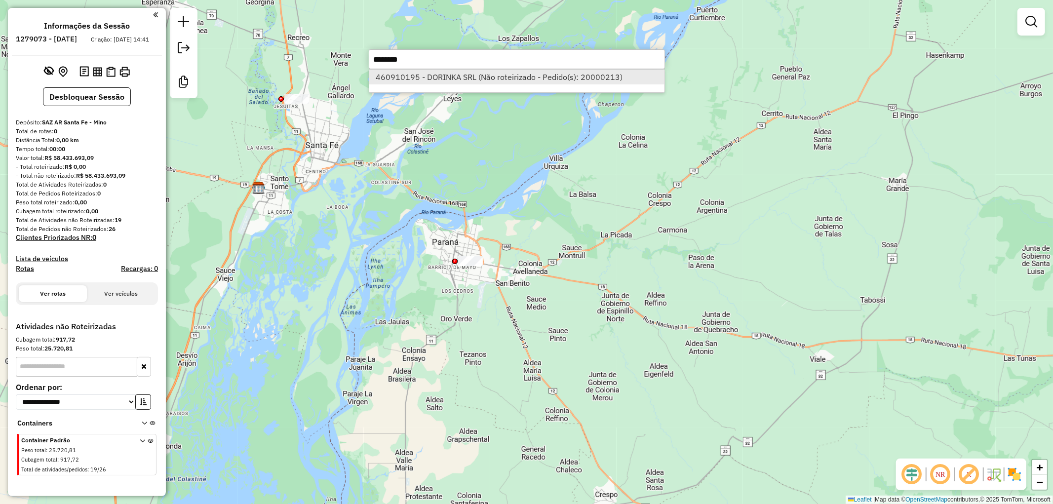
type input "********"
click at [470, 82] on li "460910195 - DORINKA SRL (Não roteirizado - Pedido(s): 20000213)" at bounding box center [516, 77] width 295 height 15
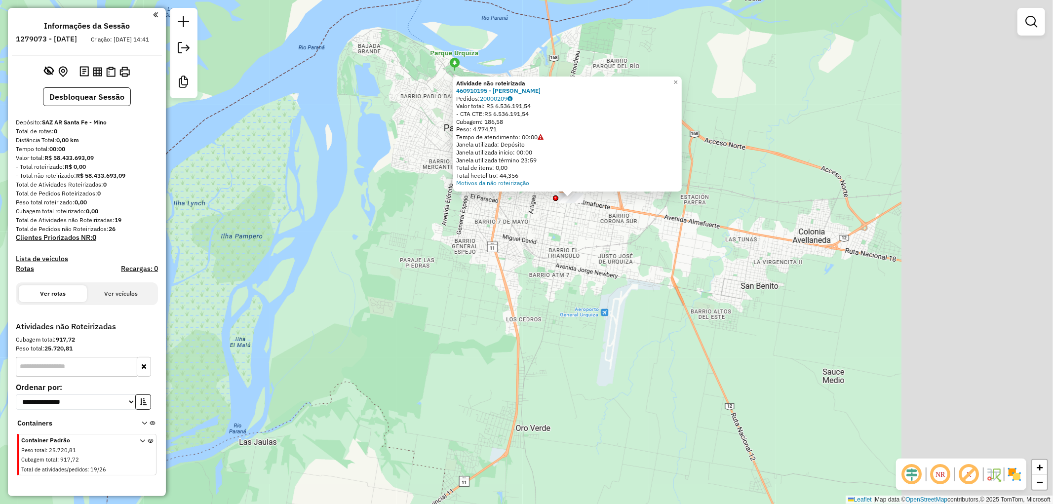
drag, startPoint x: 650, startPoint y: 210, endPoint x: 357, endPoint y: 252, distance: 295.6
click at [357, 252] on div "Atividade não roteirizada 460910195 - DORINKA SRL Pedidos: 20000209 Valor total…" at bounding box center [526, 252] width 1053 height 504
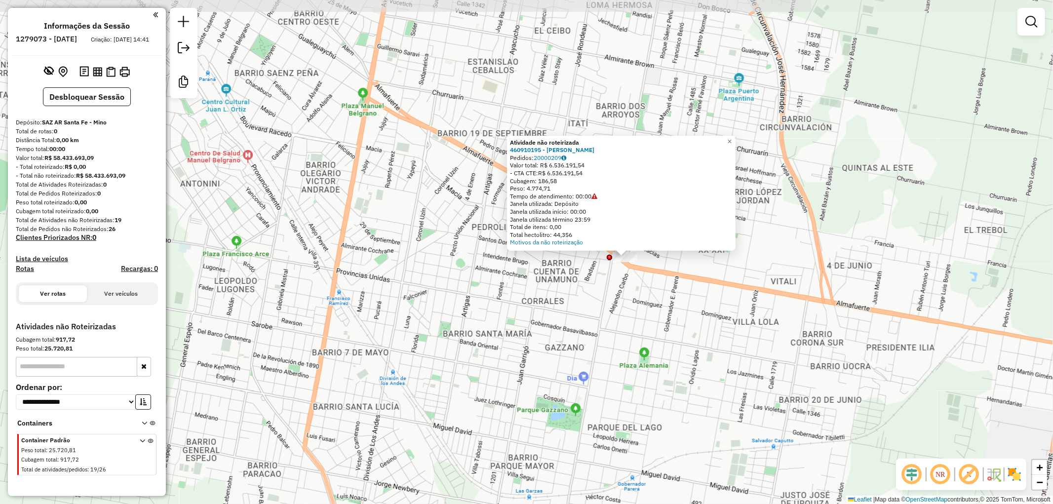
drag, startPoint x: 682, startPoint y: 137, endPoint x: 553, endPoint y: 359, distance: 256.8
click at [553, 359] on div "Atividade não roteirizada 460910195 - DORINKA SRL Pedidos: 20000209 Valor total…" at bounding box center [526, 252] width 1053 height 504
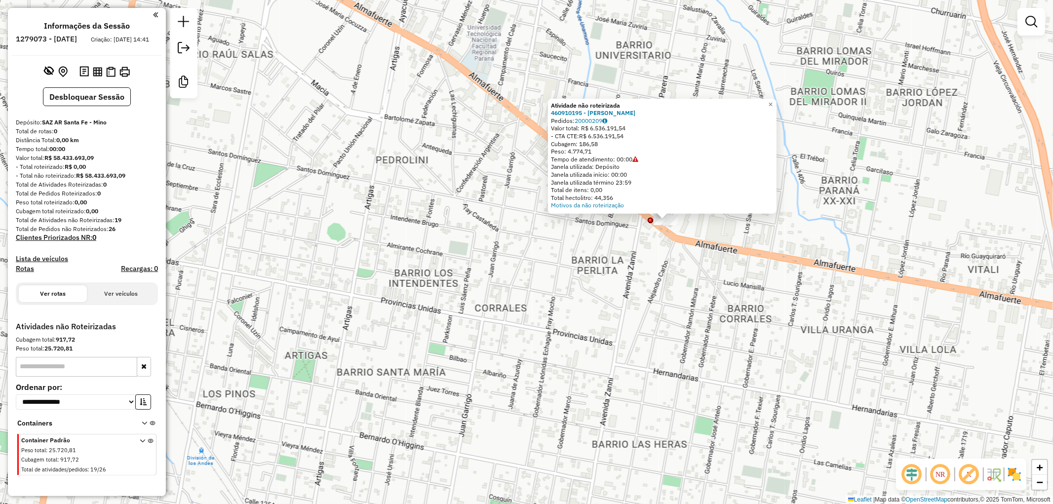
click at [651, 223] on div at bounding box center [650, 220] width 5 height 5
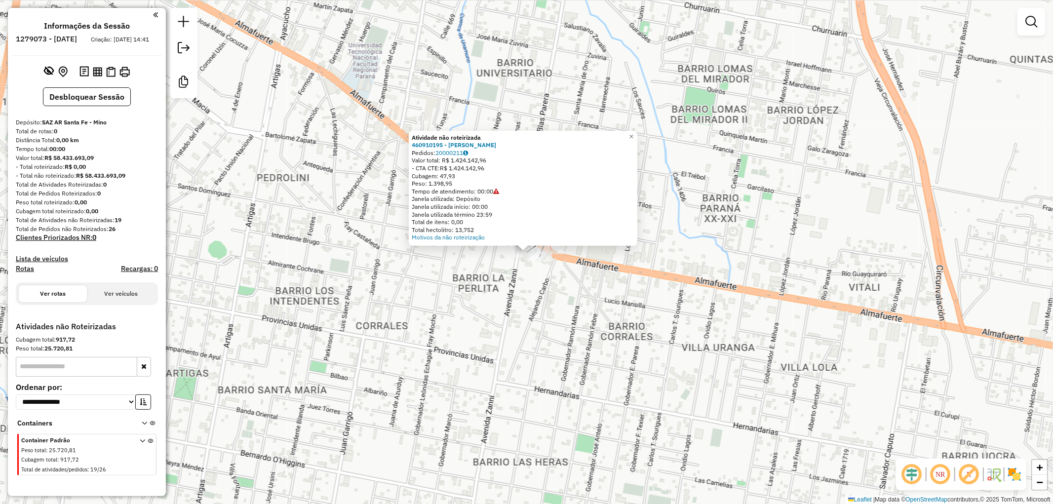
click at [554, 254] on div at bounding box center [551, 249] width 25 height 10
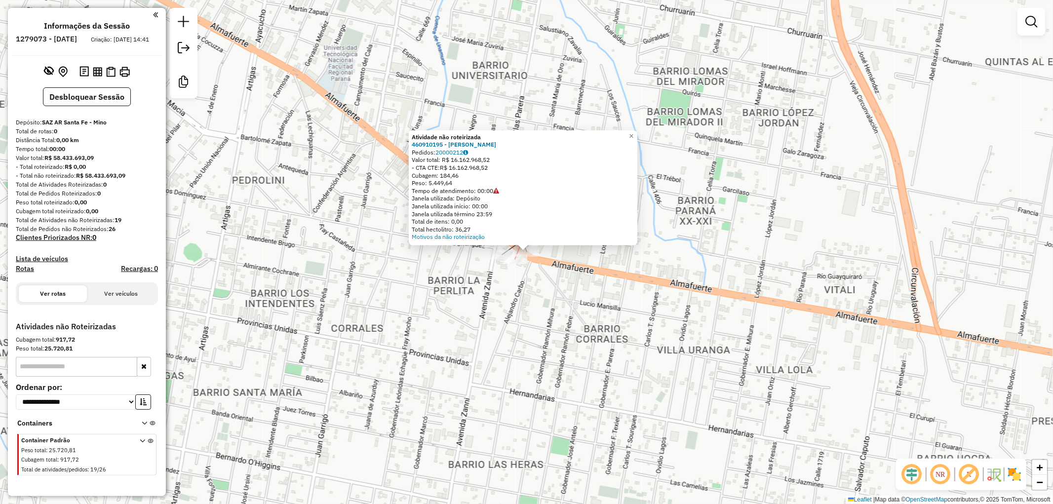
click at [517, 264] on div at bounding box center [514, 259] width 25 height 10
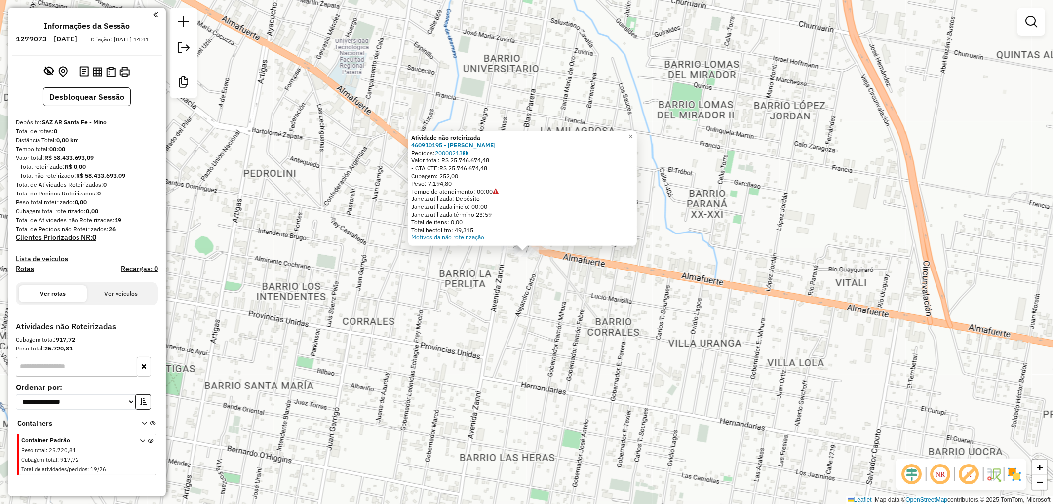
drag, startPoint x: 43, startPoint y: 131, endPoint x: 109, endPoint y: 127, distance: 65.7
click at [109, 127] on div "Depósito: SAZ AR Santa Fe - Mino" at bounding box center [87, 122] width 142 height 9
copy strong "SAZ AR Santa Fe - Mino"
click at [633, 134] on span "×" at bounding box center [630, 136] width 4 height 8
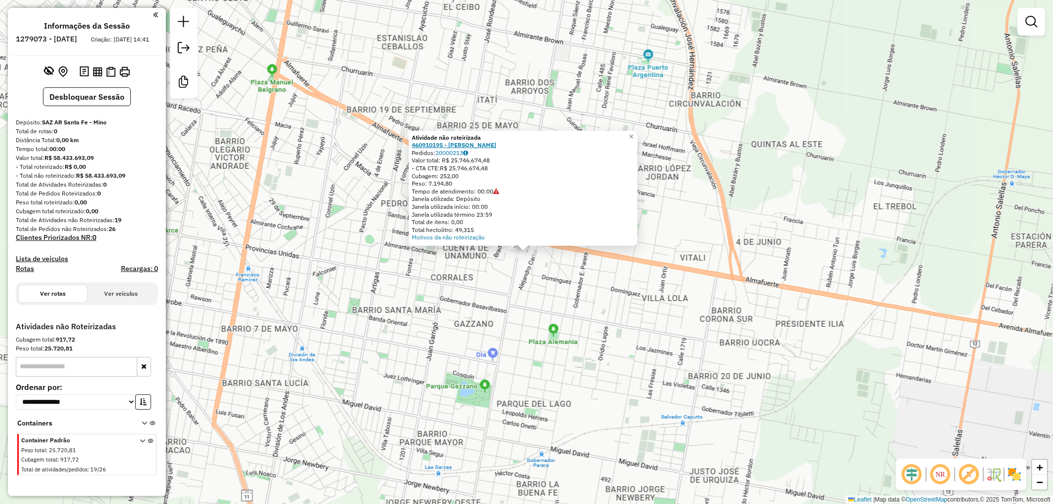
drag, startPoint x: 411, startPoint y: 147, endPoint x: 446, endPoint y: 147, distance: 35.0
click at [446, 147] on div "Atividade não roteirizada 460910195 - DORINKA SRL Pedidos: 20000213 Valor total…" at bounding box center [523, 188] width 229 height 115
copy strong "460910195"
click at [341, 269] on div "Atividade não roteirizada 460910195 - DORINKA SRL Pedidos: 20000213 Valor total…" at bounding box center [526, 252] width 1053 height 504
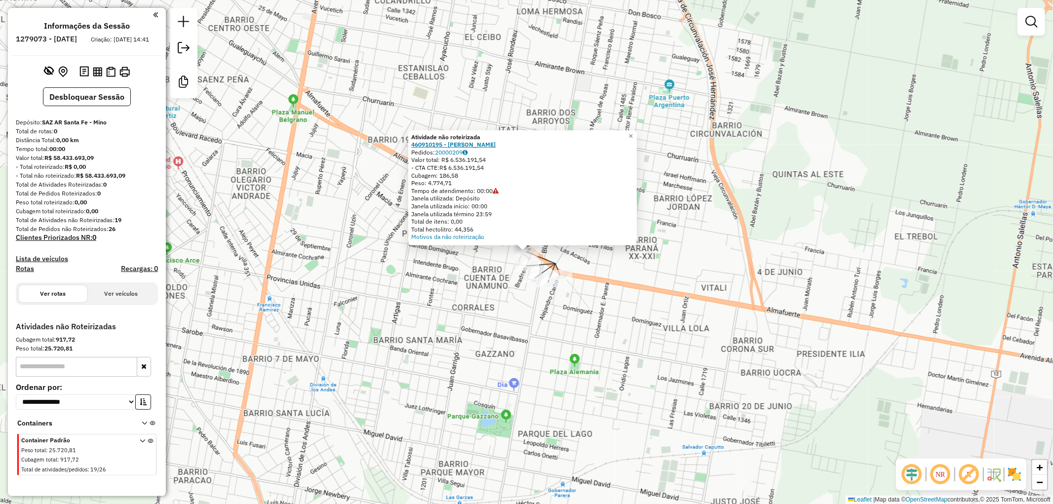
drag, startPoint x: 438, startPoint y: 151, endPoint x: 467, endPoint y: 147, distance: 29.9
click at [467, 147] on div "Atividade não roteirizada 460910195 - DORINKA SRL Pedidos: 20000209 Valor total…" at bounding box center [522, 187] width 223 height 108
click at [527, 160] on div "Valor total: R$ 6.536.191,54" at bounding box center [522, 160] width 223 height 8
drag, startPoint x: 438, startPoint y: 153, endPoint x: 466, endPoint y: 153, distance: 28.6
click at [466, 153] on div "Pedidos: 20000209" at bounding box center [522, 153] width 223 height 8
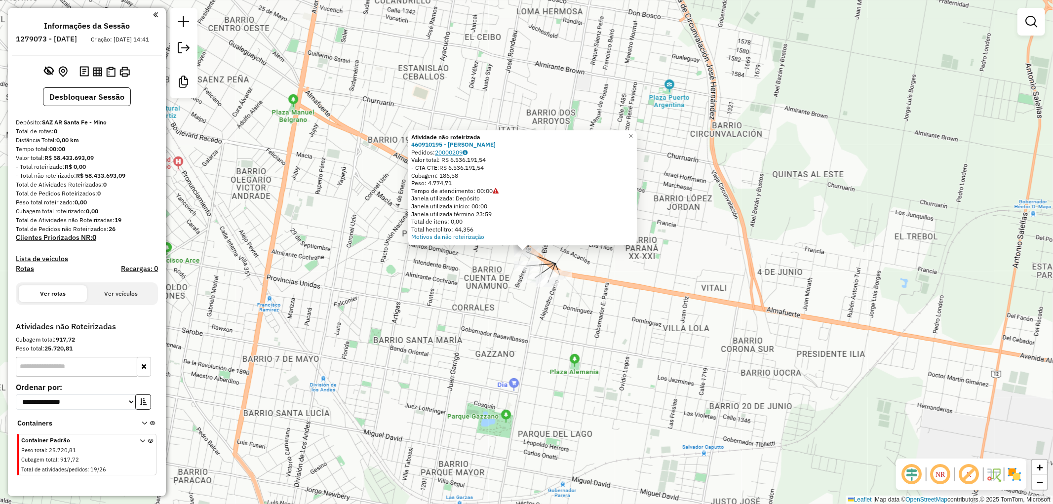
copy div "20000209"
click at [658, 113] on div "Atividade não roteirizada 460910195 - DORINKA SRL Pedidos: 20000209 Valor total…" at bounding box center [526, 252] width 1053 height 504
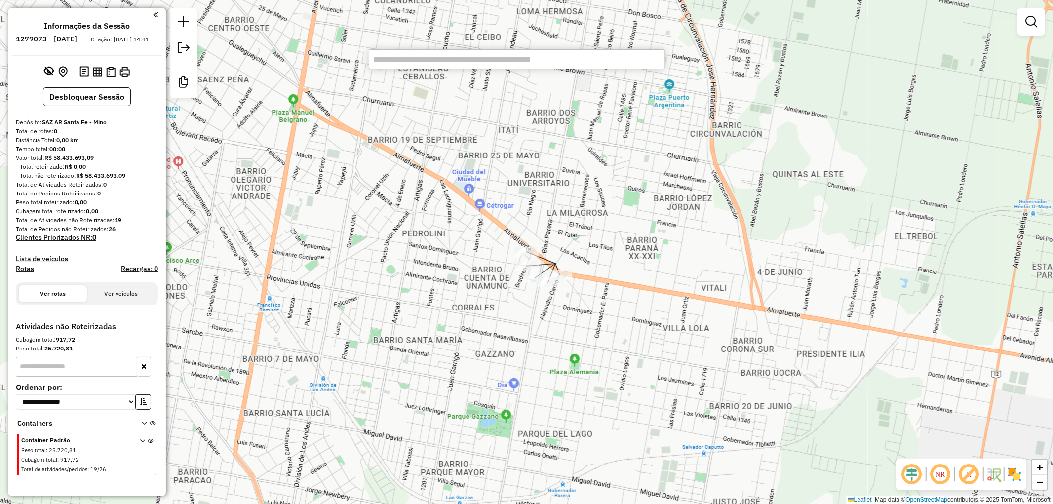
paste input "********"
type input "********"
click at [481, 74] on li "460394430 - QUIROGA MARILINA DEL CARMEN (Não roteirizado - Pedido(s): 20000090)" at bounding box center [516, 77] width 295 height 15
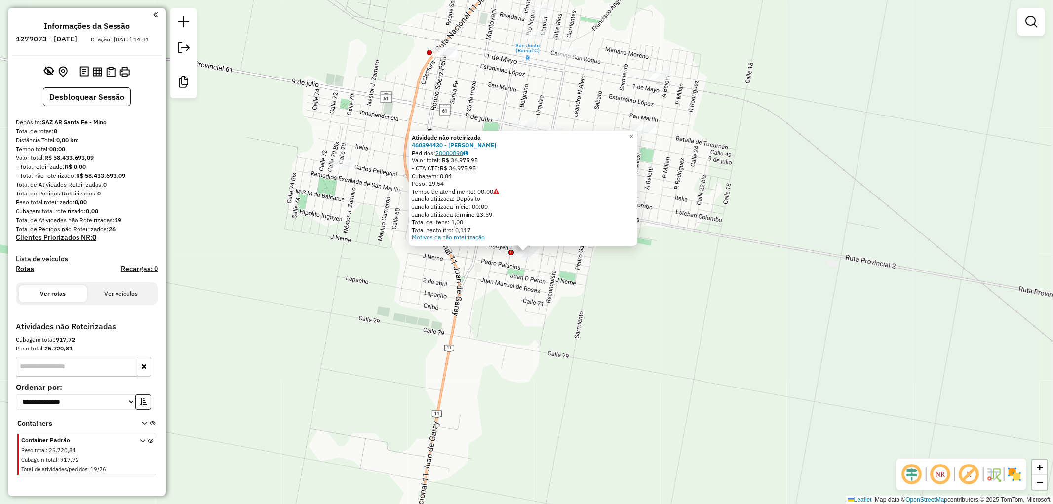
click at [450, 154] on link "20000090" at bounding box center [451, 152] width 33 height 7
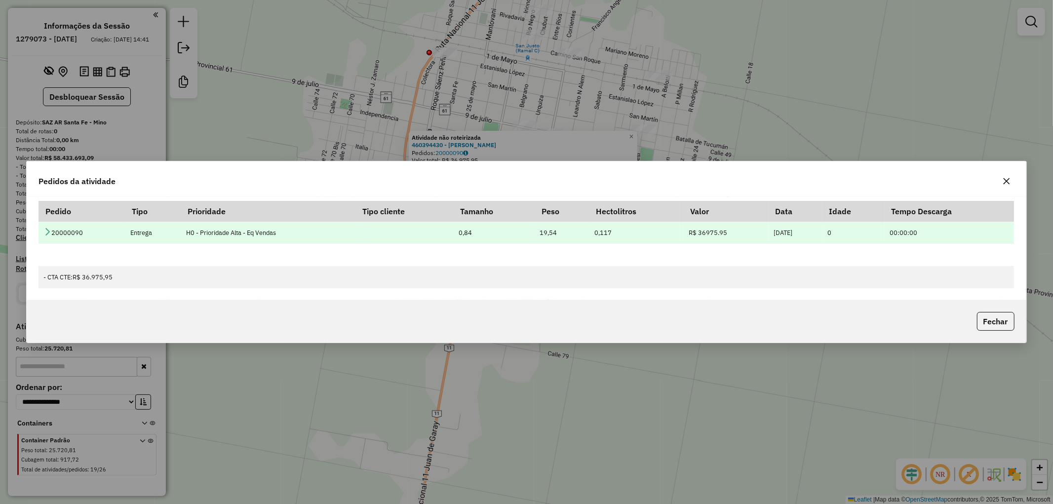
click at [46, 228] on icon at bounding box center [47, 232] width 8 height 8
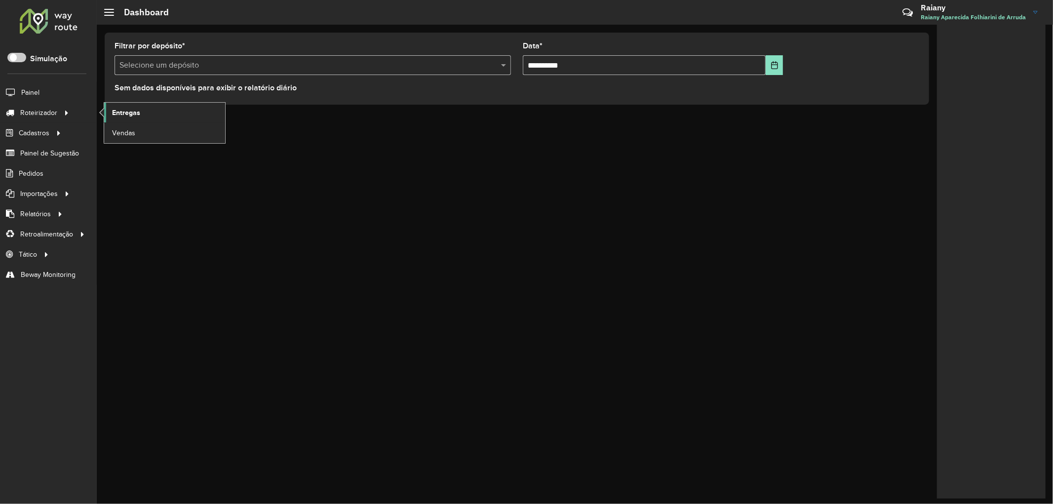
click at [116, 111] on span "Entregas" at bounding box center [126, 113] width 28 height 10
click at [129, 132] on span "Vendas" at bounding box center [124, 133] width 24 height 10
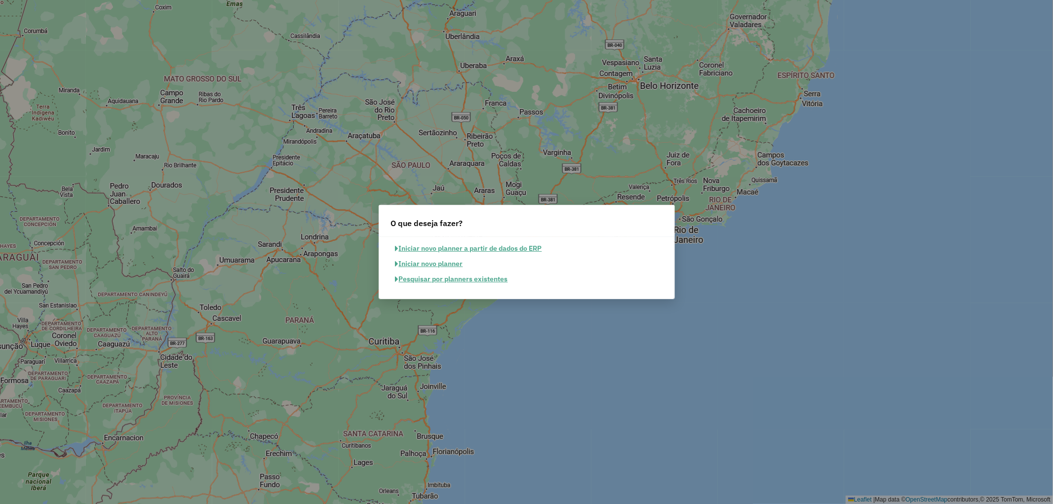
click at [445, 280] on button "Pesquisar por planners existentes" at bounding box center [451, 278] width 121 height 15
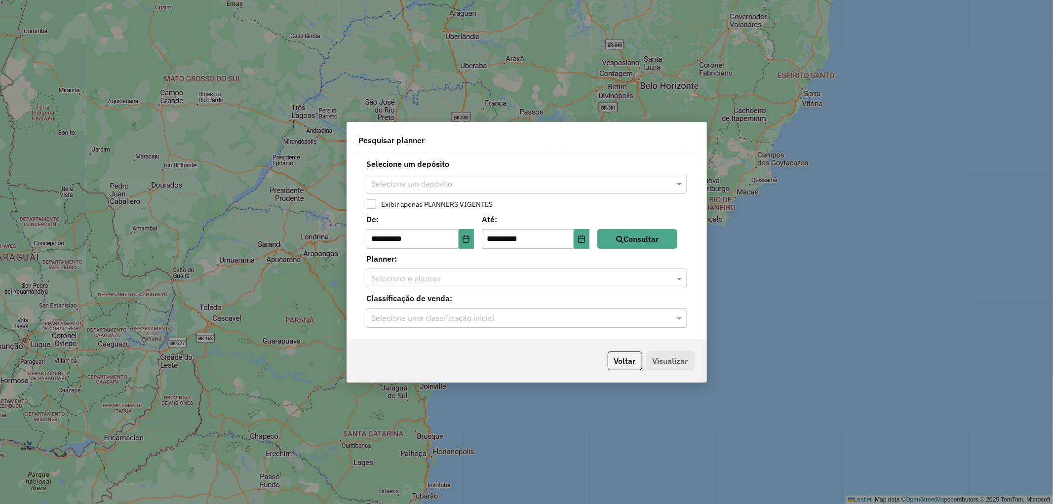
click at [406, 184] on input "text" at bounding box center [517, 184] width 290 height 12
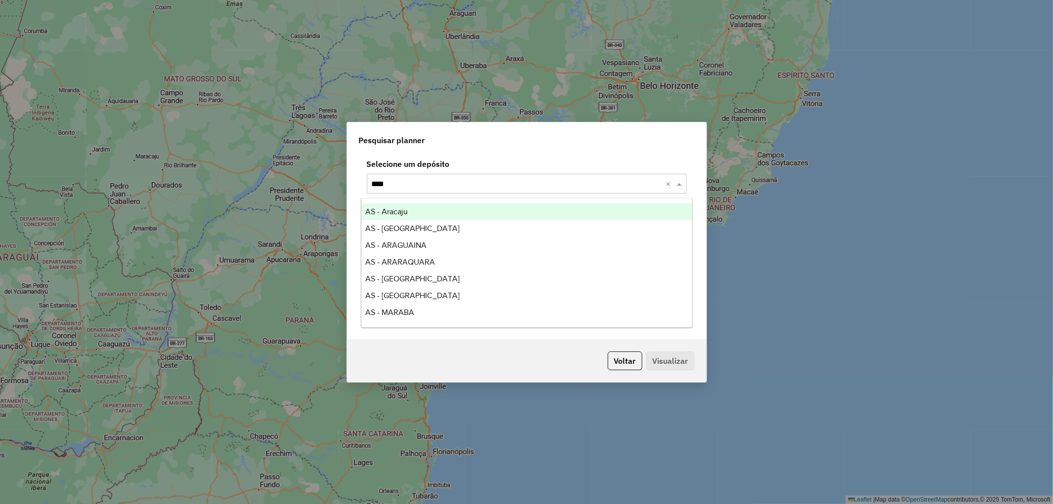
type input "*****"
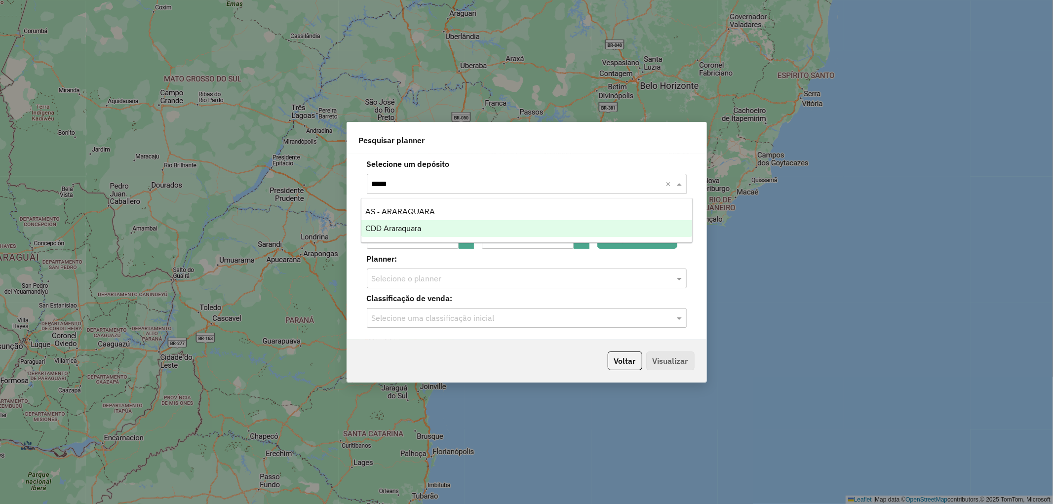
click at [405, 233] on div "CDD Araraquara" at bounding box center [526, 228] width 331 height 17
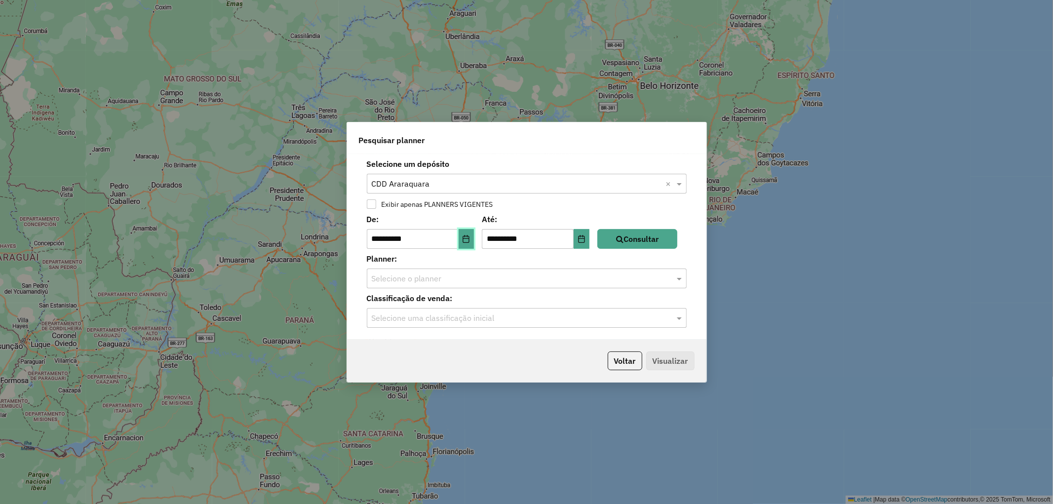
click at [469, 237] on icon "Choose Date" at bounding box center [466, 239] width 8 height 8
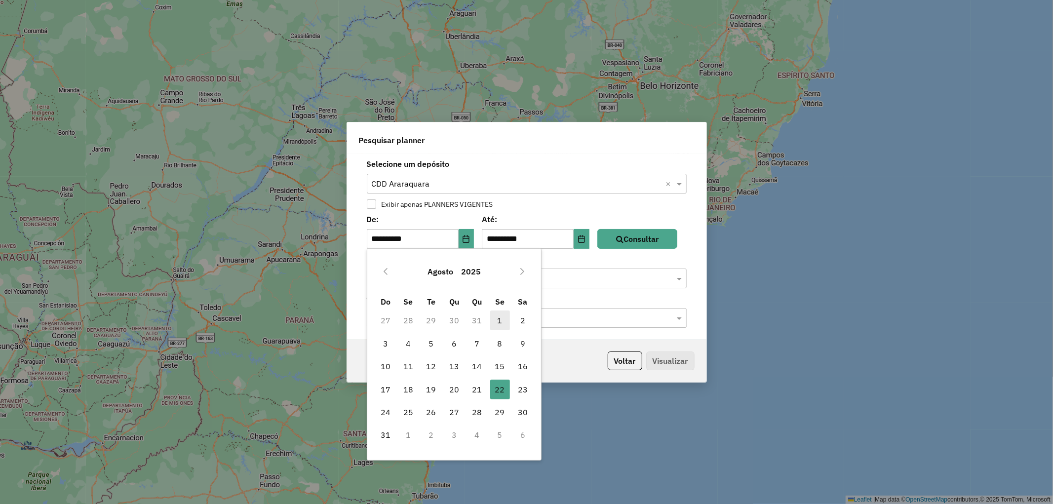
click at [496, 318] on span "1" at bounding box center [500, 320] width 20 height 20
type input "**********"
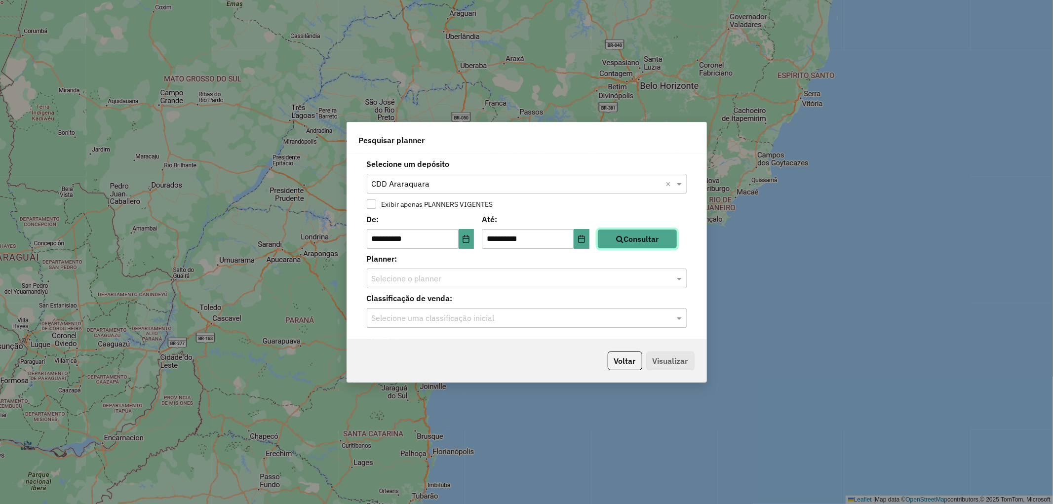
click at [665, 240] on button "Consultar" at bounding box center [637, 239] width 80 height 20
click at [448, 284] on div "Selecione o planner" at bounding box center [527, 279] width 320 height 20
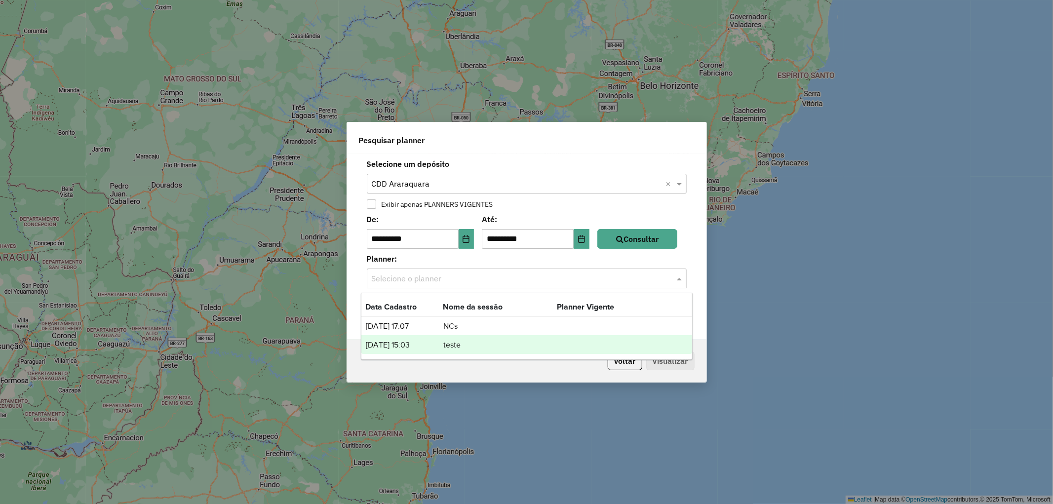
click at [455, 339] on td "teste" at bounding box center [500, 345] width 114 height 13
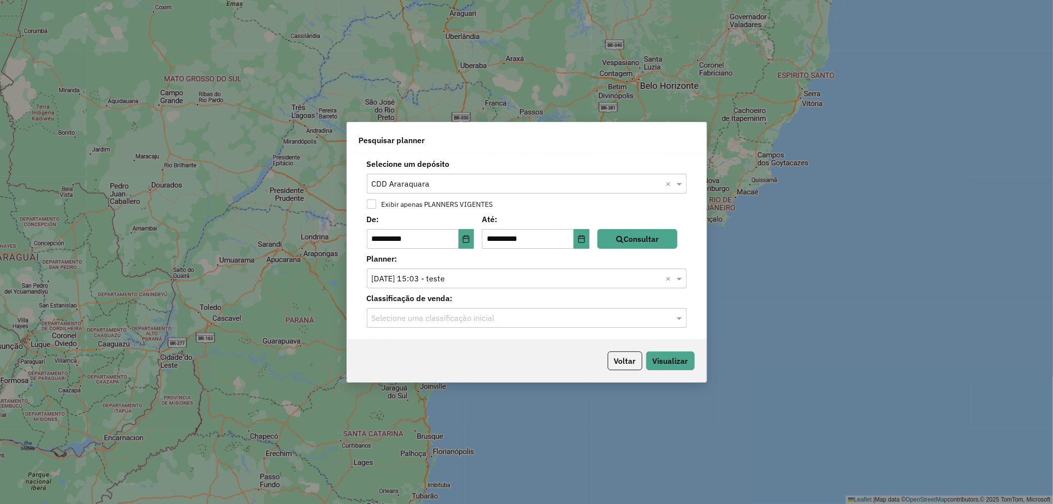
click at [429, 318] on input "text" at bounding box center [517, 318] width 290 height 12
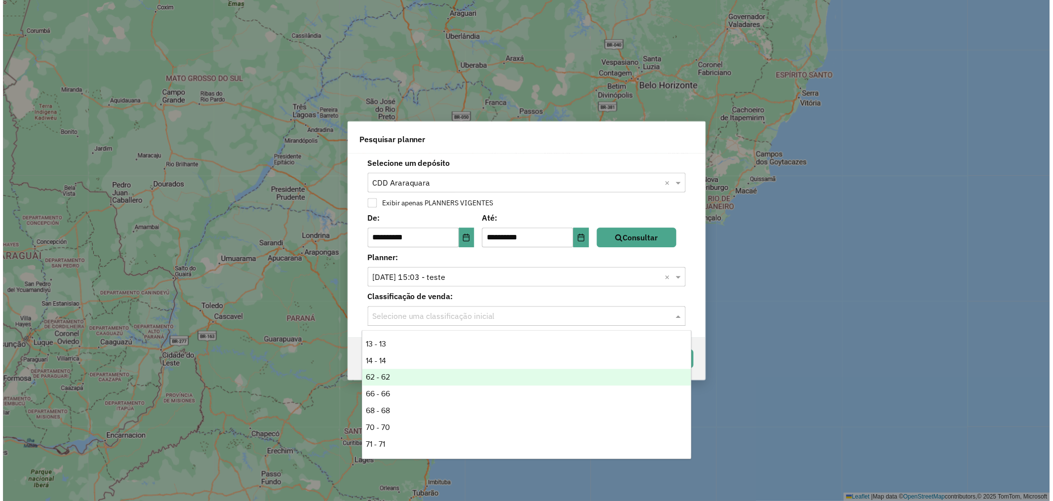
scroll to position [164, 0]
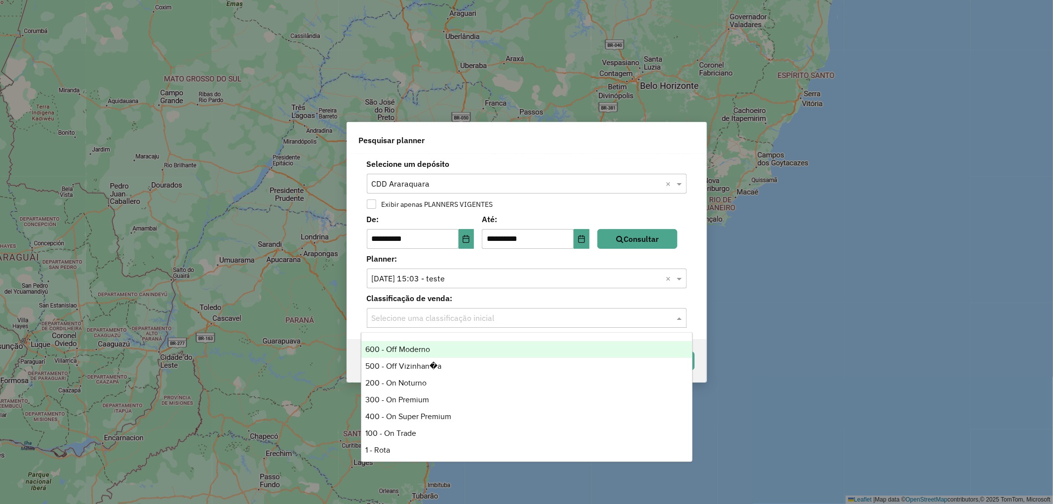
click at [414, 353] on div "600 - Off Moderno" at bounding box center [526, 349] width 331 height 17
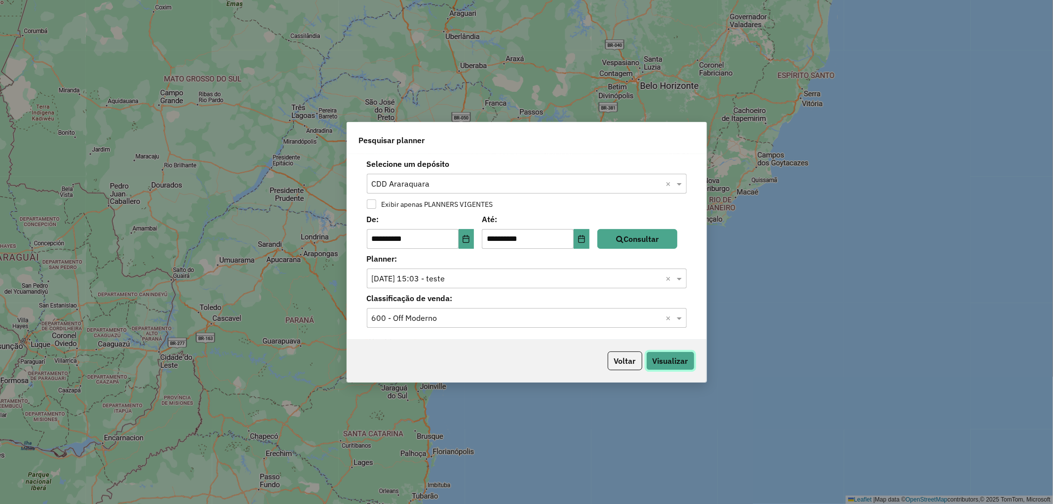
click at [669, 356] on button "Visualizar" at bounding box center [670, 360] width 48 height 19
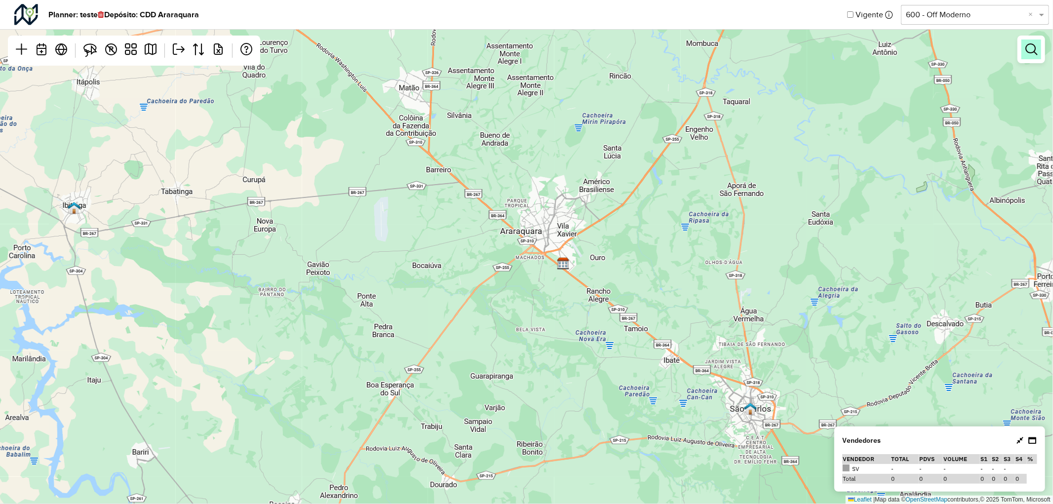
click at [1036, 55] on em at bounding box center [1031, 49] width 12 height 12
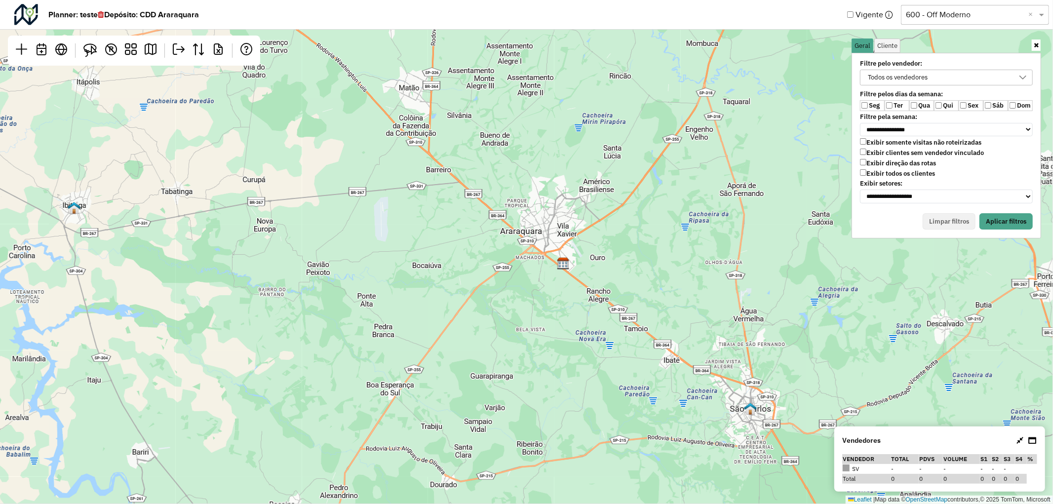
click at [966, 106] on label "Sex" at bounding box center [971, 105] width 25 height 11
click at [992, 106] on label "Sáb" at bounding box center [995, 105] width 25 height 11
click at [1002, 224] on button "Aplicar filtros" at bounding box center [1005, 221] width 53 height 17
click at [923, 11] on input "text" at bounding box center [965, 15] width 118 height 12
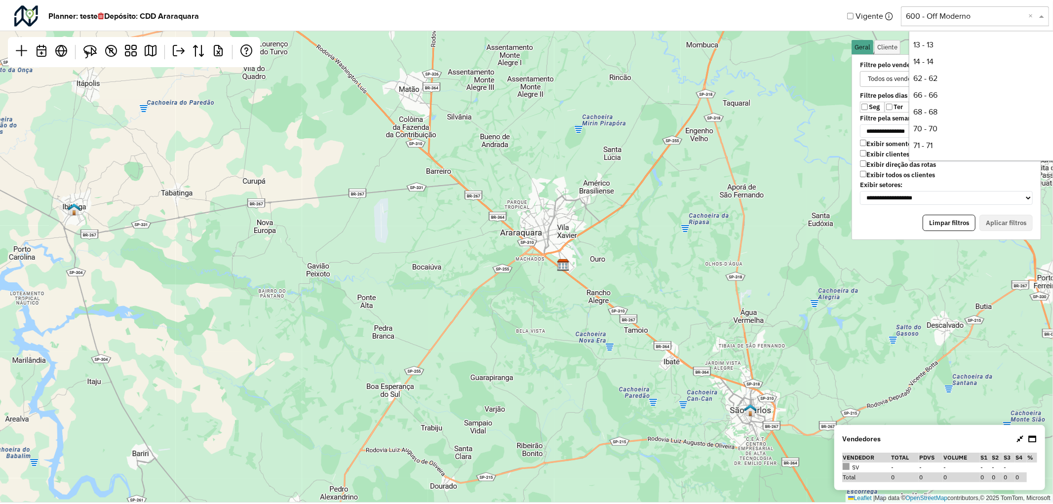
scroll to position [168, 0]
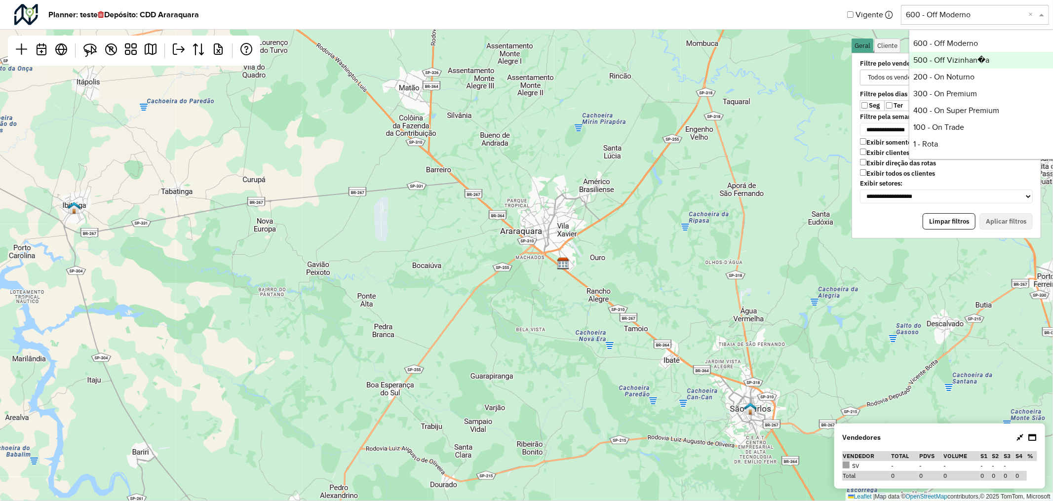
click at [946, 62] on div "500 - Off Vizinhan�a" at bounding box center [982, 60] width 147 height 17
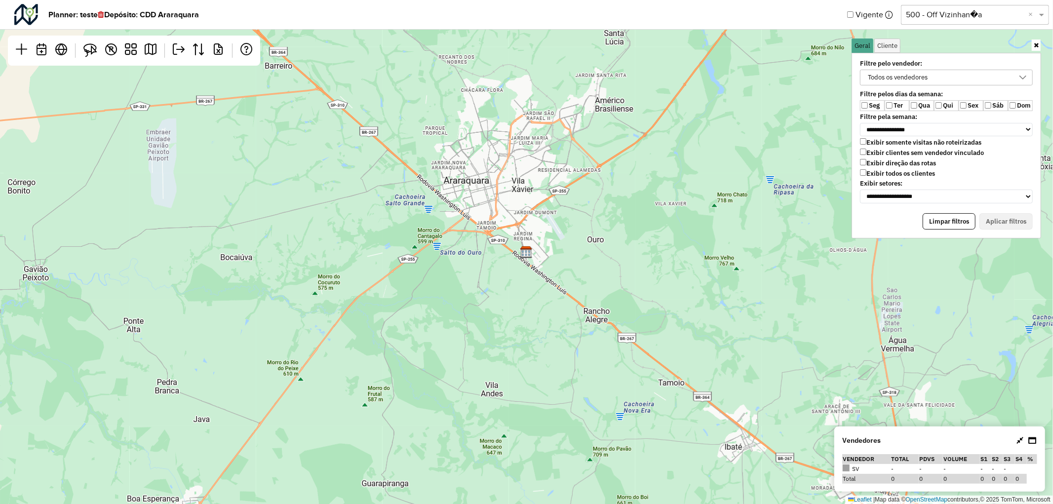
click at [928, 74] on div "Todos os vendedores" at bounding box center [897, 77] width 67 height 15
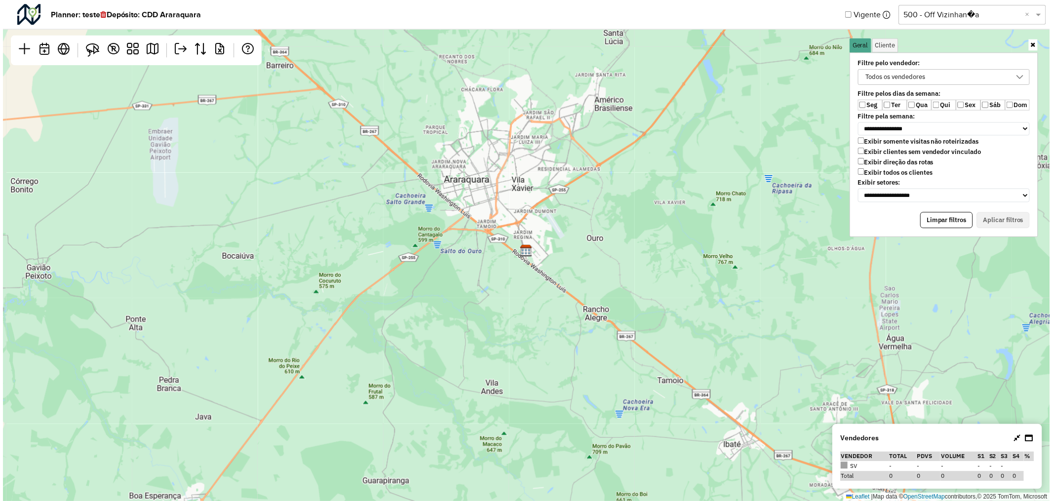
scroll to position [5, 37]
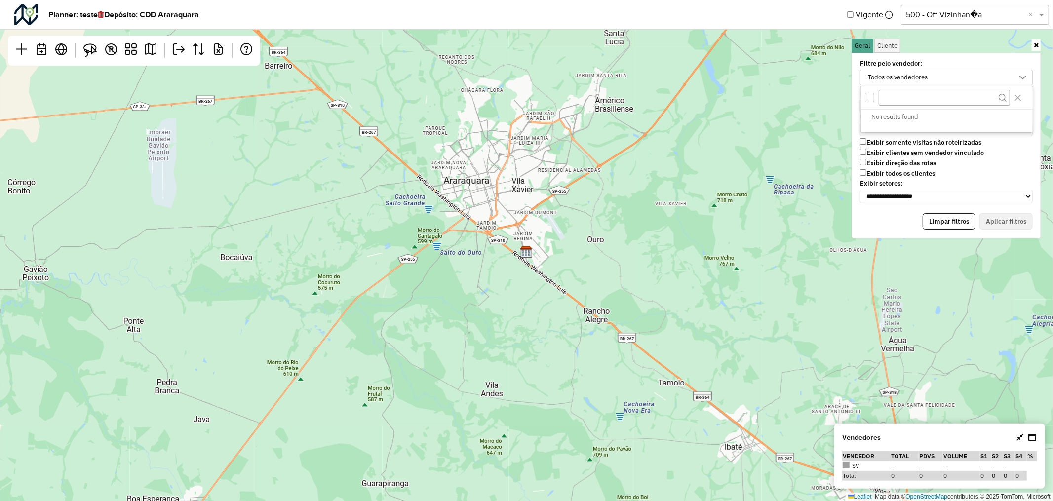
click at [943, 15] on input "text" at bounding box center [965, 15] width 118 height 12
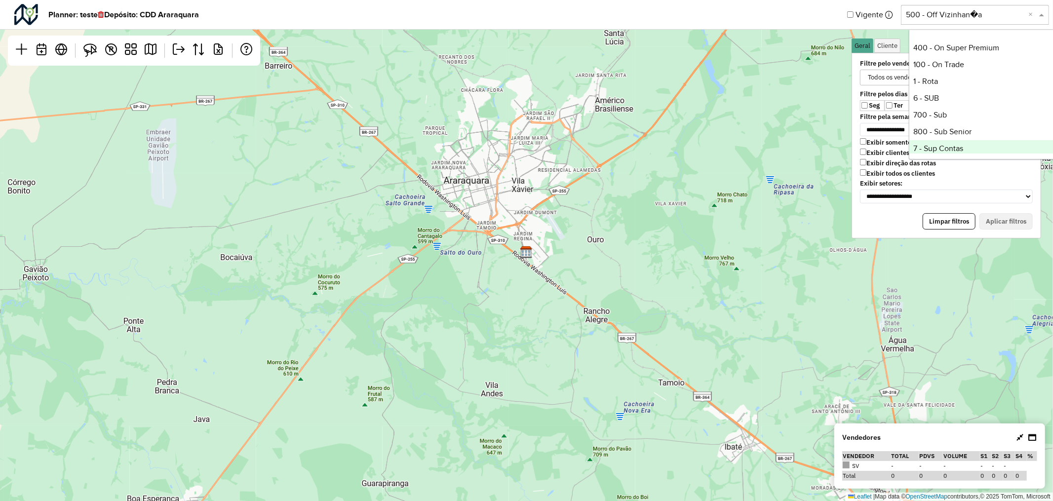
scroll to position [213, 0]
click at [939, 101] on div "1 - Rota" at bounding box center [982, 99] width 147 height 17
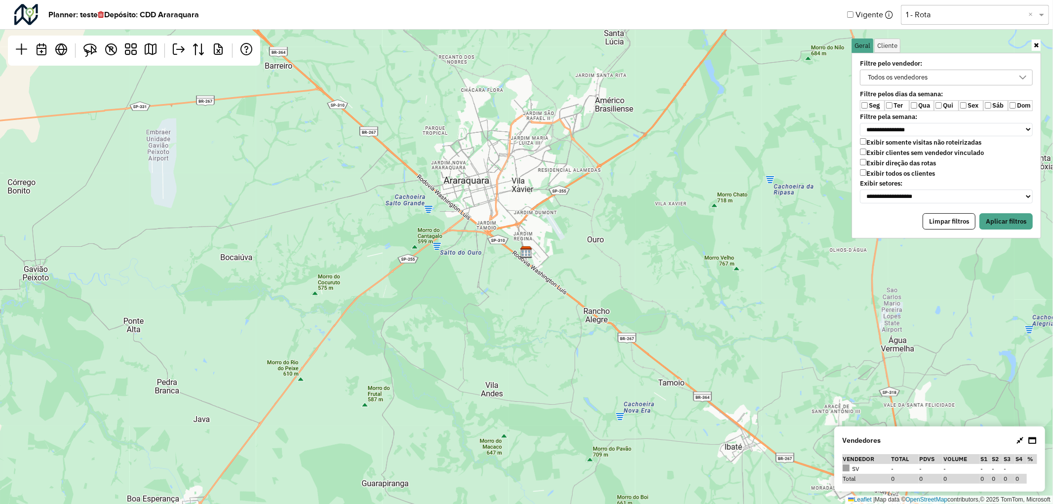
click at [967, 105] on label "Sex" at bounding box center [971, 105] width 25 height 11
click at [1003, 219] on button "Aplicar filtros" at bounding box center [1005, 221] width 53 height 17
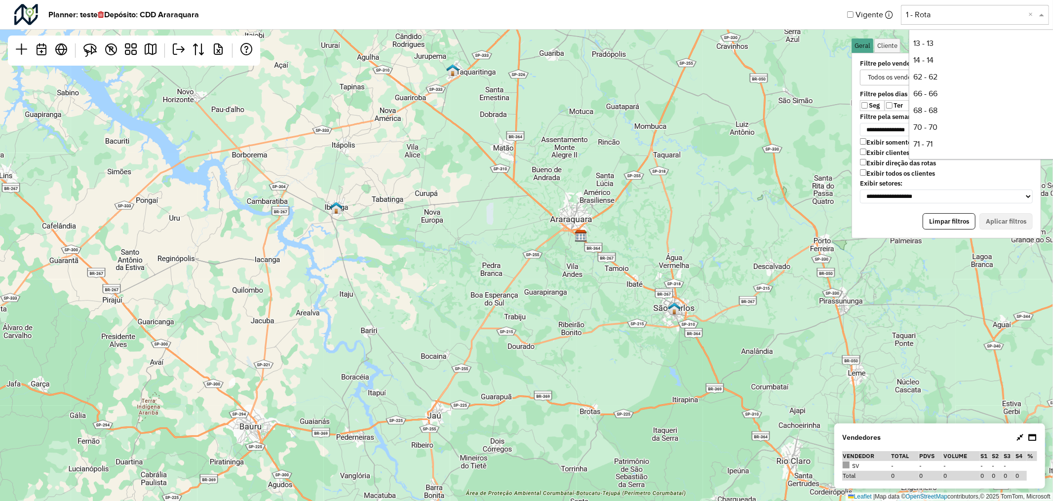
click at [928, 9] on input "text" at bounding box center [965, 15] width 118 height 12
click at [943, 77] on div "62 - 62" at bounding box center [982, 77] width 147 height 17
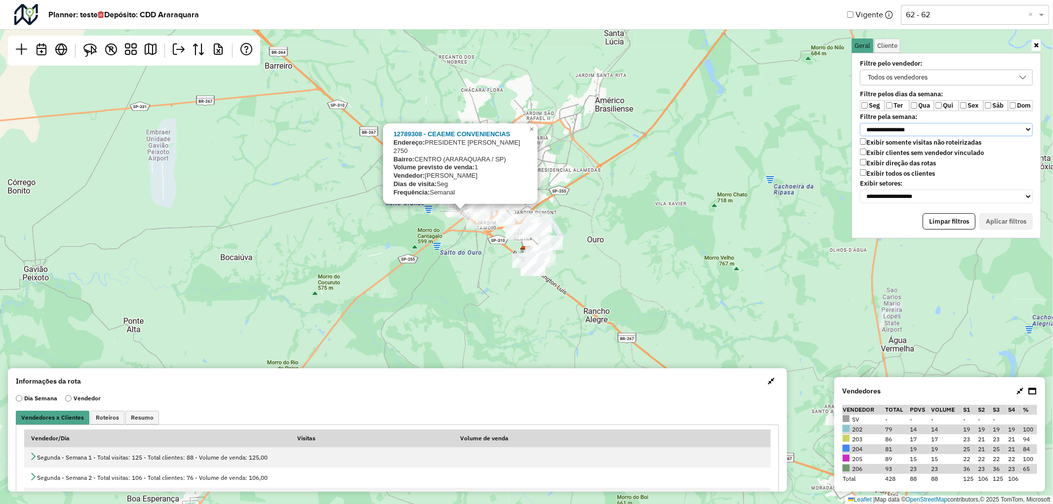
click at [909, 129] on select "**********" at bounding box center [946, 130] width 173 height 14
click at [860, 123] on select "**********" at bounding box center [946, 130] width 173 height 14
click at [1018, 219] on button "Aplicar filtros" at bounding box center [1005, 221] width 53 height 17
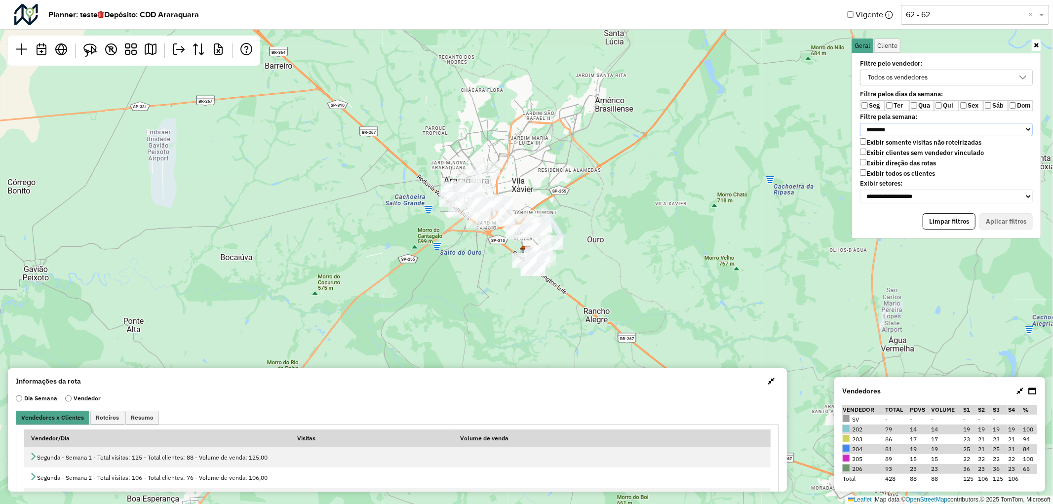
click at [886, 129] on select "**********" at bounding box center [946, 130] width 173 height 14
click at [860, 123] on select "**********" at bounding box center [946, 130] width 173 height 14
click at [994, 217] on button "Aplicar filtros" at bounding box center [1005, 221] width 53 height 17
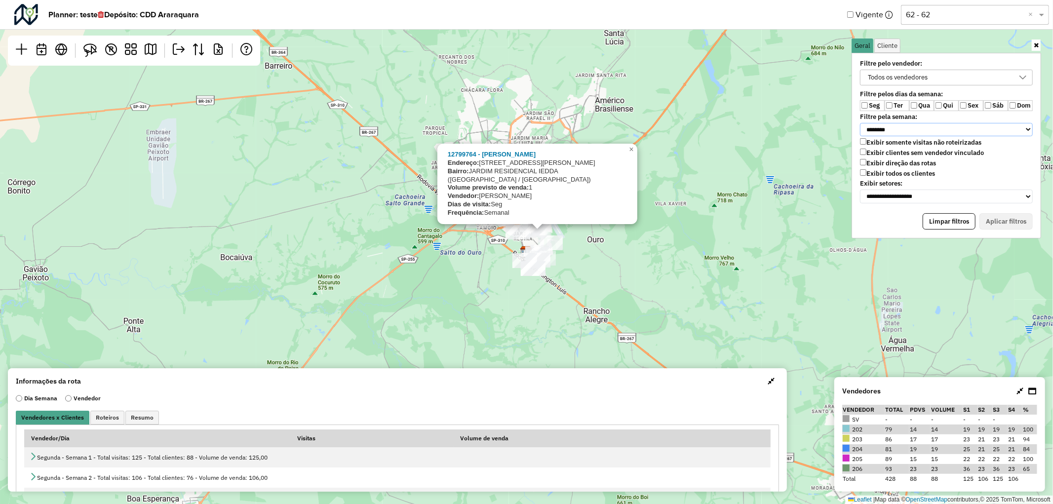
click at [887, 130] on select "**********" at bounding box center [946, 130] width 173 height 14
click at [860, 123] on select "**********" at bounding box center [946, 130] width 173 height 14
click at [1012, 216] on button "Aplicar filtros" at bounding box center [1005, 221] width 53 height 17
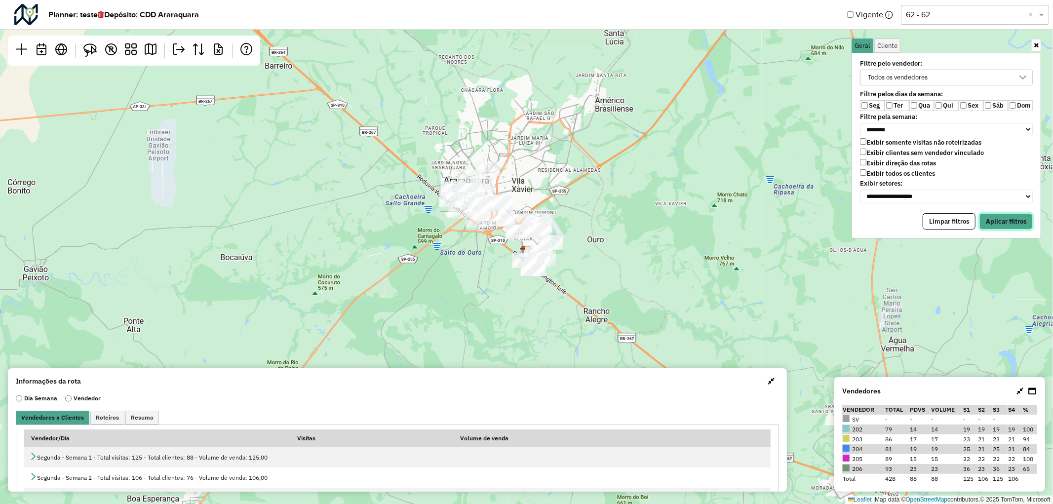
click at [1006, 221] on button "Aplicar filtros" at bounding box center [1005, 221] width 53 height 17
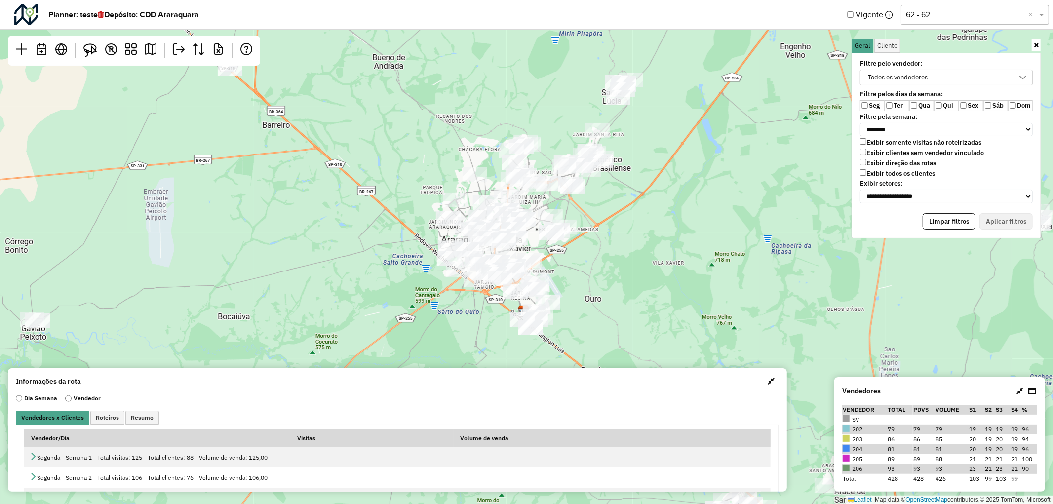
drag, startPoint x: 642, startPoint y: 149, endPoint x: 639, endPoint y: 208, distance: 59.3
click at [639, 208] on div "Leaflet | Map data © OpenStreetMap contributors,© 2025 TomTom, Microsoft" at bounding box center [526, 252] width 1053 height 504
click at [872, 132] on select "**********" at bounding box center [946, 130] width 173 height 14
select select "*"
click at [860, 123] on select "**********" at bounding box center [946, 130] width 173 height 14
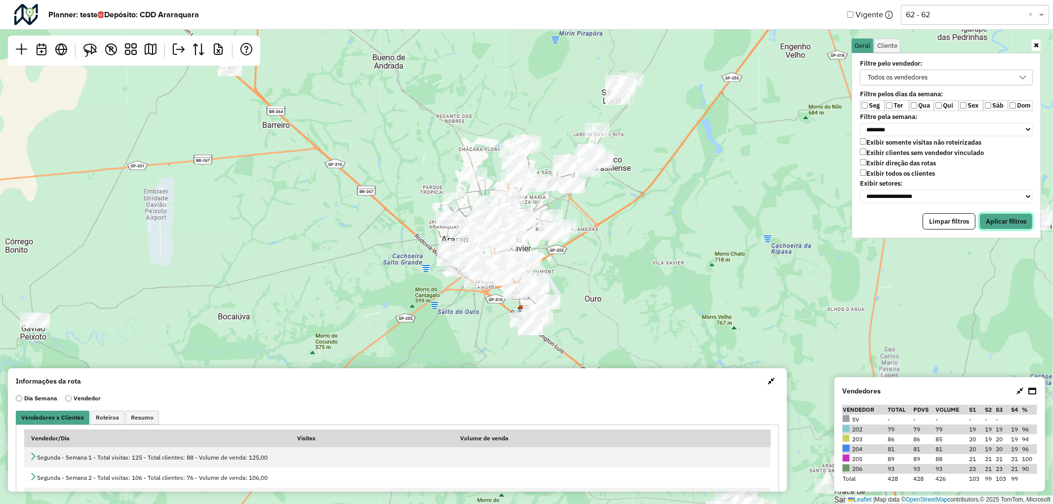
click at [994, 219] on button "Aplicar filtros" at bounding box center [1005, 221] width 53 height 17
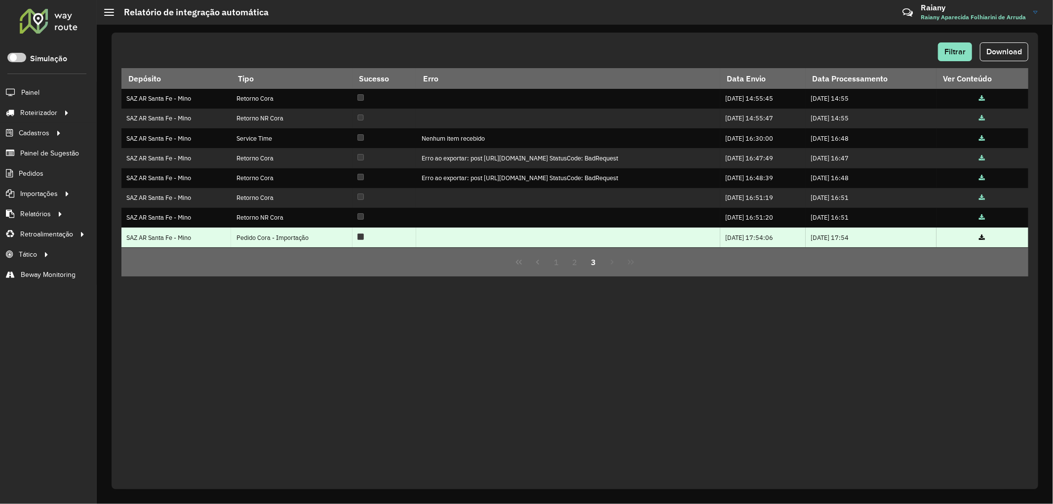
click at [985, 239] on icon at bounding box center [982, 238] width 6 height 6
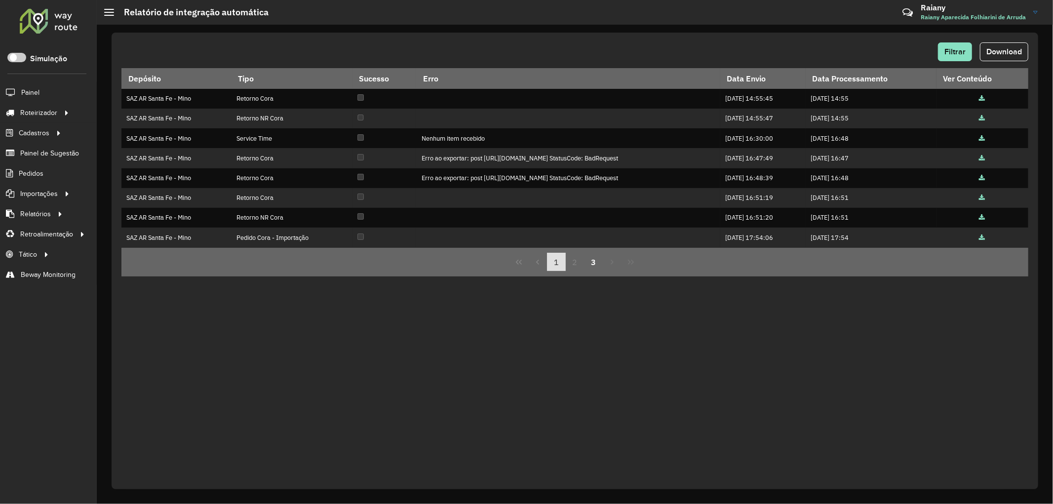
click at [557, 265] on button "1" at bounding box center [556, 262] width 19 height 19
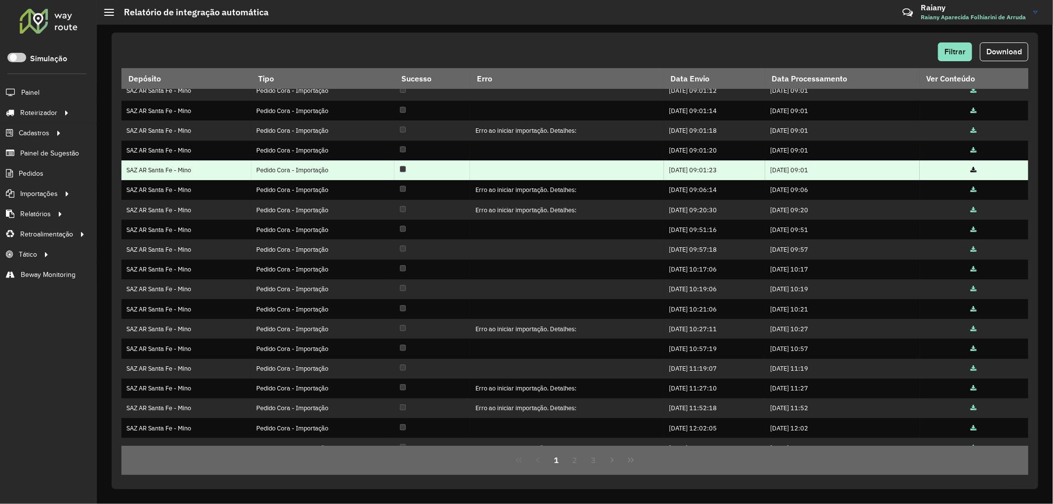
scroll to position [40, 0]
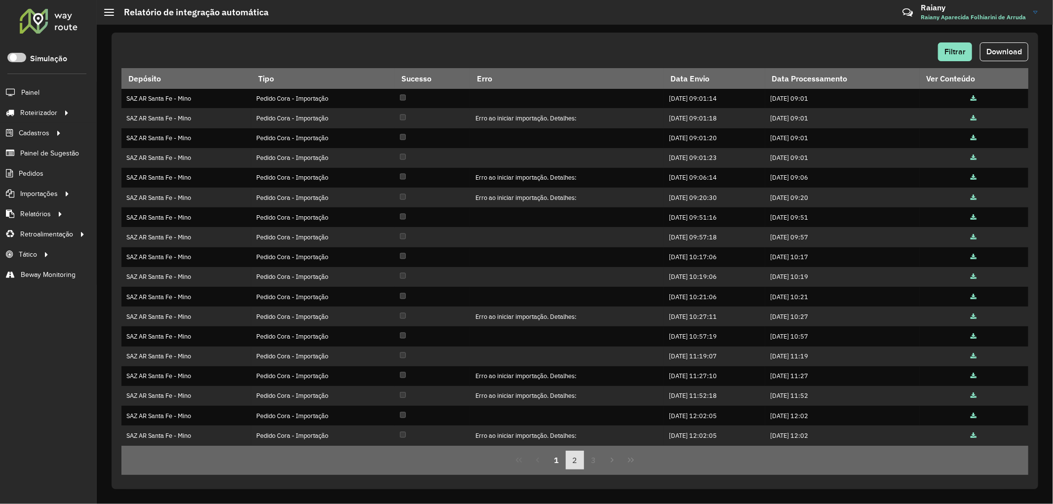
click at [572, 464] on button "2" at bounding box center [575, 460] width 19 height 19
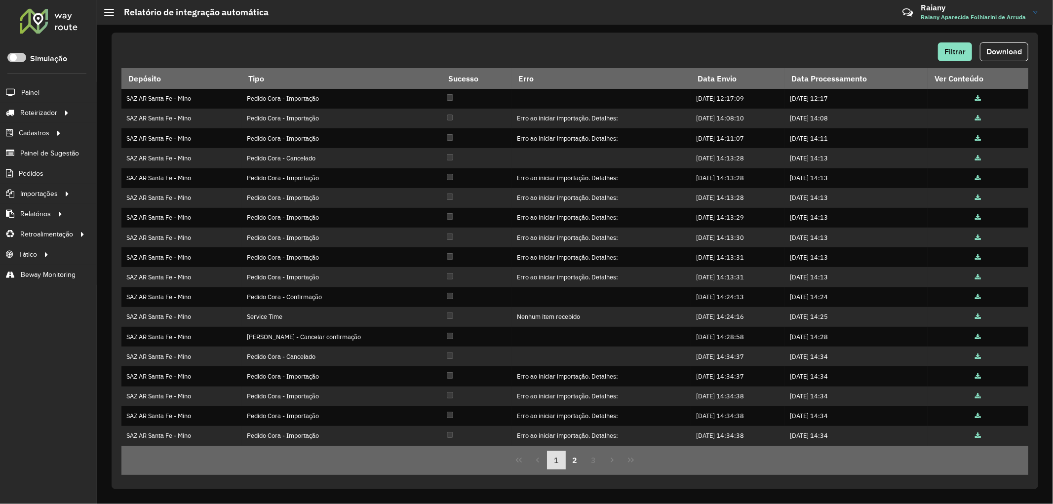
click at [555, 456] on button "1" at bounding box center [556, 460] width 19 height 19
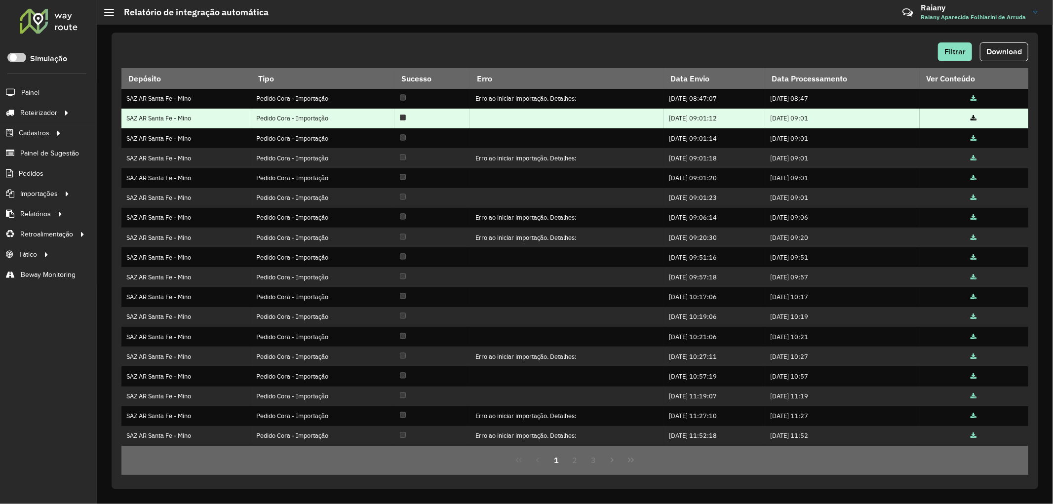
click at [975, 118] on icon at bounding box center [974, 118] width 6 height 6
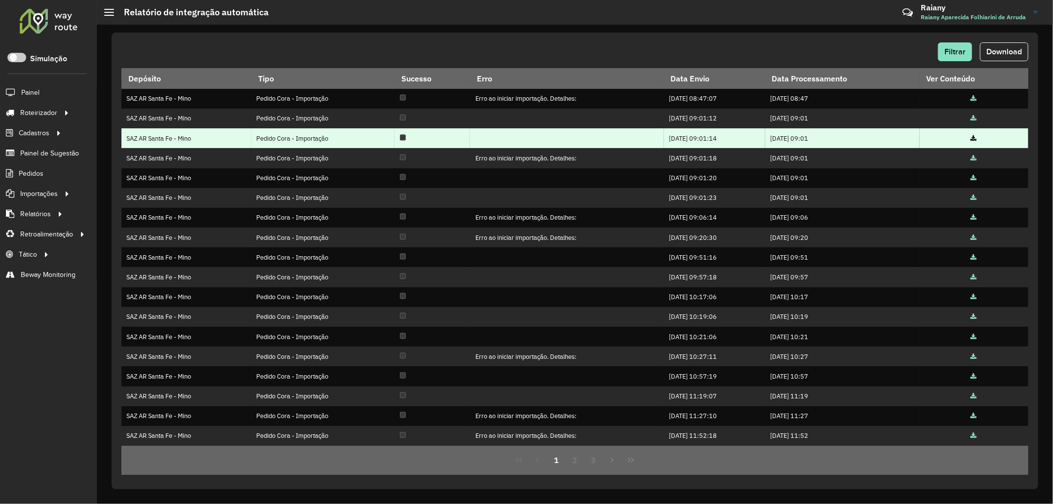
click at [973, 139] on icon at bounding box center [974, 139] width 6 height 6
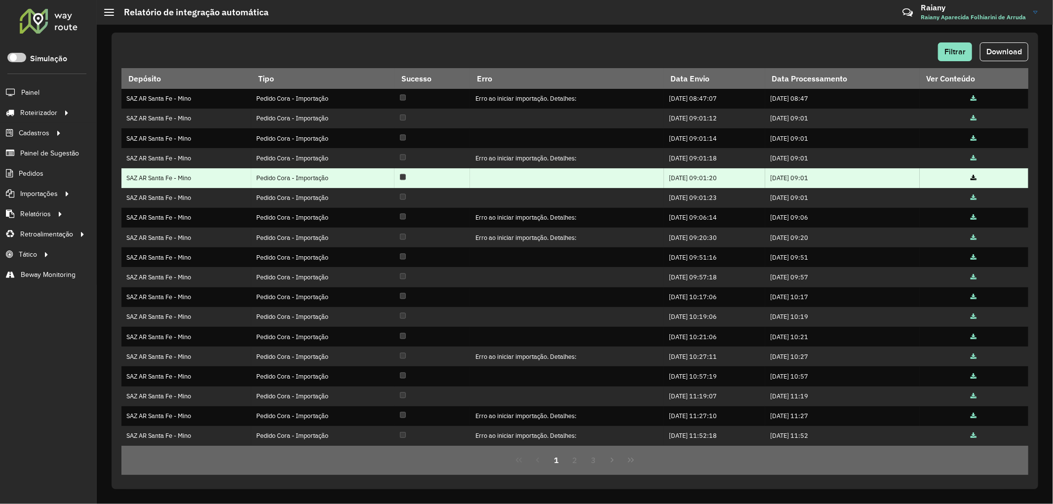
click at [974, 180] on icon at bounding box center [974, 178] width 6 height 6
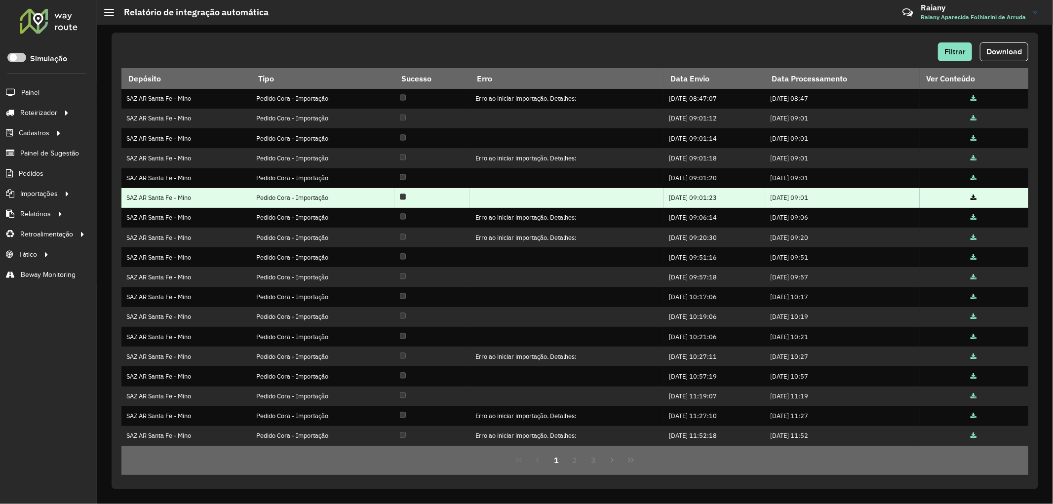
click at [971, 200] on icon at bounding box center [974, 198] width 6 height 6
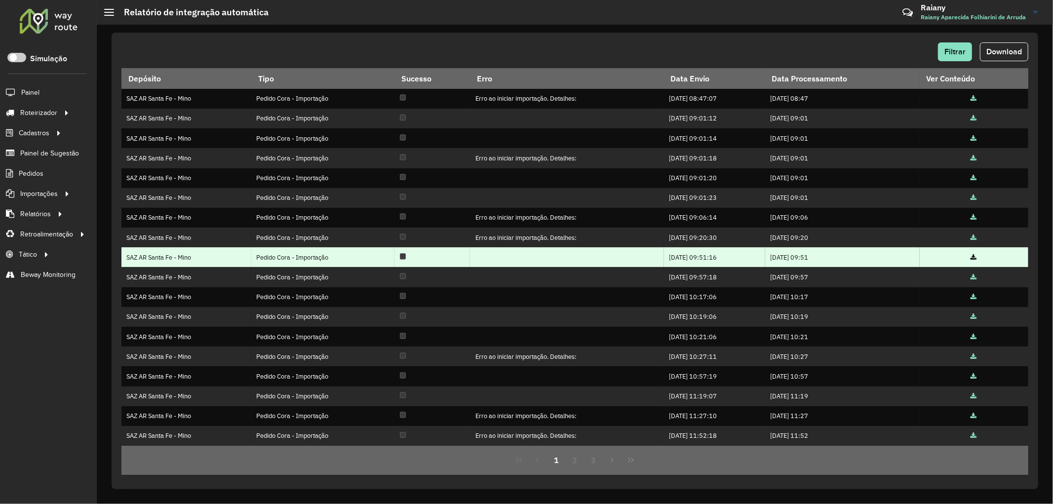
click at [971, 257] on icon at bounding box center [974, 258] width 6 height 6
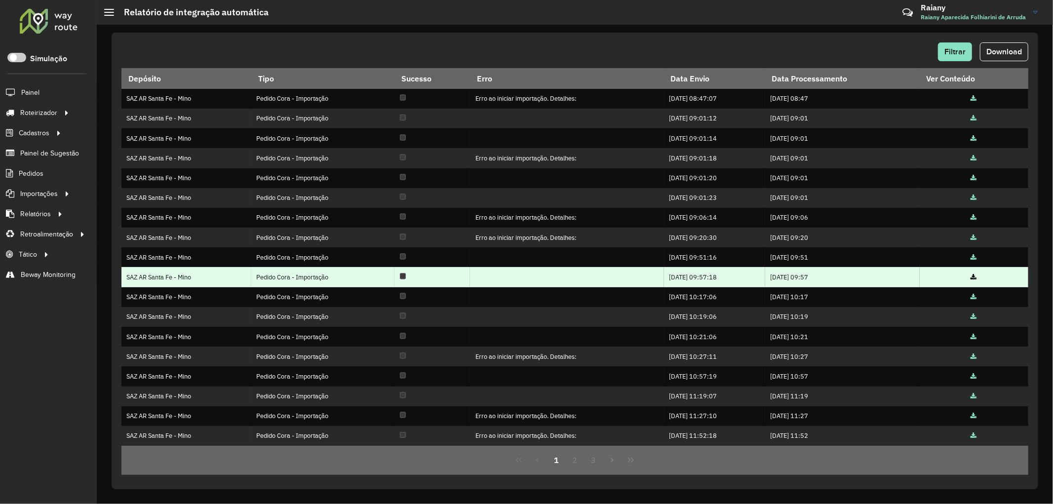
click at [975, 278] on icon at bounding box center [974, 277] width 6 height 6
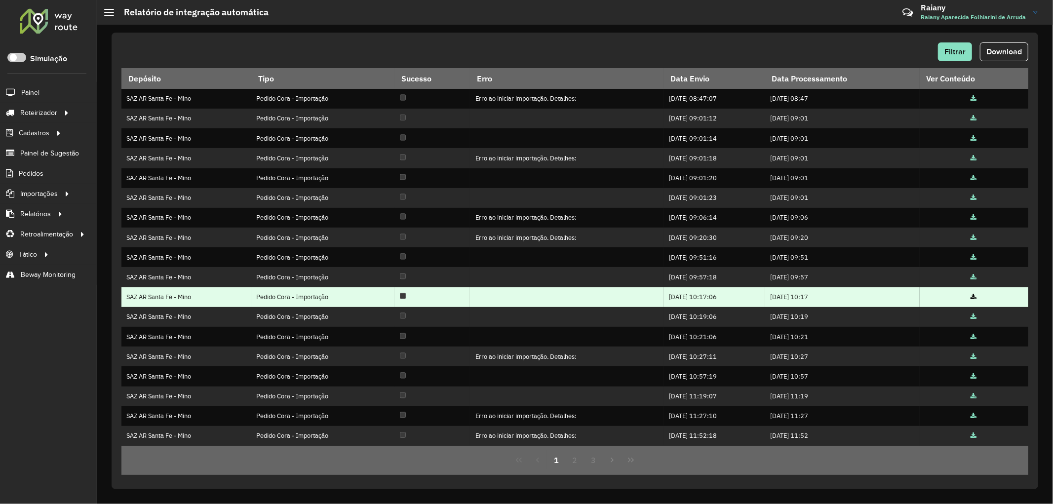
click at [975, 300] on icon at bounding box center [974, 297] width 6 height 6
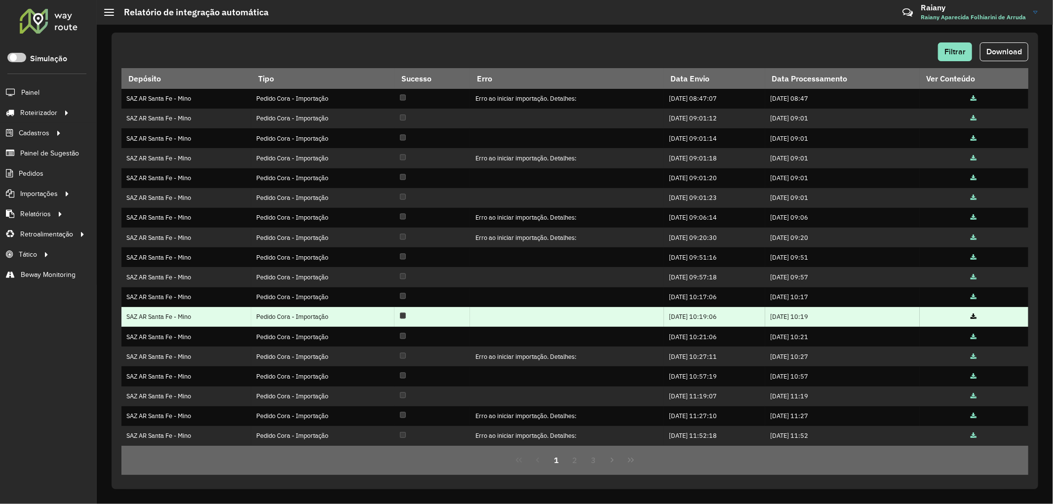
click at [972, 315] on icon at bounding box center [974, 317] width 6 height 6
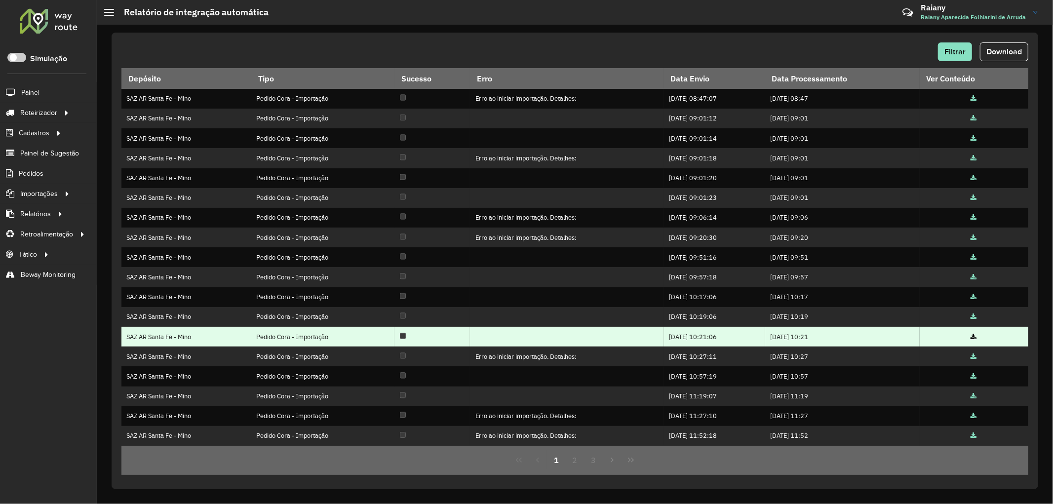
click at [971, 338] on icon at bounding box center [974, 337] width 6 height 6
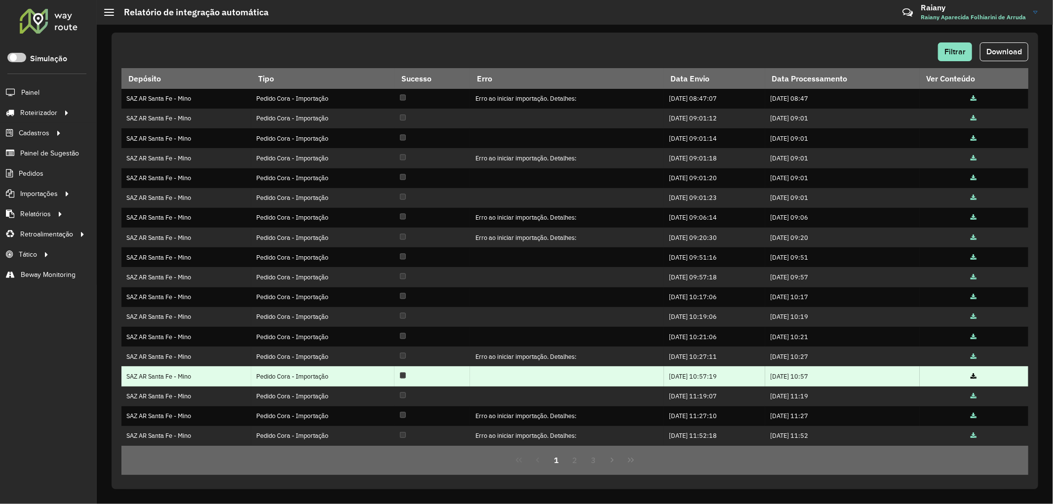
click at [973, 377] on icon at bounding box center [974, 377] width 6 height 6
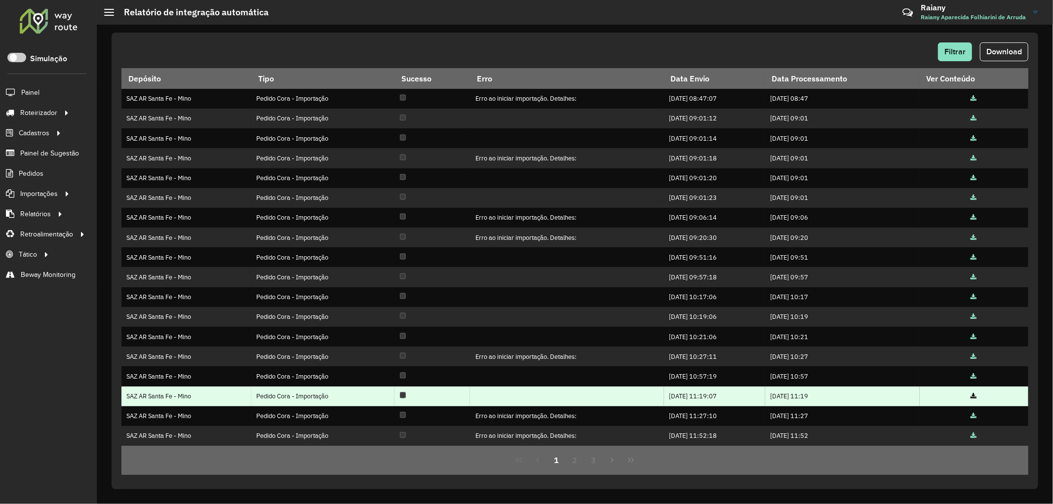
click at [973, 397] on icon at bounding box center [974, 396] width 6 height 6
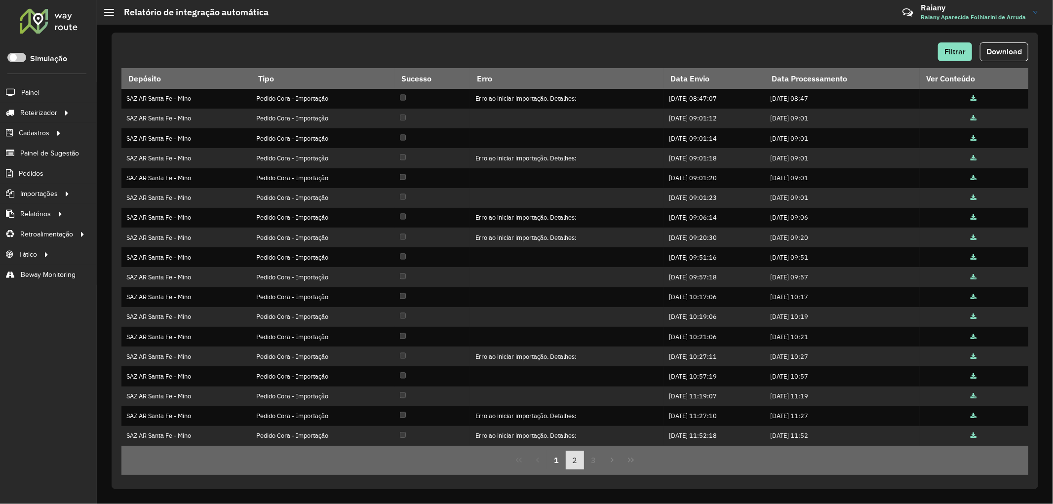
click at [571, 462] on button "2" at bounding box center [575, 460] width 19 height 19
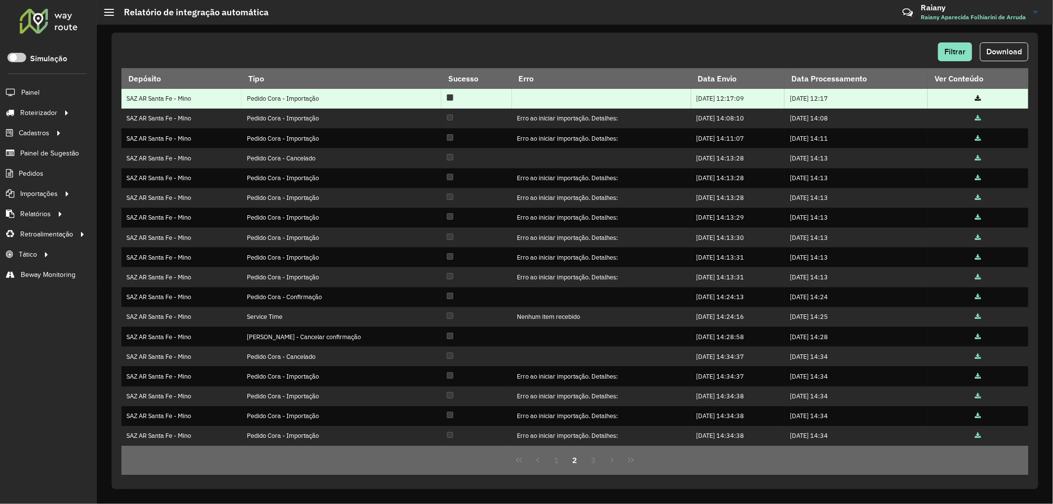
click at [977, 96] on icon at bounding box center [978, 99] width 6 height 6
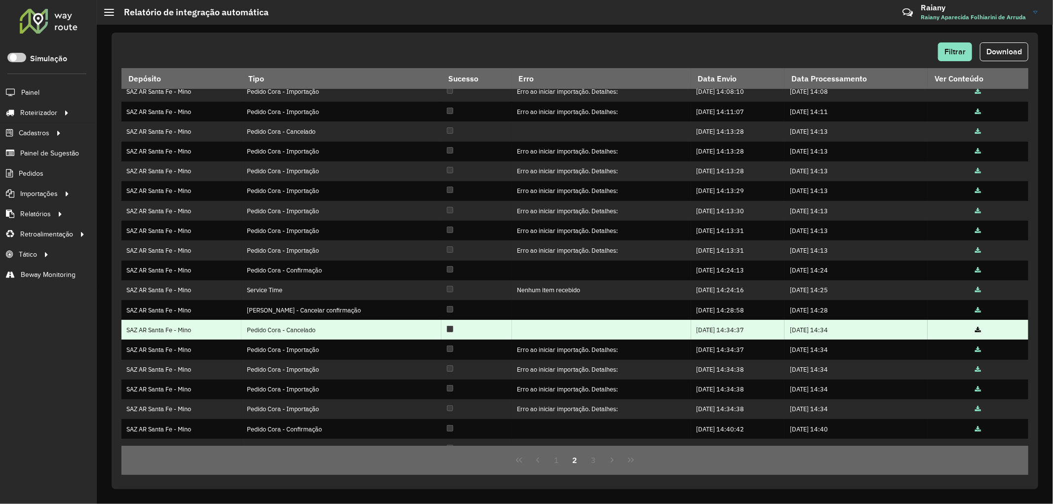
scroll to position [40, 0]
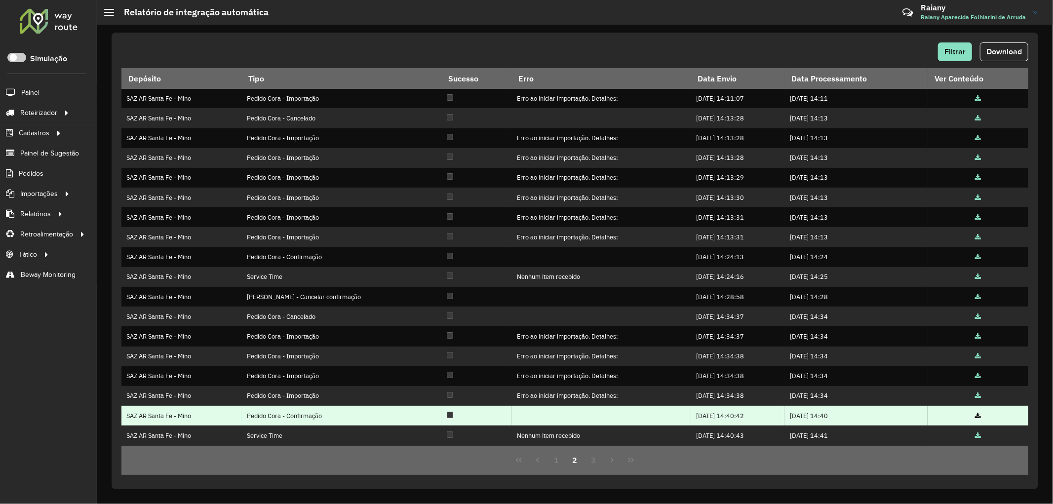
click at [975, 417] on icon at bounding box center [978, 416] width 6 height 6
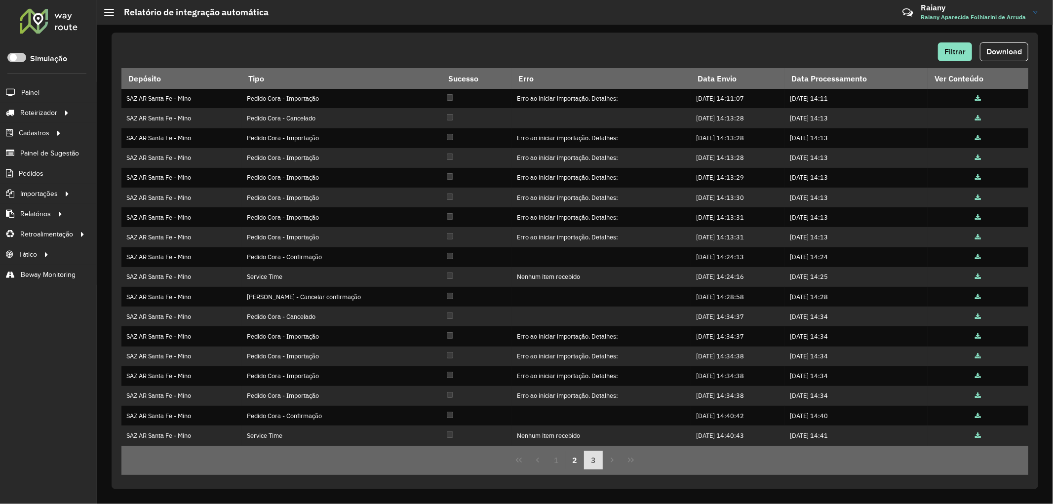
click at [595, 455] on button "3" at bounding box center [593, 460] width 19 height 19
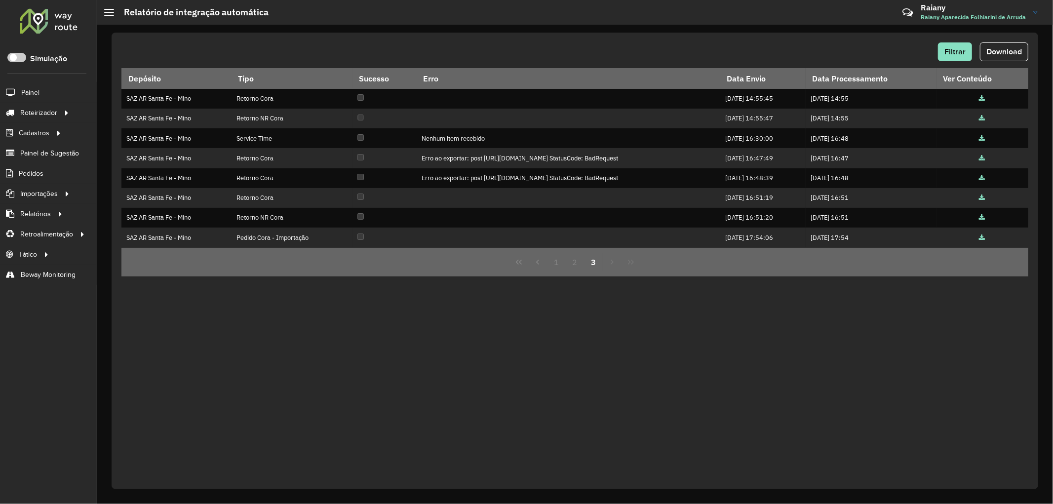
scroll to position [0, 0]
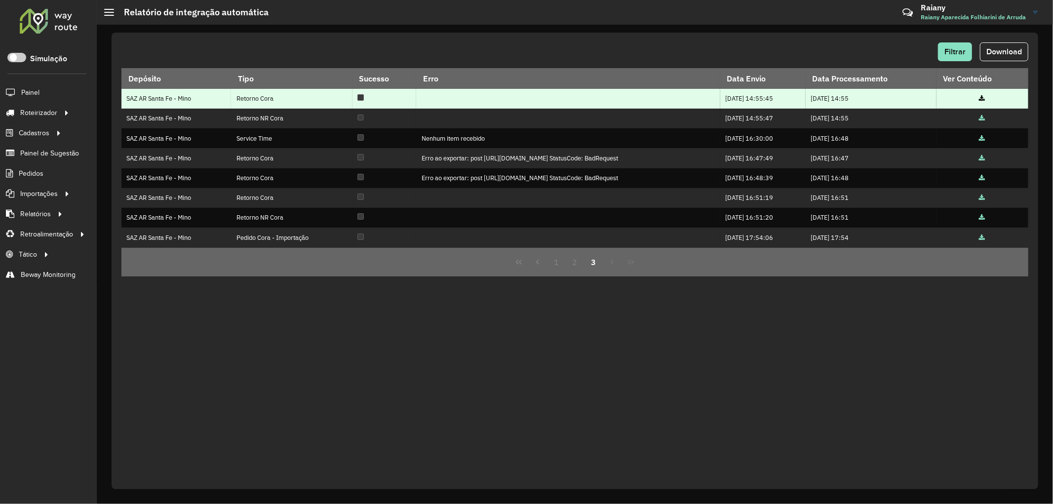
click at [992, 99] on td at bounding box center [982, 99] width 92 height 20
click at [985, 100] on icon at bounding box center [982, 99] width 6 height 6
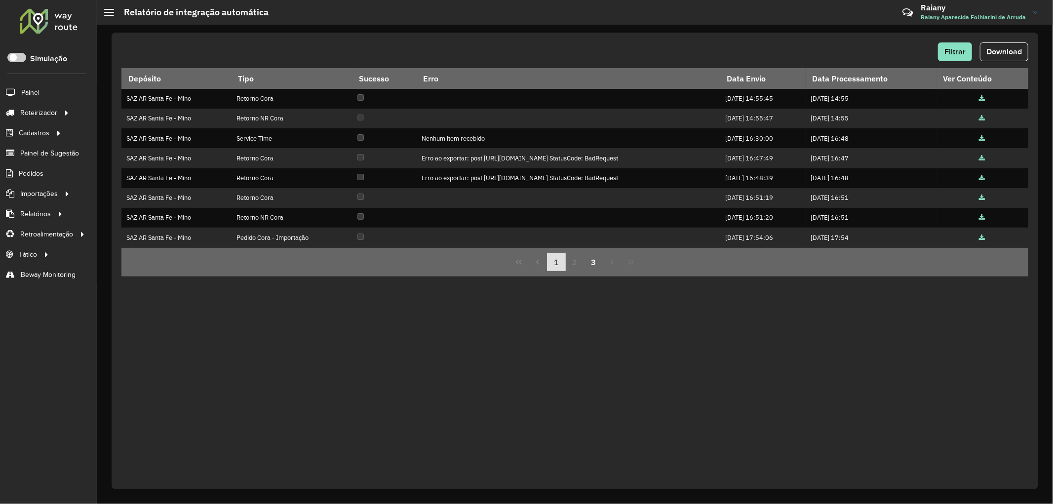
click at [553, 265] on button "1" at bounding box center [556, 262] width 19 height 19
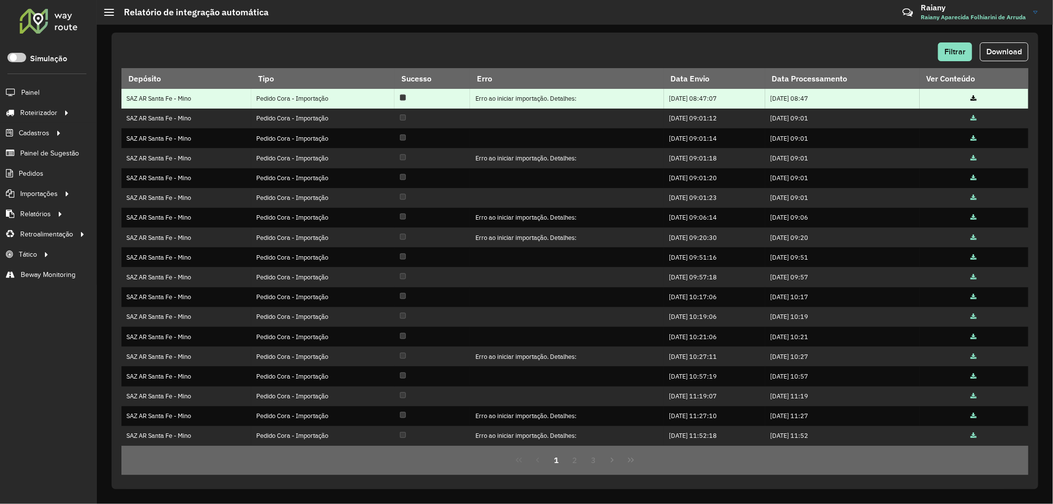
click at [971, 99] on icon at bounding box center [974, 99] width 6 height 6
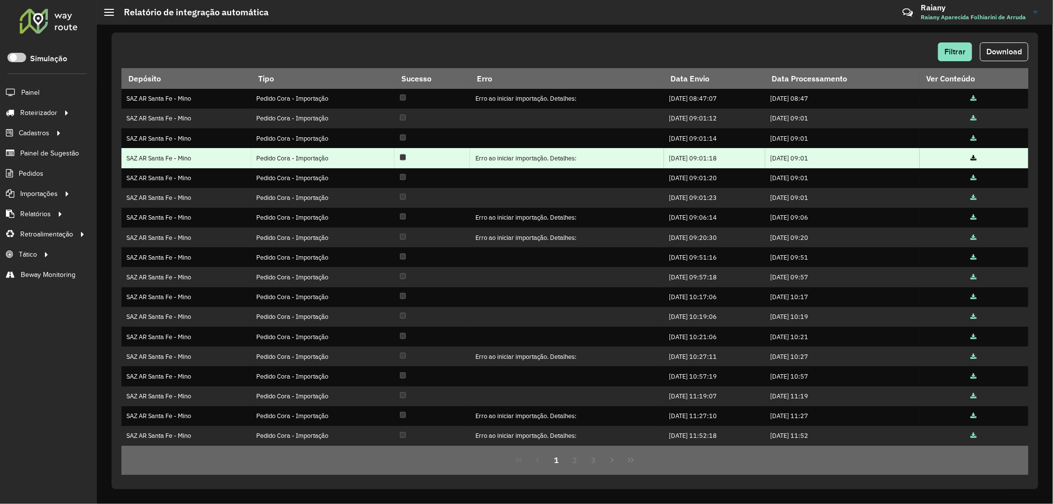
click at [973, 158] on icon at bounding box center [974, 158] width 6 height 6
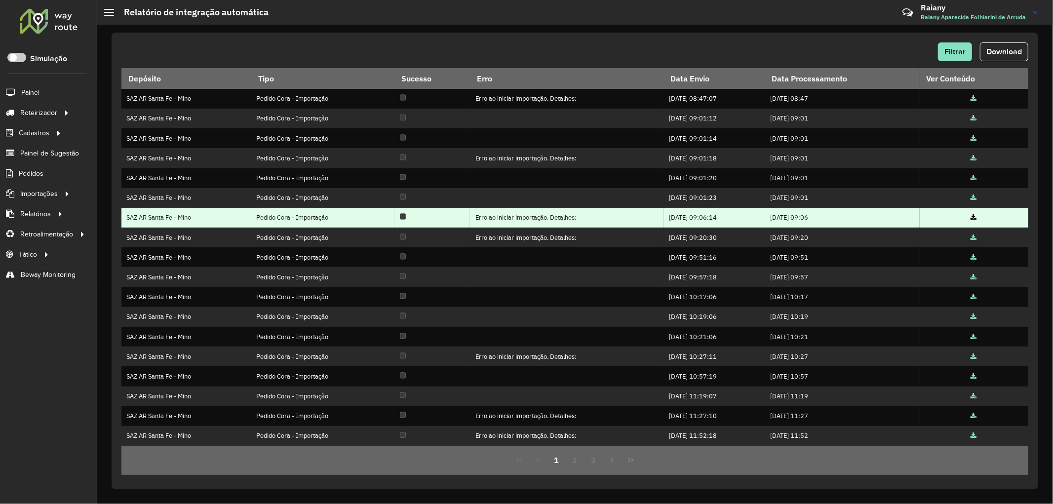
click at [974, 218] on icon at bounding box center [974, 218] width 6 height 6
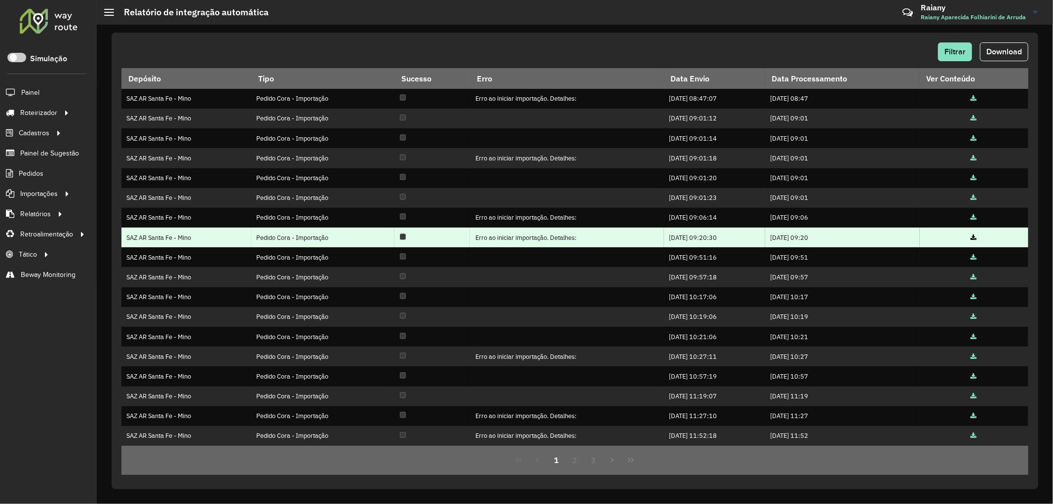
click at [972, 237] on icon at bounding box center [974, 238] width 6 height 6
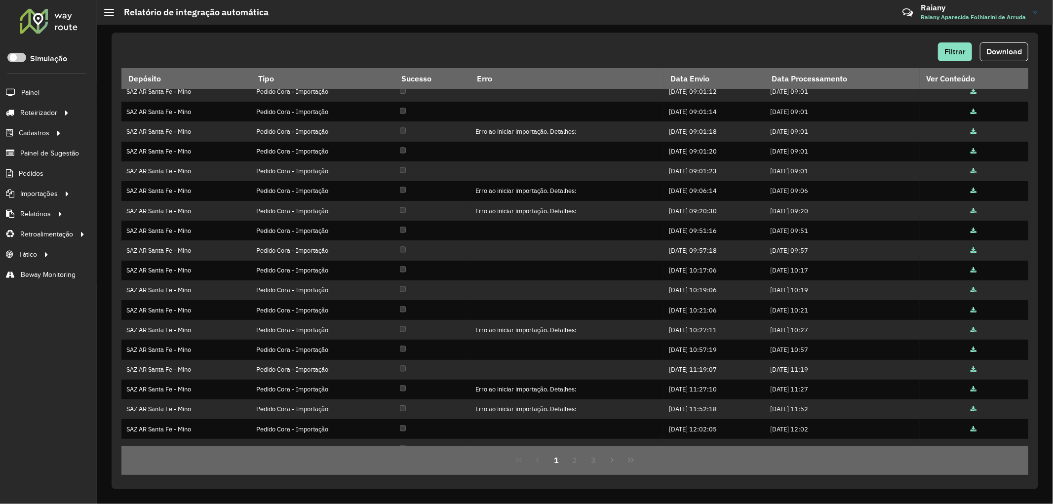
scroll to position [40, 0]
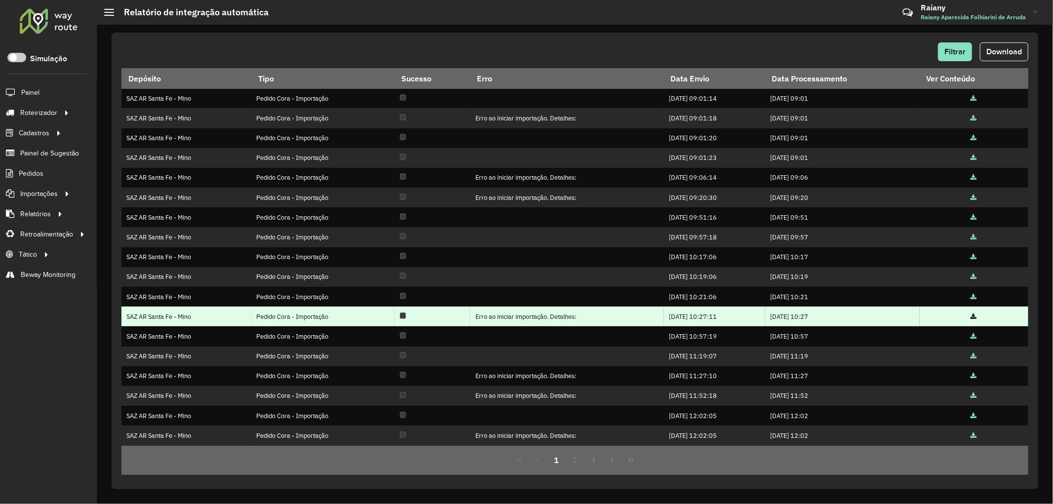
click at [971, 316] on icon at bounding box center [974, 317] width 6 height 6
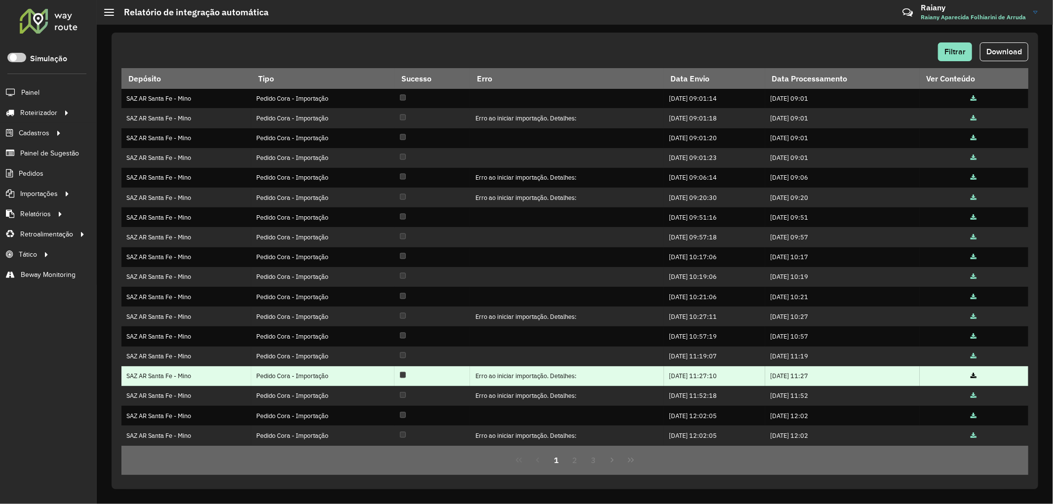
click at [973, 377] on icon at bounding box center [974, 376] width 6 height 6
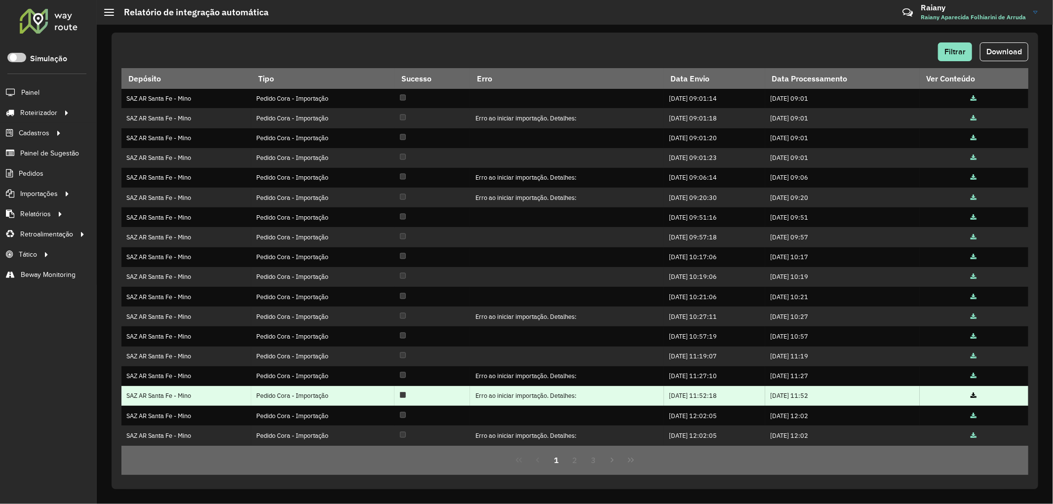
click at [971, 395] on icon at bounding box center [974, 396] width 6 height 6
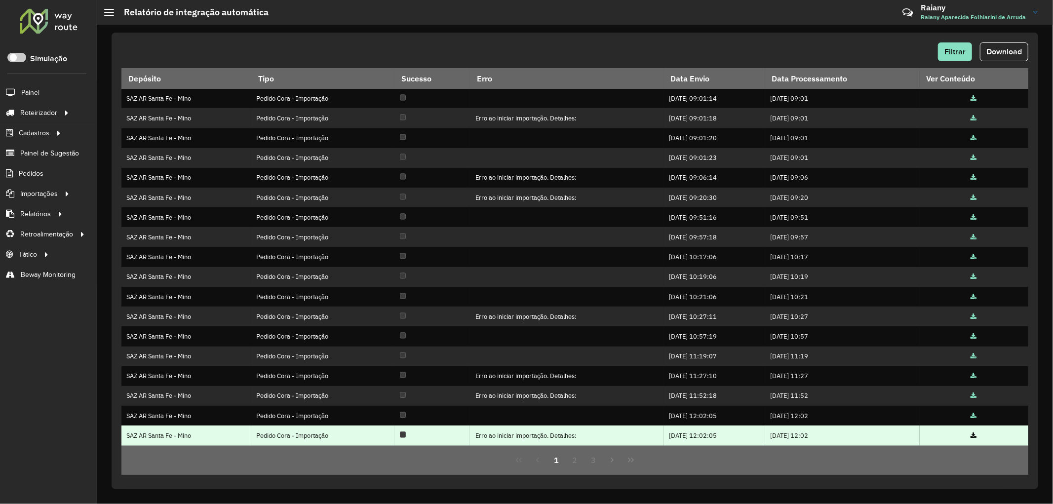
click at [975, 432] on td at bounding box center [974, 435] width 109 height 20
click at [972, 434] on icon at bounding box center [974, 436] width 6 height 6
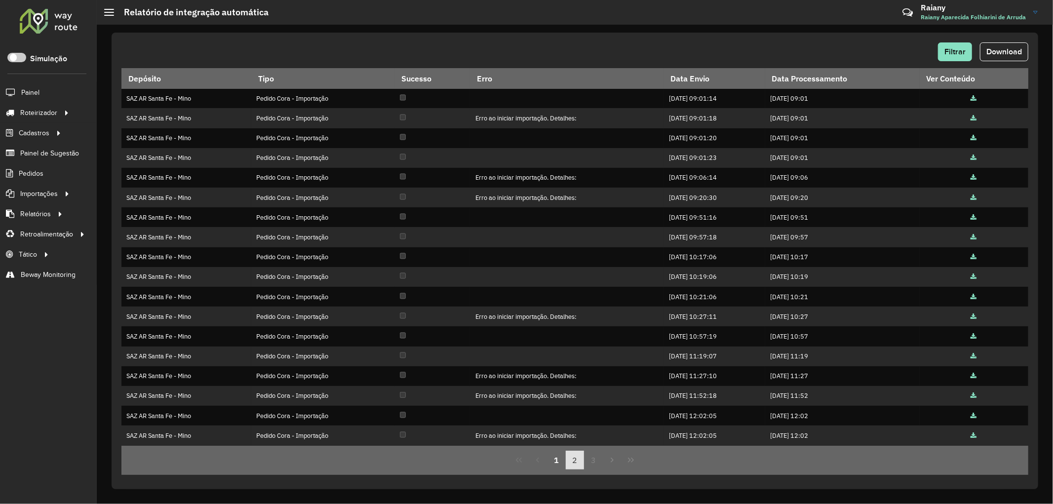
click at [573, 460] on button "2" at bounding box center [575, 460] width 19 height 19
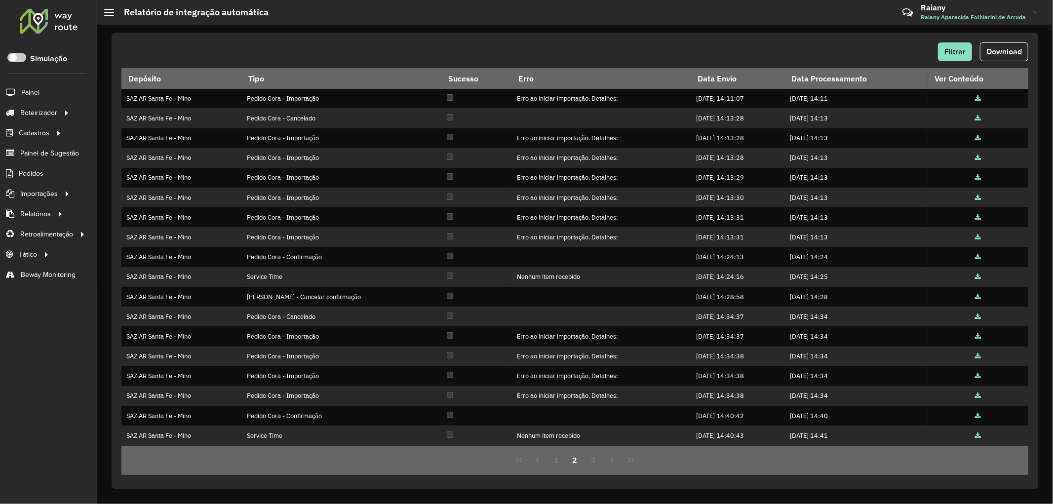
scroll to position [0, 0]
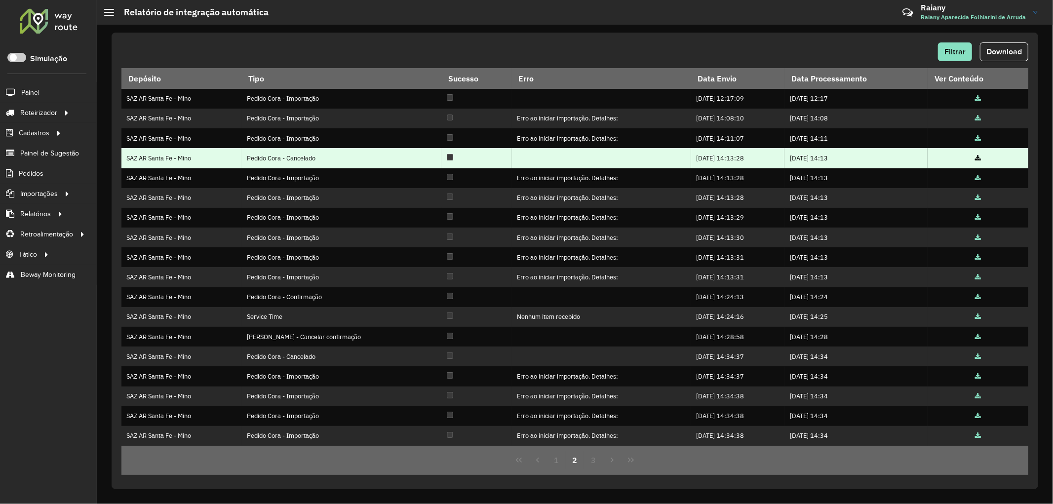
click at [975, 158] on icon at bounding box center [978, 158] width 6 height 6
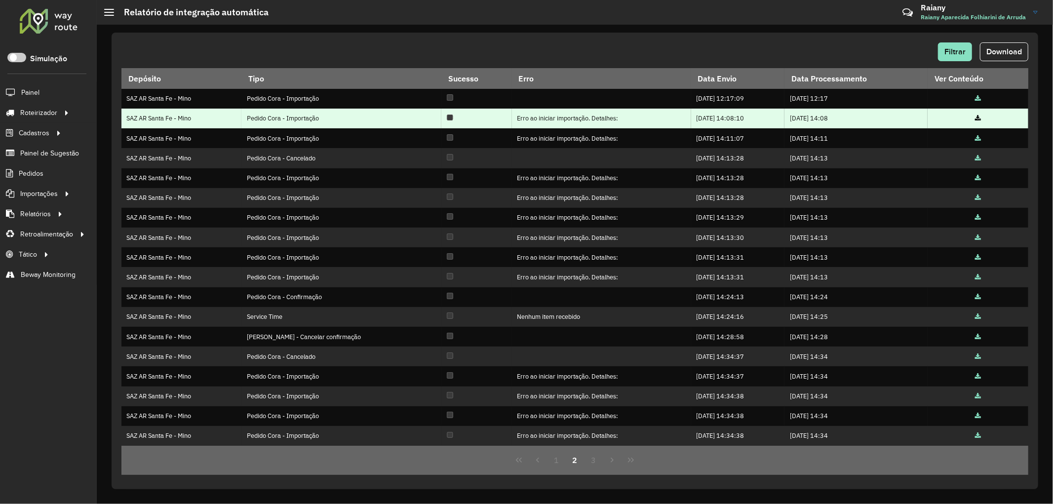
click at [975, 118] on icon at bounding box center [978, 118] width 6 height 6
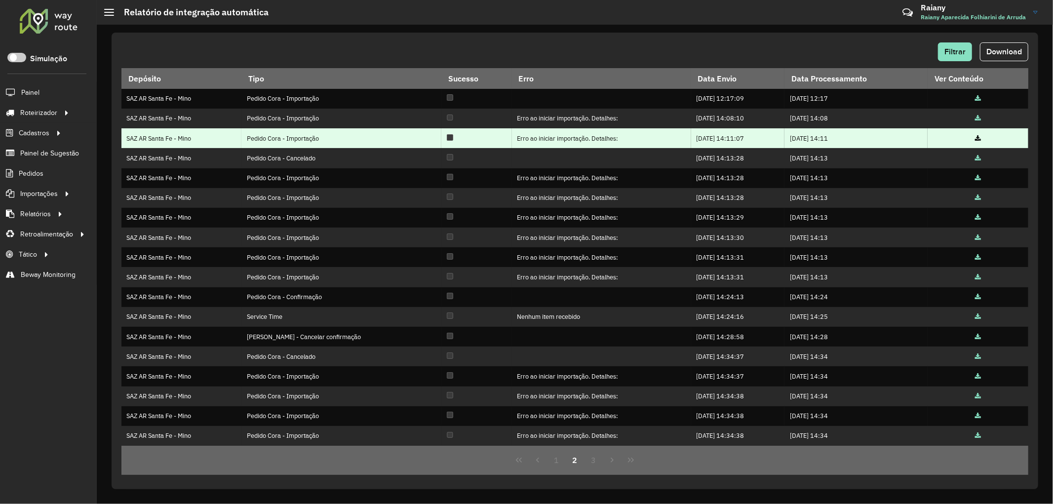
click at [975, 137] on icon at bounding box center [978, 139] width 6 height 6
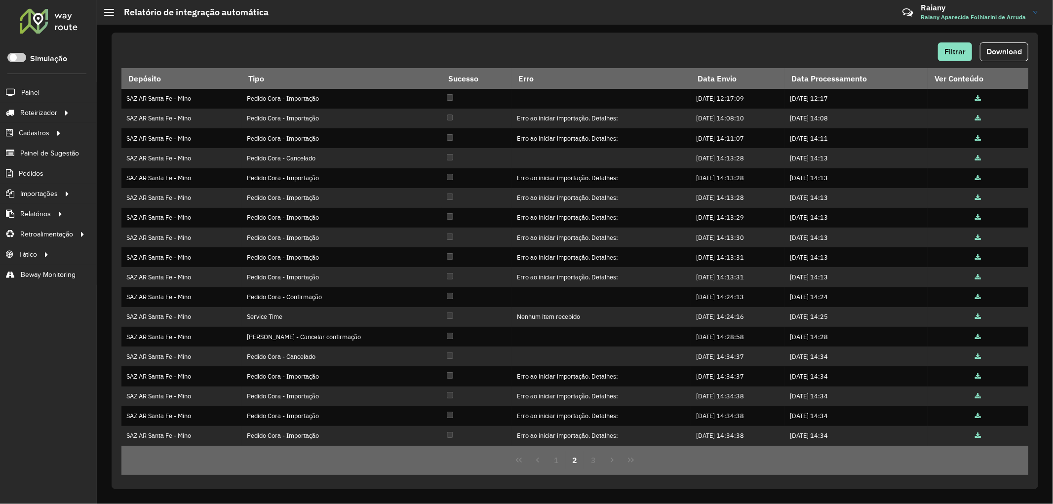
click at [658, 20] on hb-header "Relatório de integração automática Críticas? Dúvidas? Elogios? Sugestões? Entre…" at bounding box center [575, 12] width 956 height 25
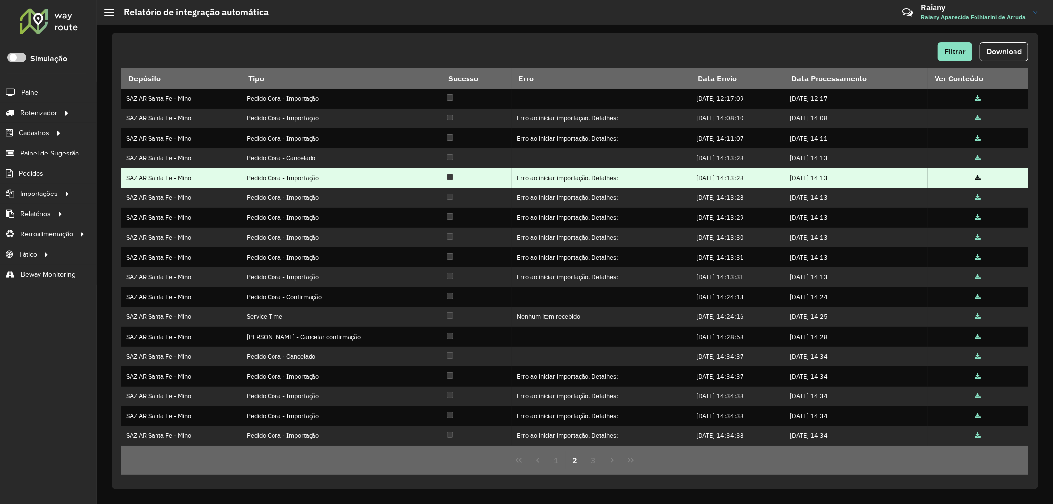
click at [975, 176] on icon at bounding box center [978, 178] width 6 height 6
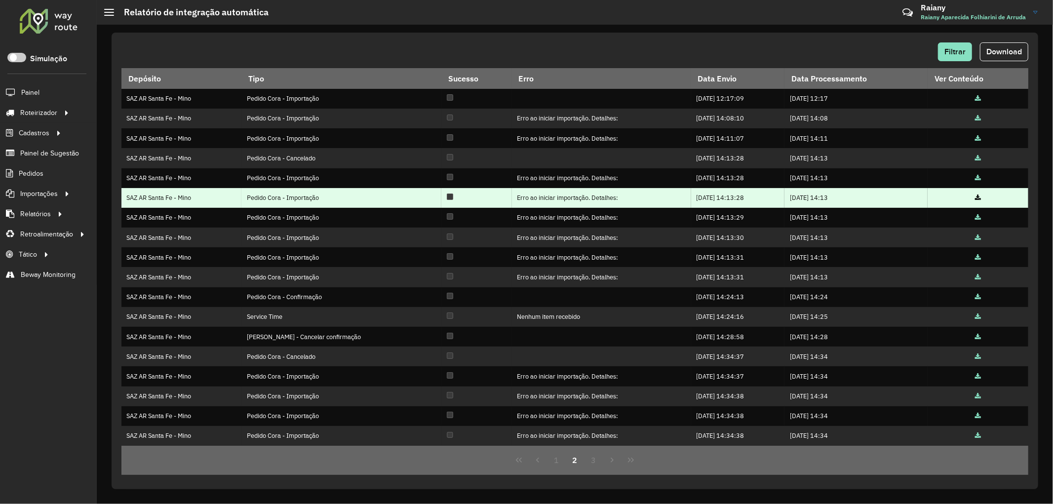
click at [975, 201] on icon at bounding box center [978, 198] width 6 height 6
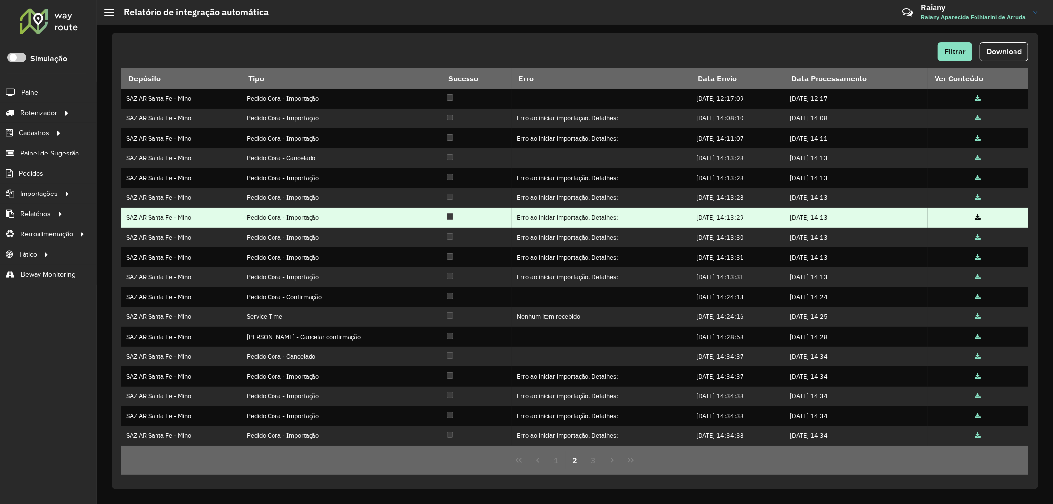
click at [978, 221] on icon at bounding box center [978, 218] width 6 height 6
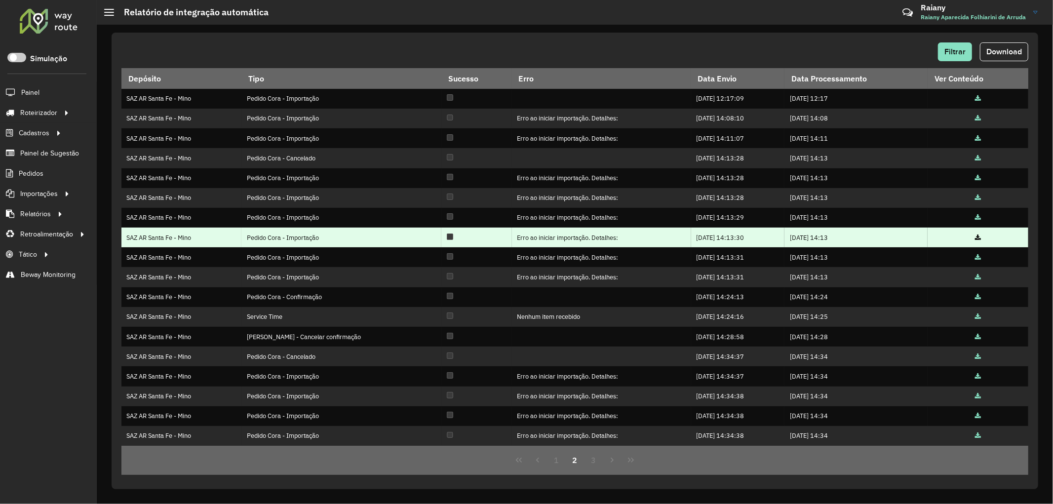
click at [976, 239] on icon at bounding box center [978, 238] width 6 height 6
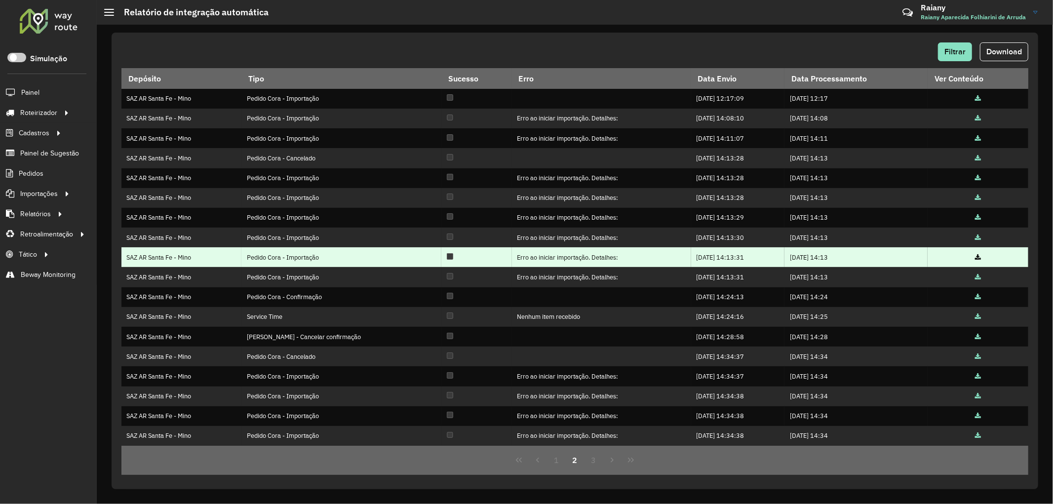
click at [976, 259] on icon at bounding box center [978, 258] width 6 height 6
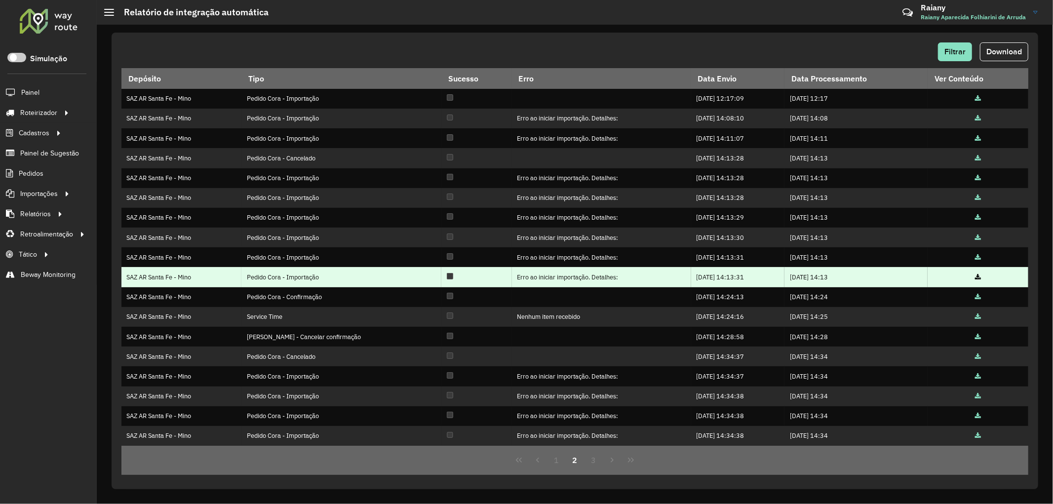
click at [975, 278] on icon at bounding box center [978, 277] width 6 height 6
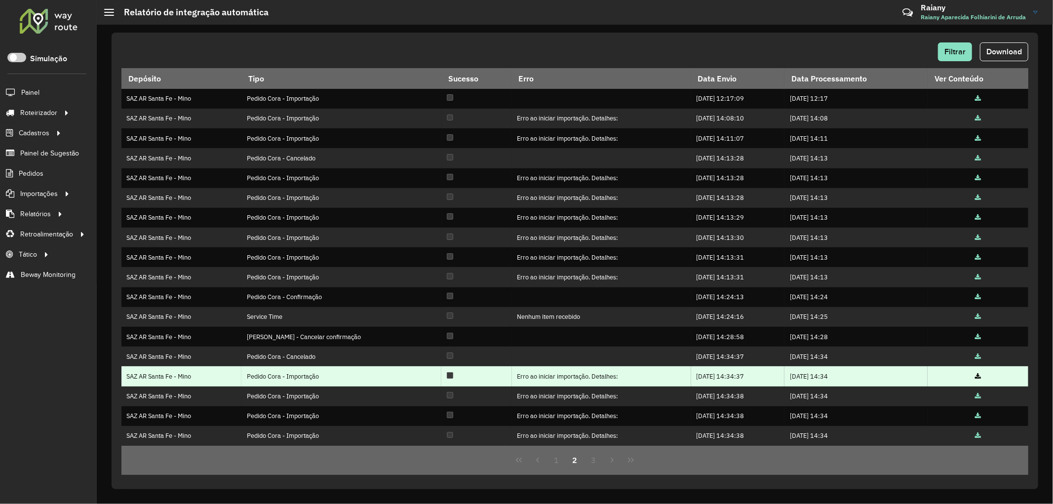
click at [975, 375] on icon at bounding box center [978, 377] width 6 height 6
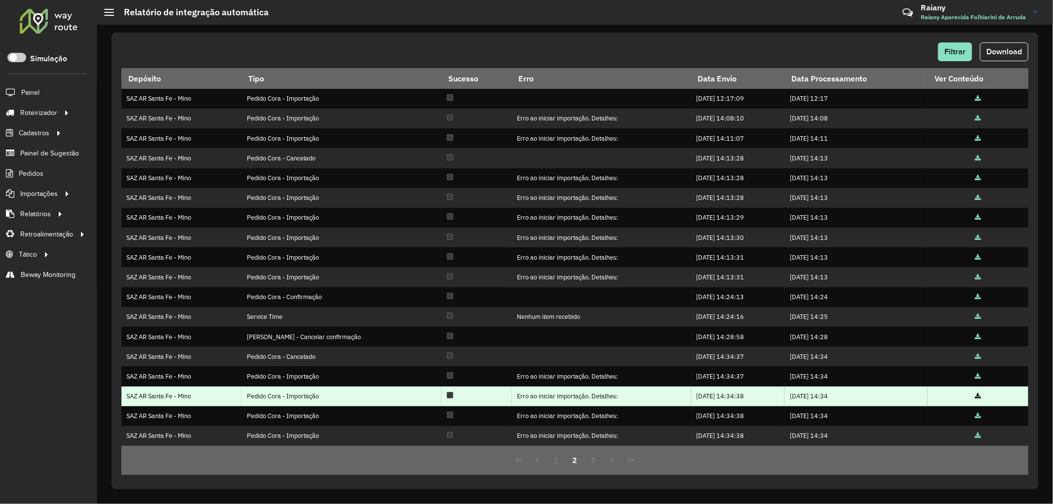
click at [976, 393] on icon at bounding box center [978, 396] width 6 height 6
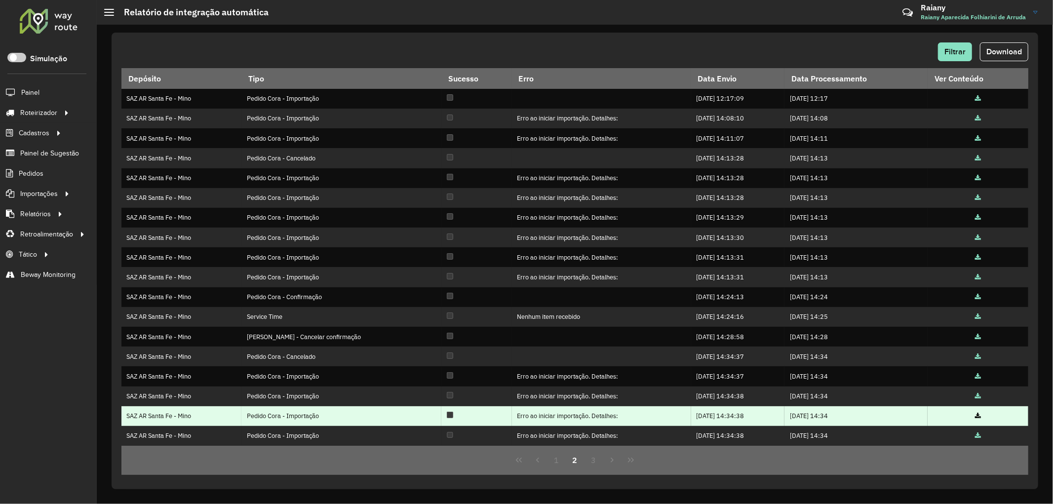
click at [975, 417] on icon at bounding box center [978, 416] width 6 height 6
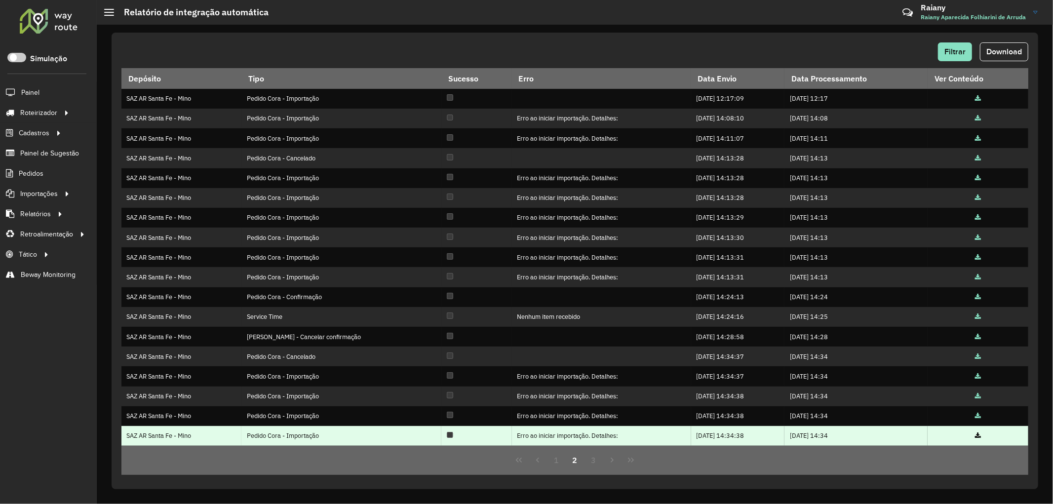
click at [975, 437] on icon at bounding box center [978, 436] width 6 height 6
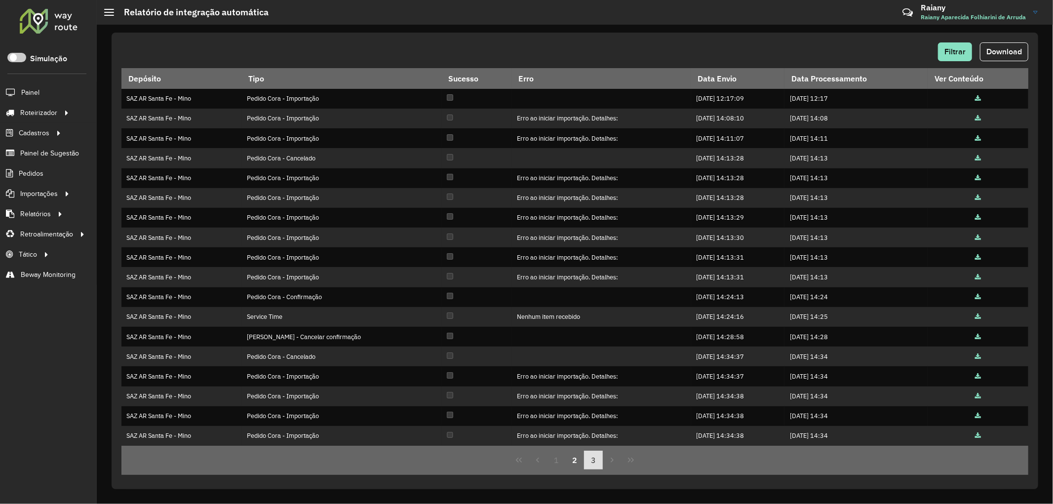
click at [590, 454] on button "3" at bounding box center [593, 460] width 19 height 19
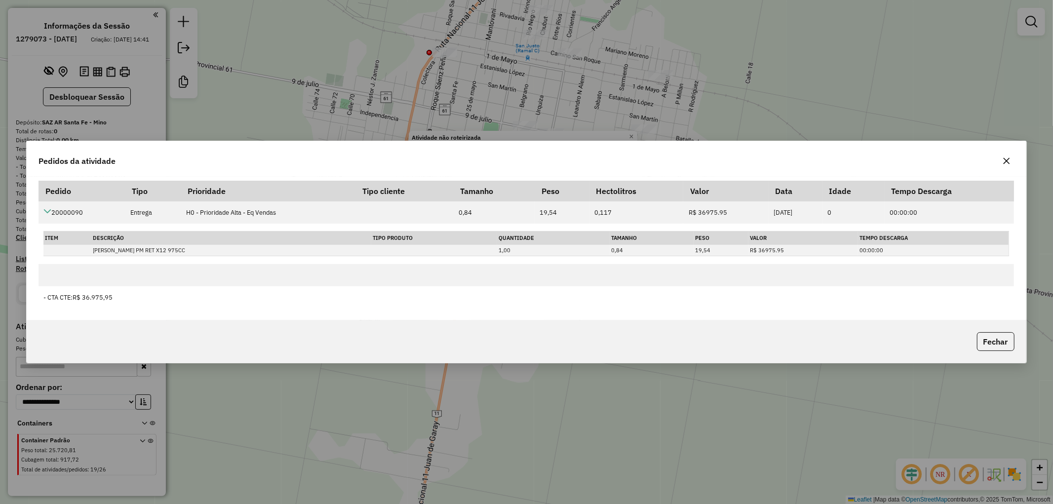
click at [1009, 159] on icon "button" at bounding box center [1006, 161] width 8 height 8
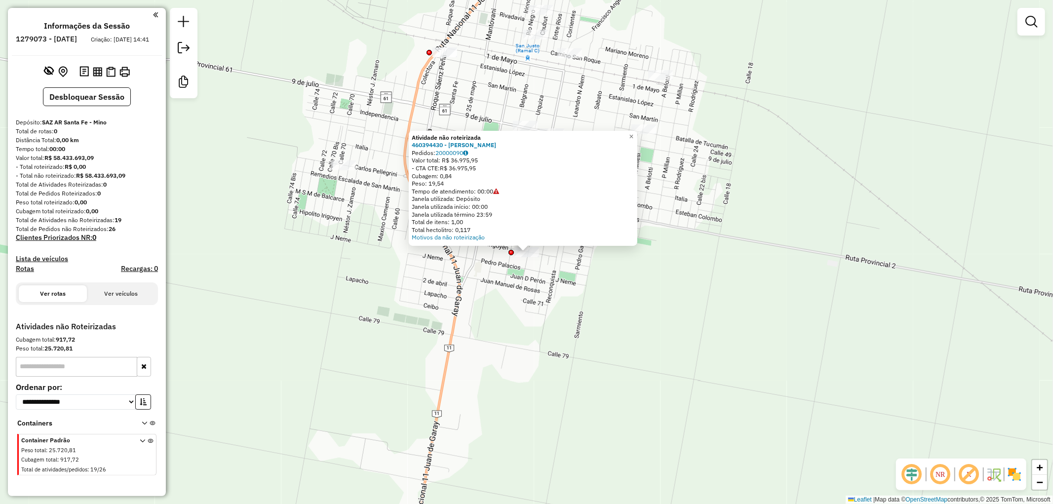
click at [322, 302] on div "Atividade não roteirizada 460394430 - [PERSON_NAME] DEL CARMEN Pedidos: 2000009…" at bounding box center [526, 252] width 1053 height 504
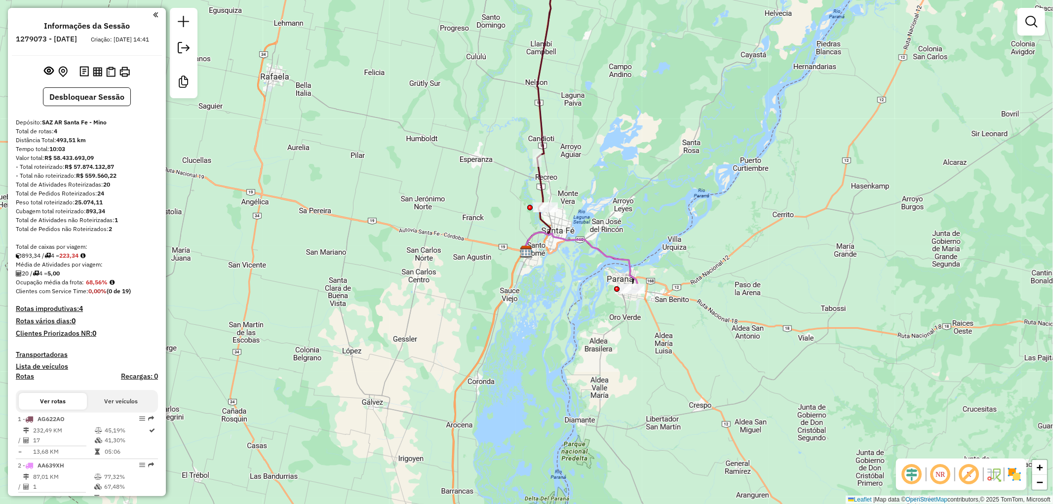
click at [650, 94] on div "Janela de atendimento Grade de atendimento Capacidade Transportadoras Veículos …" at bounding box center [526, 252] width 1053 height 504
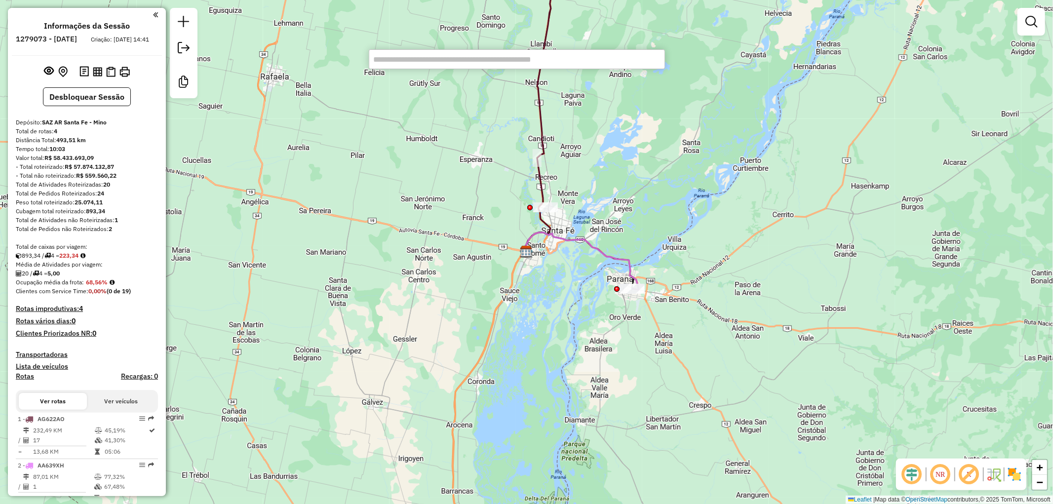
paste input "********"
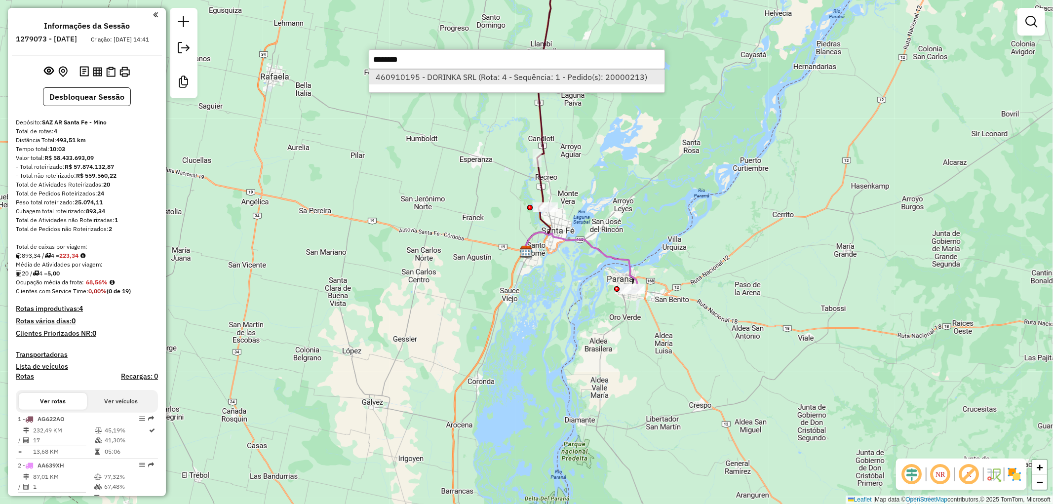
type input "********"
click at [471, 76] on li "460910195 - DORINKA SRL (Rota: 4 - Sequência: 1 - Pedido(s): 20000213)" at bounding box center [516, 77] width 295 height 15
select select "**********"
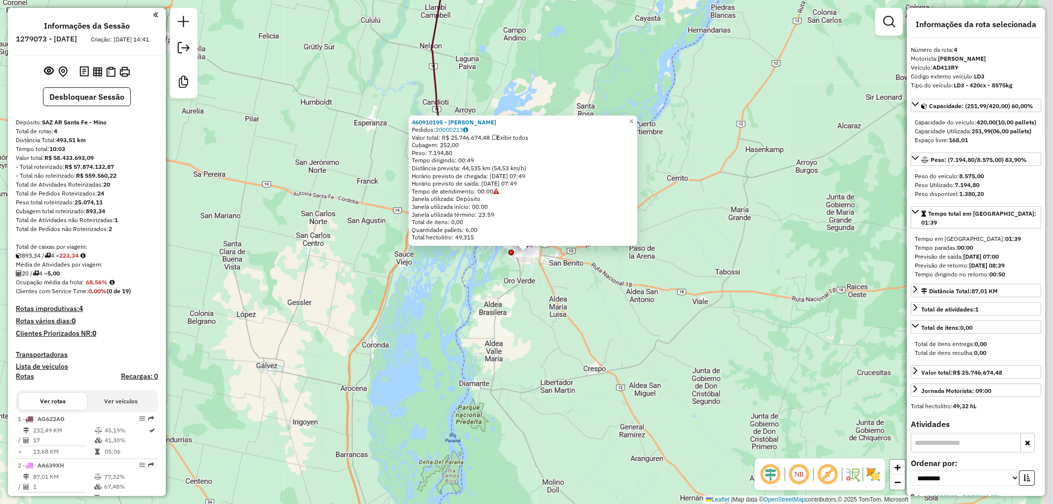
scroll to position [283, 0]
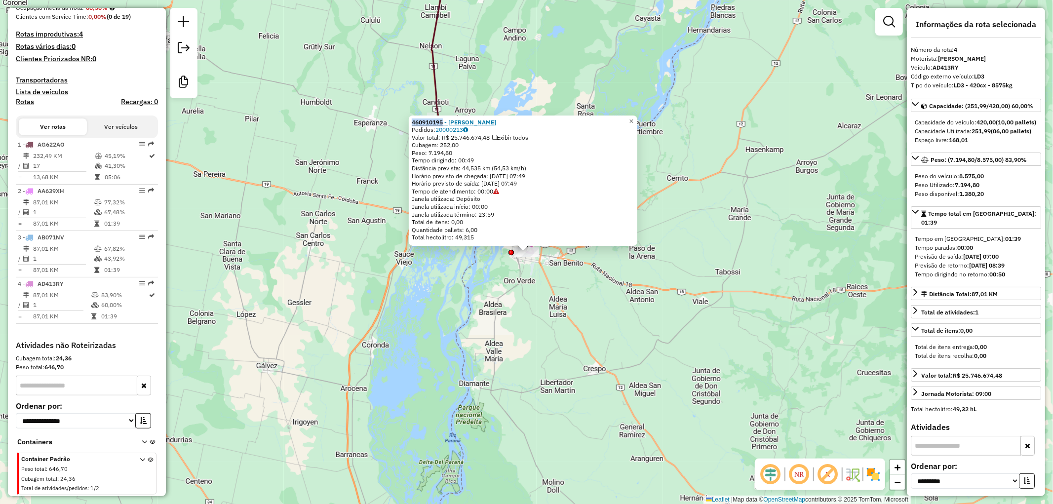
drag, startPoint x: 413, startPoint y: 122, endPoint x: 446, endPoint y: 121, distance: 33.1
click at [446, 121] on div "460910195 - DORINKA SRL Pedidos: 20000213 Valor total: R$ 25.746.674,48 Exibir …" at bounding box center [523, 180] width 229 height 131
copy strong "460910195"
click at [571, 55] on div "460910195 - DORINKA SRL Pedidos: 20000213 Valor total: R$ 25.746.674,48 Exibir …" at bounding box center [526, 252] width 1053 height 504
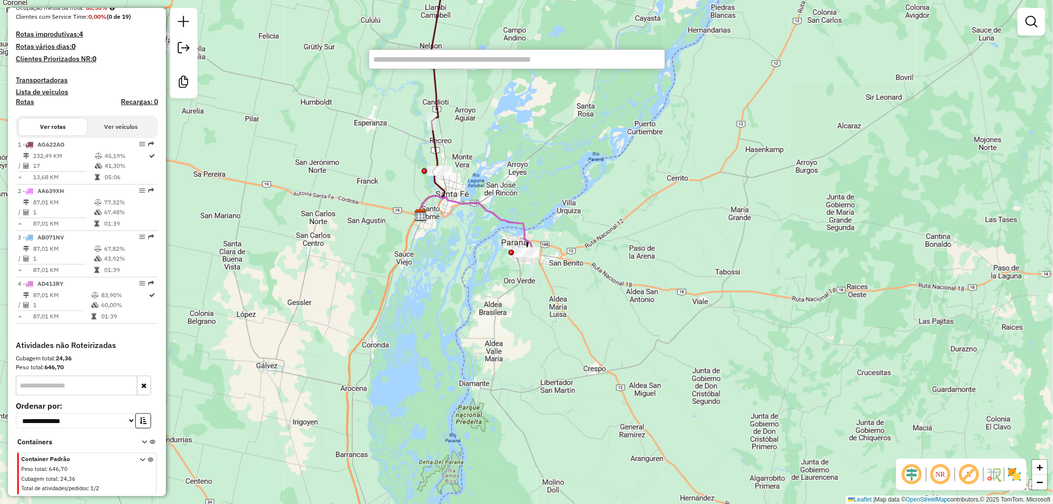
paste input "********"
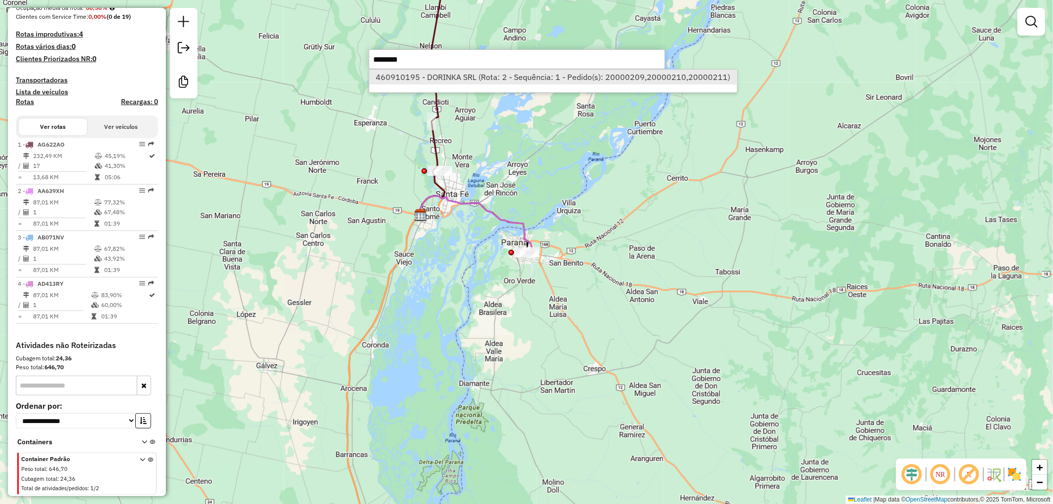
type input "********"
click at [515, 75] on li "460910195 - DORINKA SRL (Rota: 2 - Sequência: 1 - Pedido(s): 20000209,20000210,…" at bounding box center [553, 77] width 368 height 15
select select "**********"
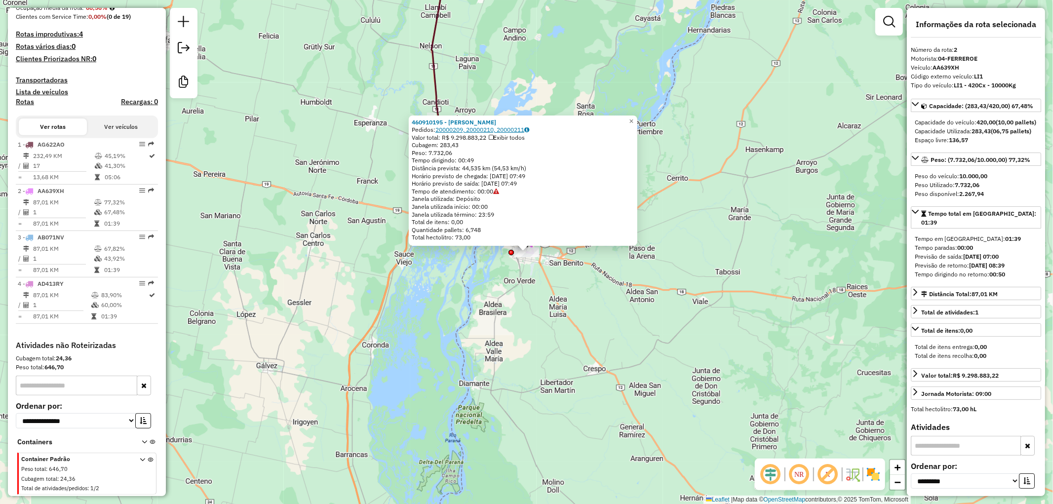
click at [457, 130] on link "20000209, 20000210, 20000211" at bounding box center [482, 129] width 94 height 7
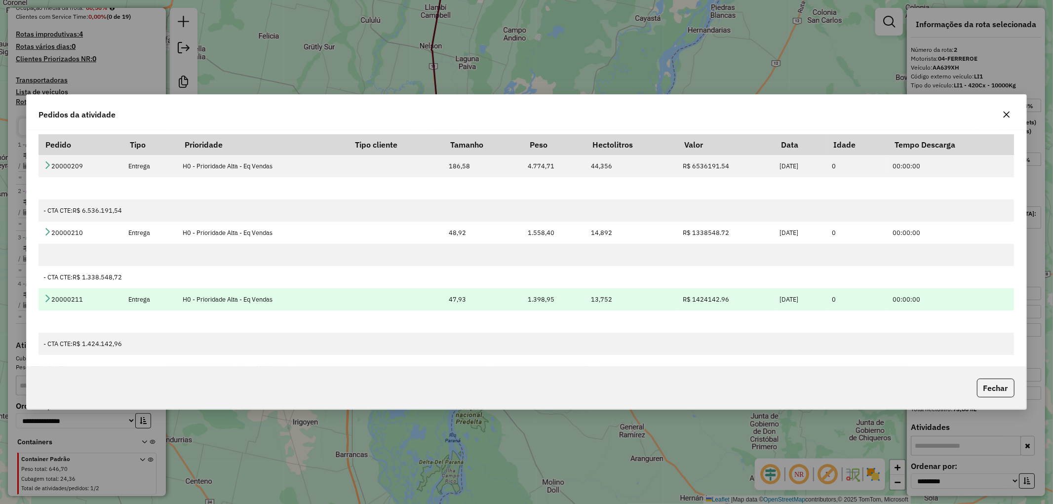
click at [43, 301] on icon at bounding box center [47, 298] width 8 height 8
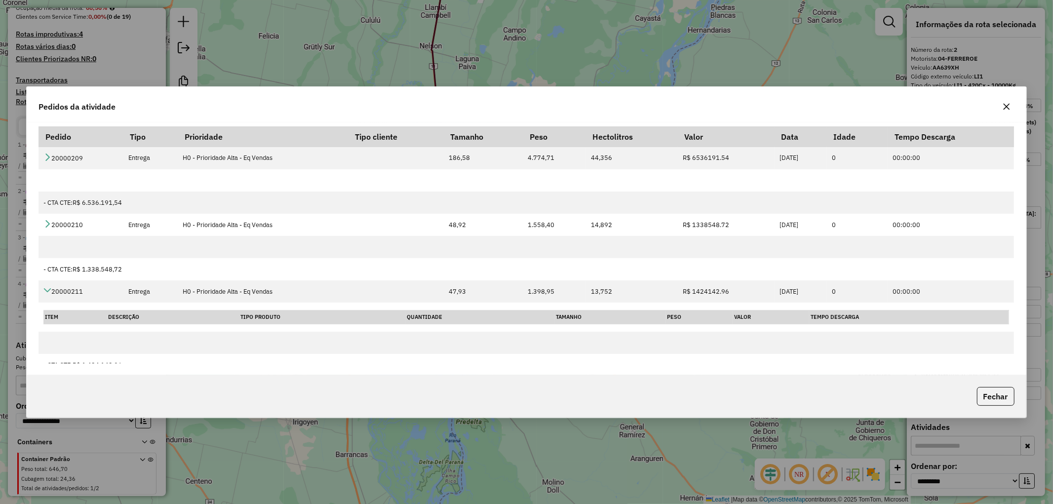
click at [1003, 110] on icon "button" at bounding box center [1006, 107] width 8 height 8
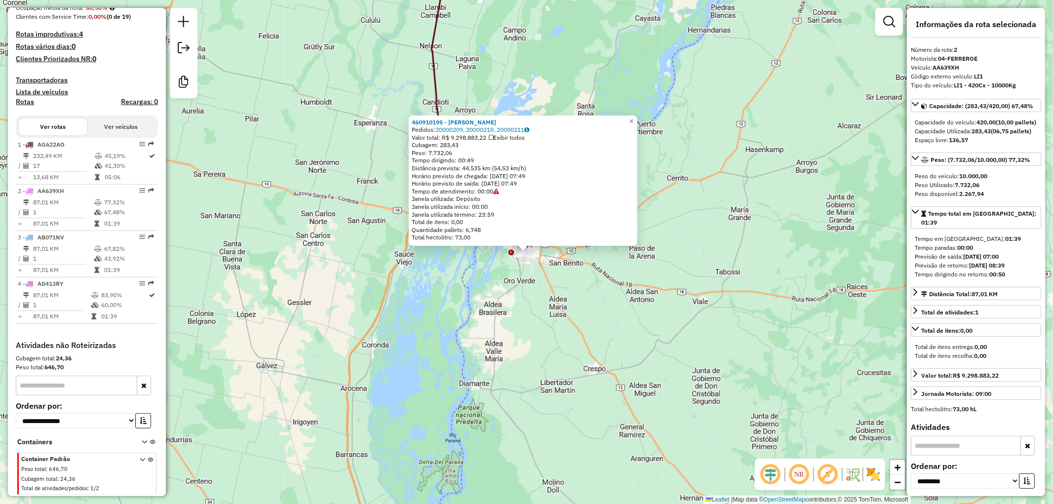
click at [718, 101] on div "460910195 - DORINKA SRL Pedidos: 20000209, 20000210, 20000211 Valor total: R$ 9…" at bounding box center [526, 252] width 1053 height 504
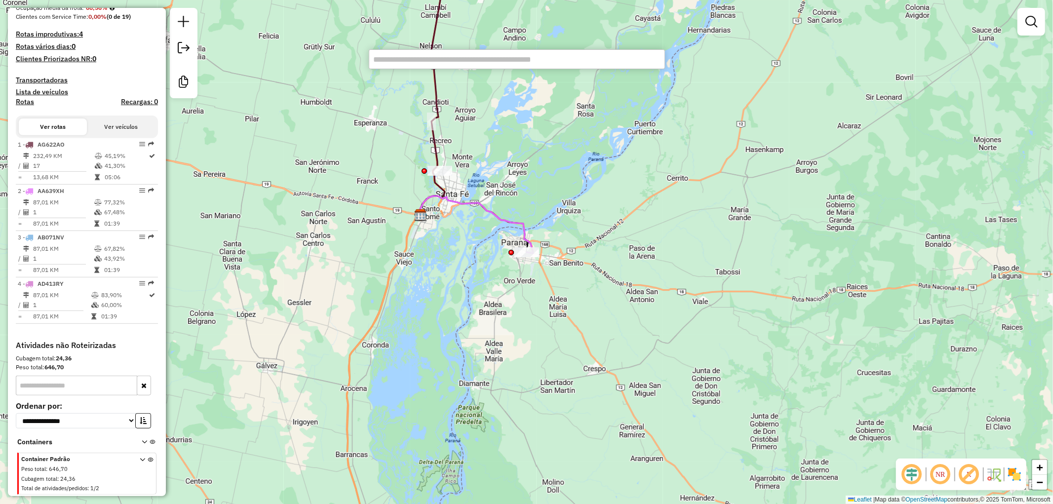
paste input "********"
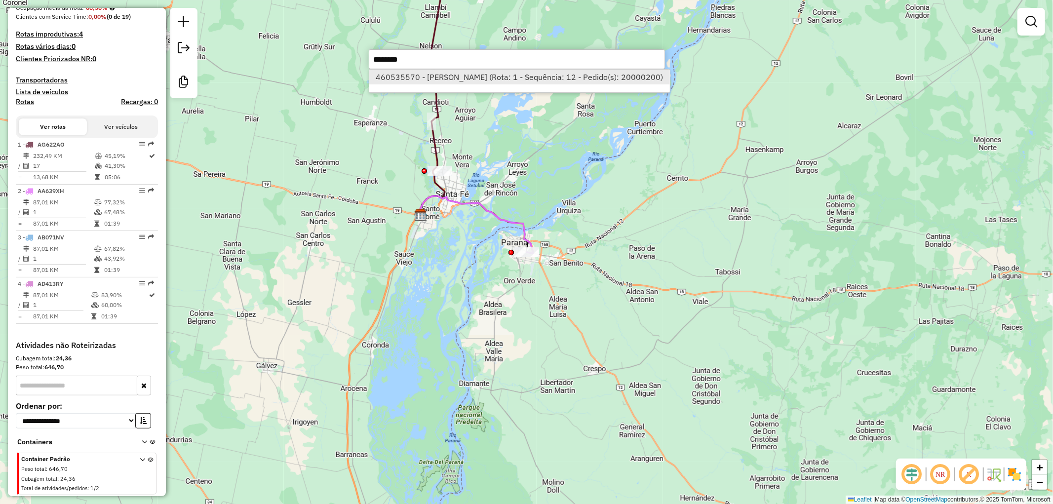
type input "********"
click at [575, 80] on li "460535570 - [PERSON_NAME] (Rota: 1 - Sequência: 12 - Pedido(s): 20000200)" at bounding box center [519, 77] width 301 height 15
select select "**********"
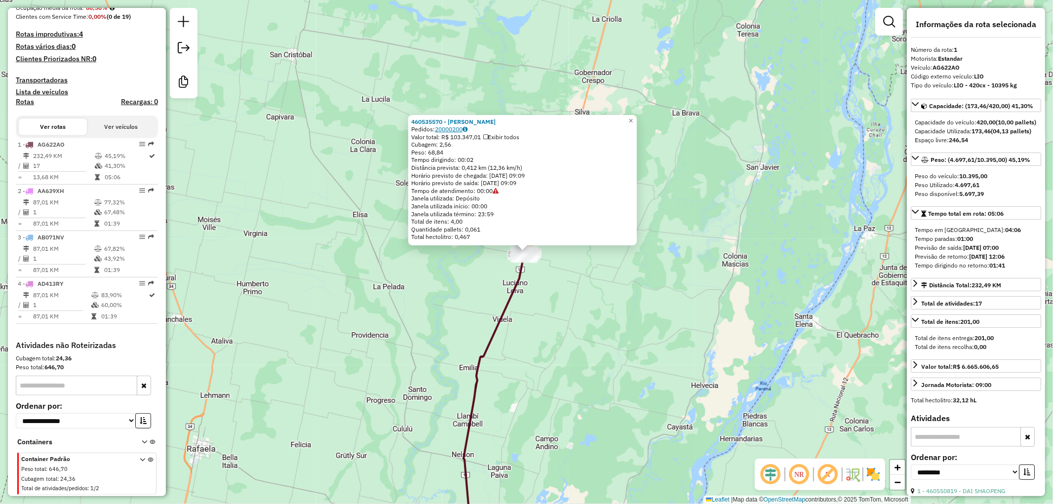
click at [453, 128] on link "20000200" at bounding box center [451, 128] width 33 height 7
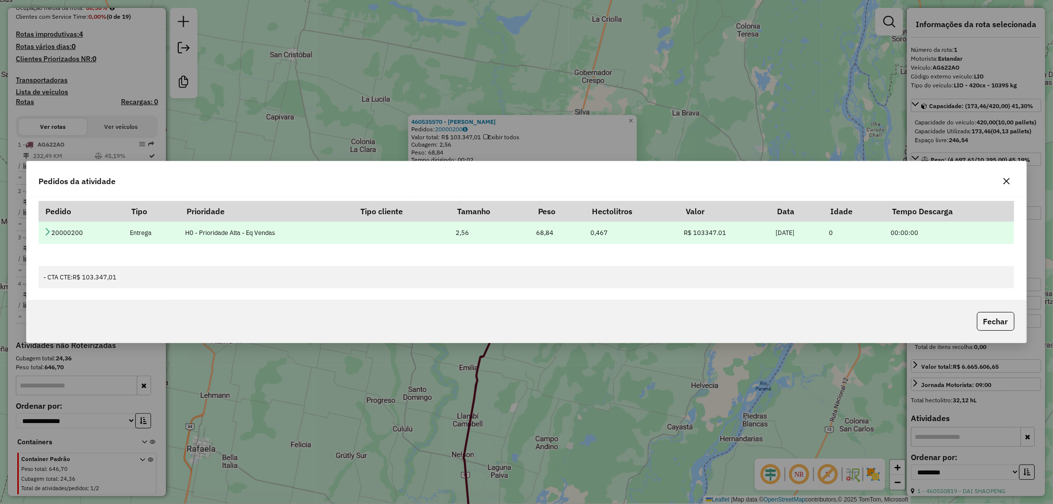
click at [47, 231] on icon at bounding box center [47, 232] width 8 height 8
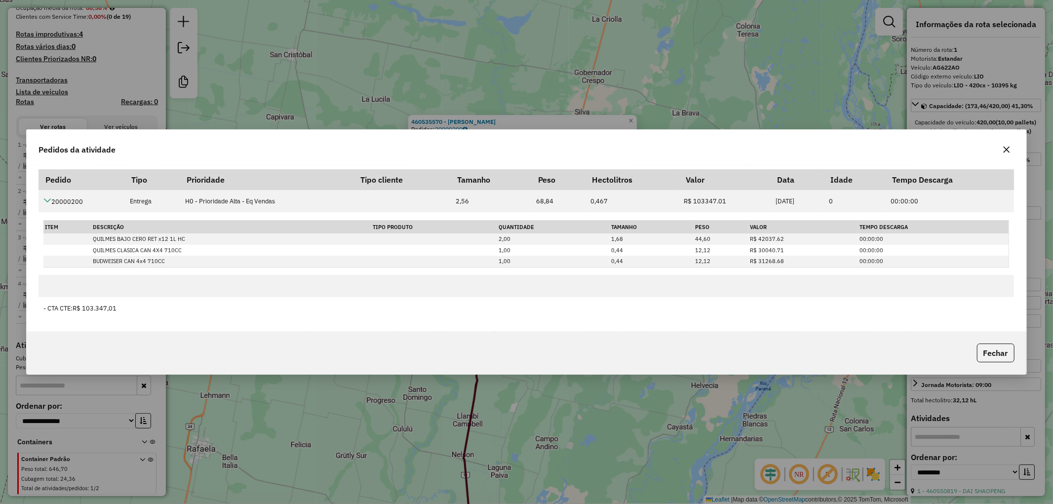
click at [648, 72] on div "Pedidos da atividade Pedido Tipo Prioridade Tipo cliente Tamanho Peso Hectolitr…" at bounding box center [526, 252] width 1053 height 504
click at [1003, 351] on button "Fechar" at bounding box center [996, 353] width 38 height 19
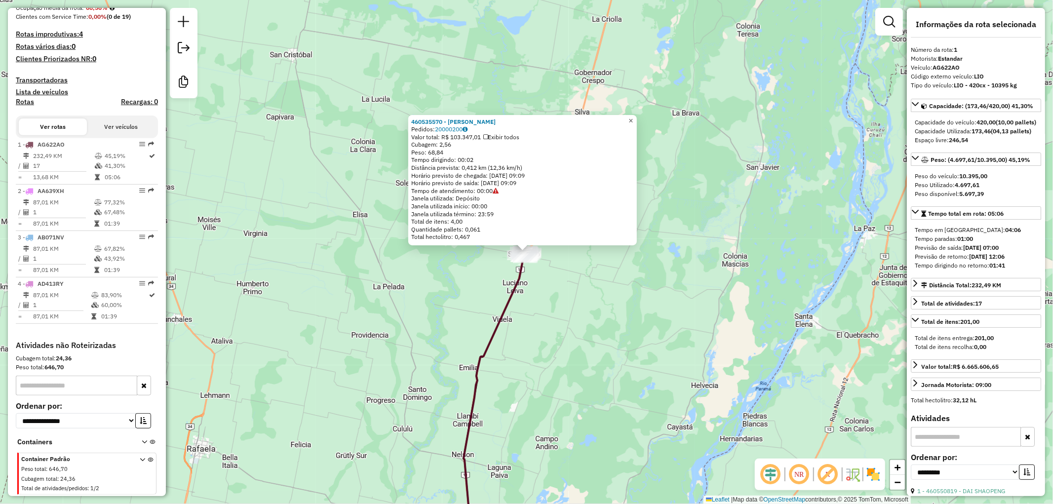
drag, startPoint x: 635, startPoint y: 115, endPoint x: 619, endPoint y: 114, distance: 16.4
click at [633, 116] on span "×" at bounding box center [630, 120] width 4 height 8
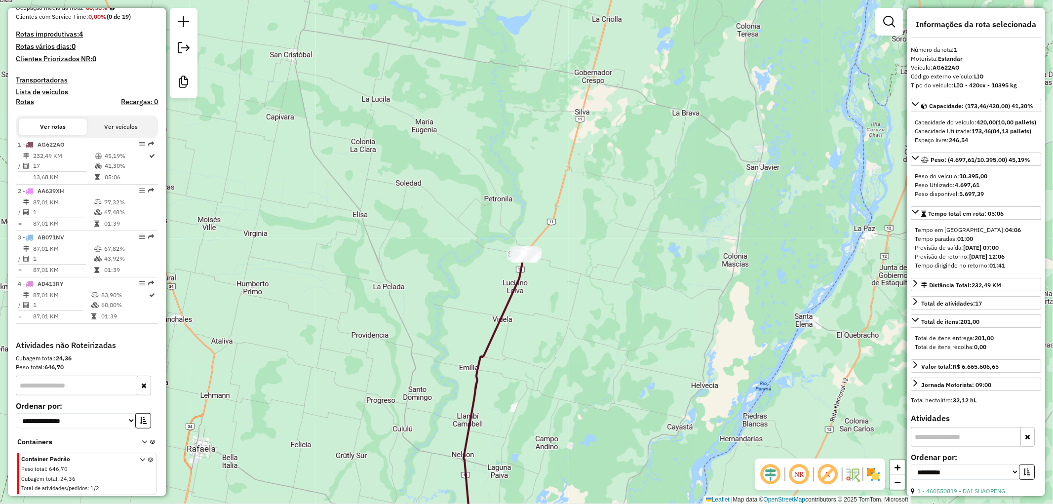
click at [601, 114] on div "Janela de atendimento Grade de atendimento Capacidade Transportadoras Veículos …" at bounding box center [526, 252] width 1053 height 504
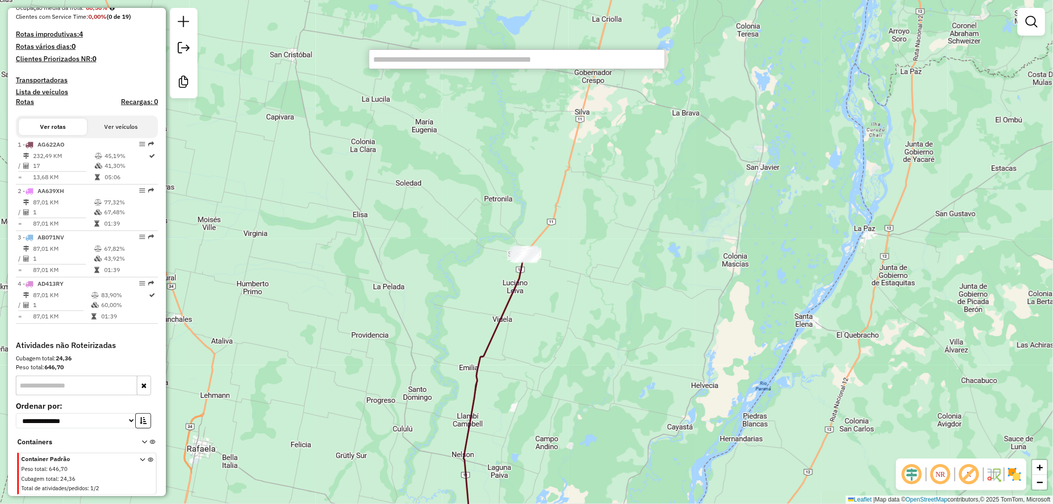
paste input "********"
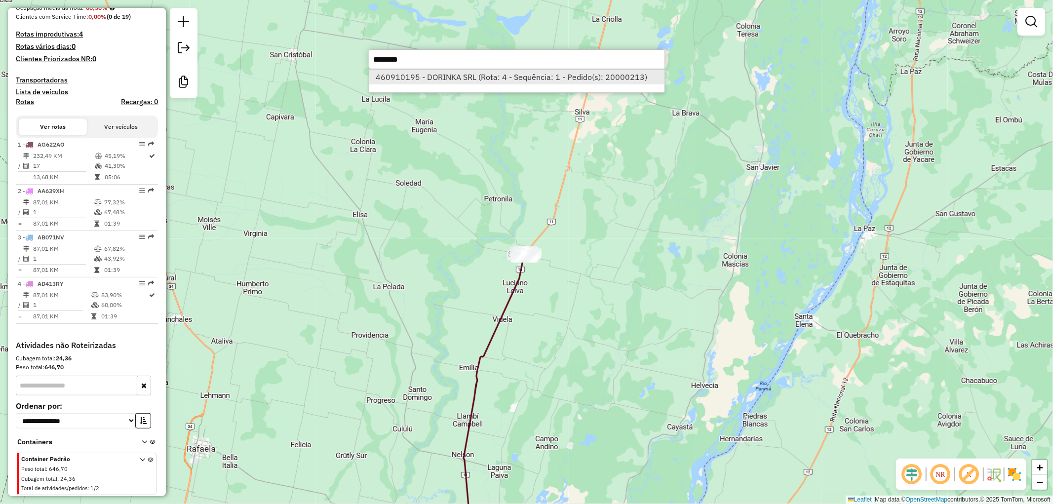
type input "********"
click at [473, 78] on li "460910195 - DORINKA SRL (Rota: 4 - Sequência: 1 - Pedido(s): 20000213)" at bounding box center [516, 77] width 295 height 15
select select "**********"
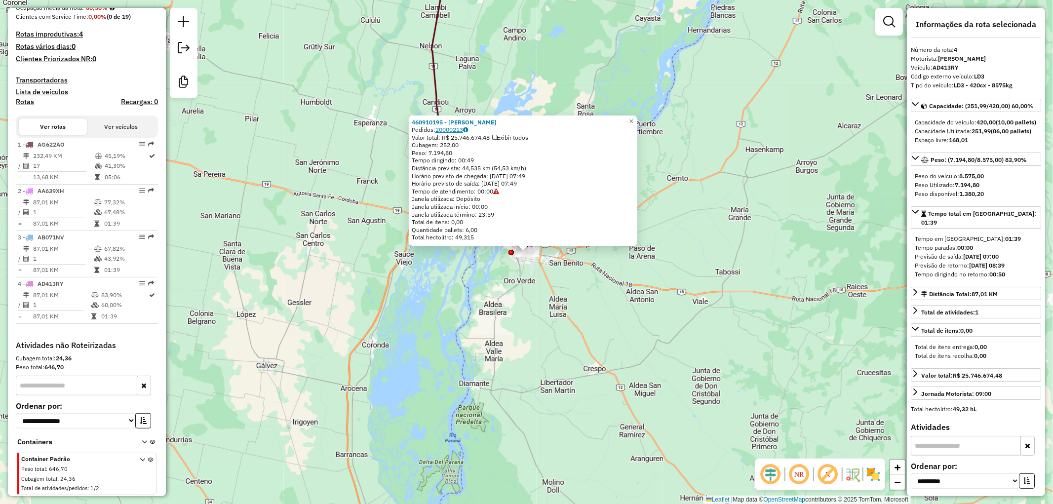
click at [460, 132] on link "20000213" at bounding box center [451, 129] width 33 height 7
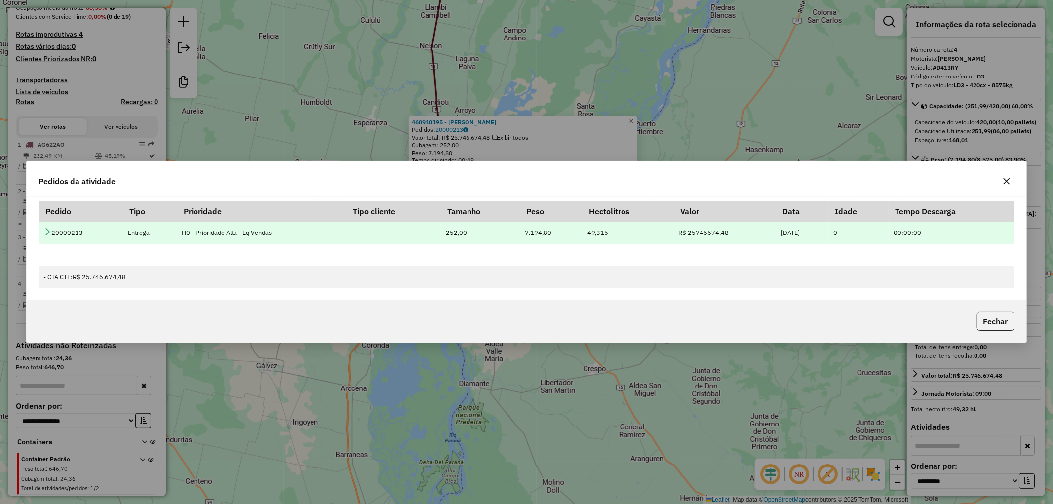
click at [47, 232] on icon at bounding box center [47, 232] width 8 height 8
